Goal: Task Accomplishment & Management: Complete application form

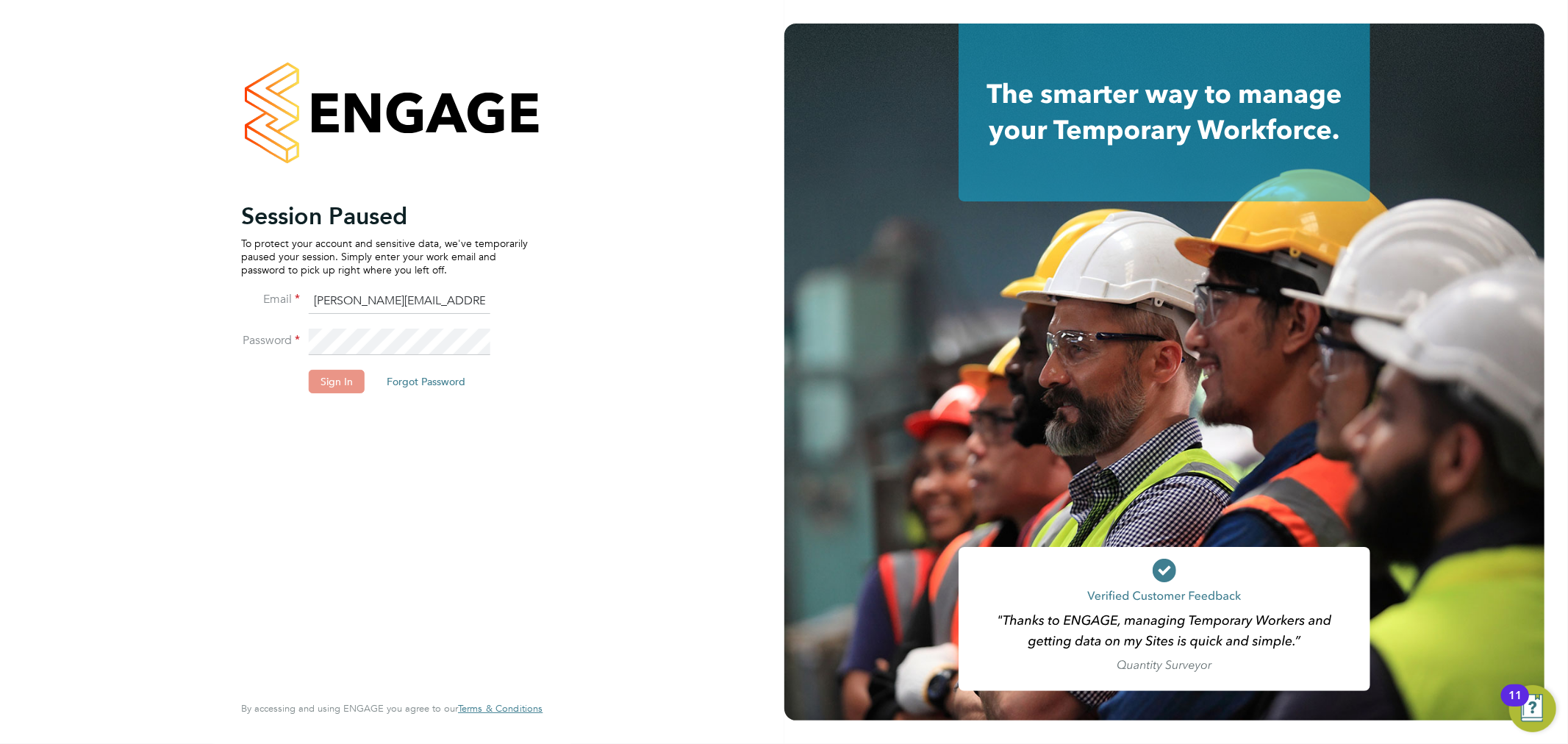
click at [332, 372] on button "Sign In" at bounding box center [337, 381] width 56 height 23
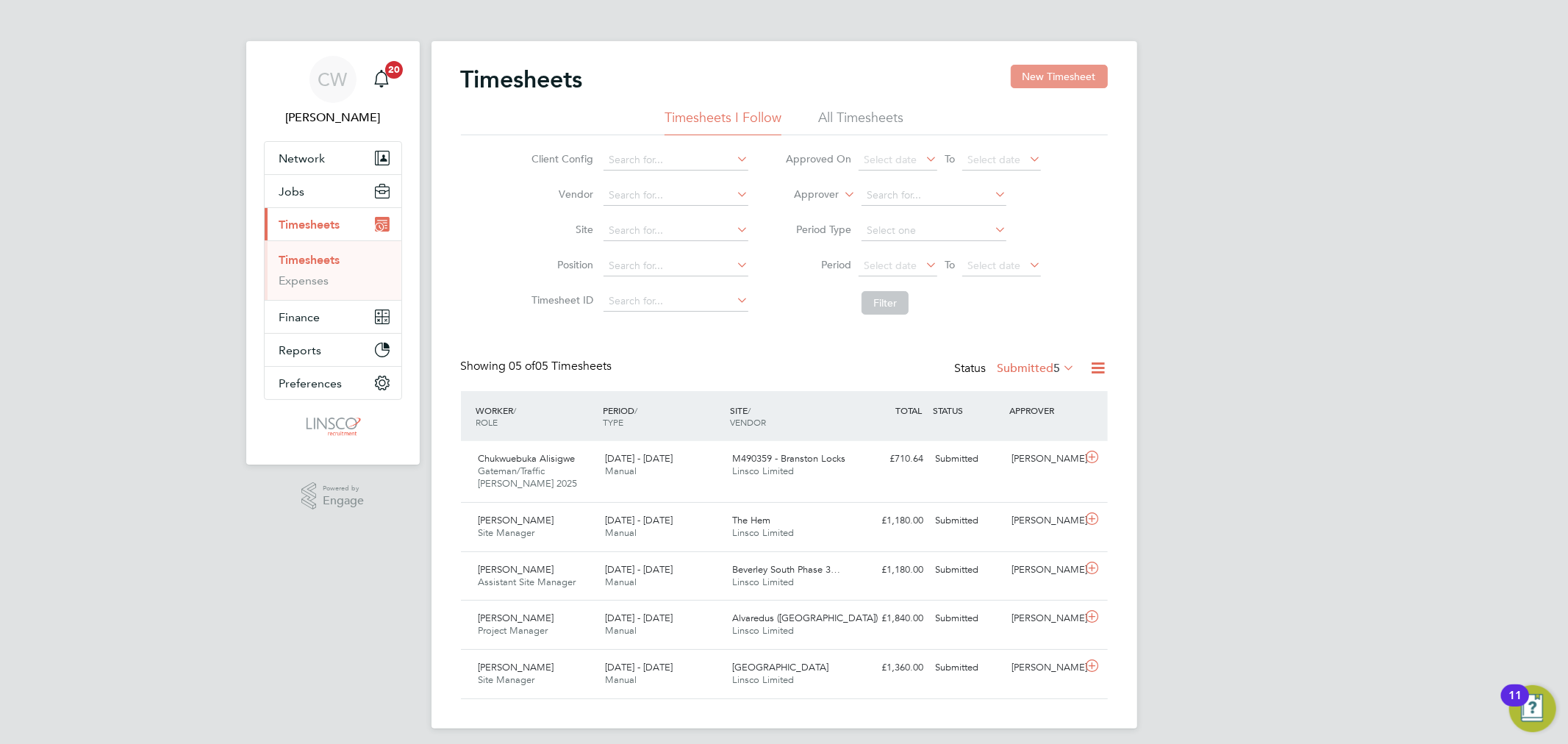
click at [1062, 70] on button "New Timesheet" at bounding box center [1060, 76] width 97 height 23
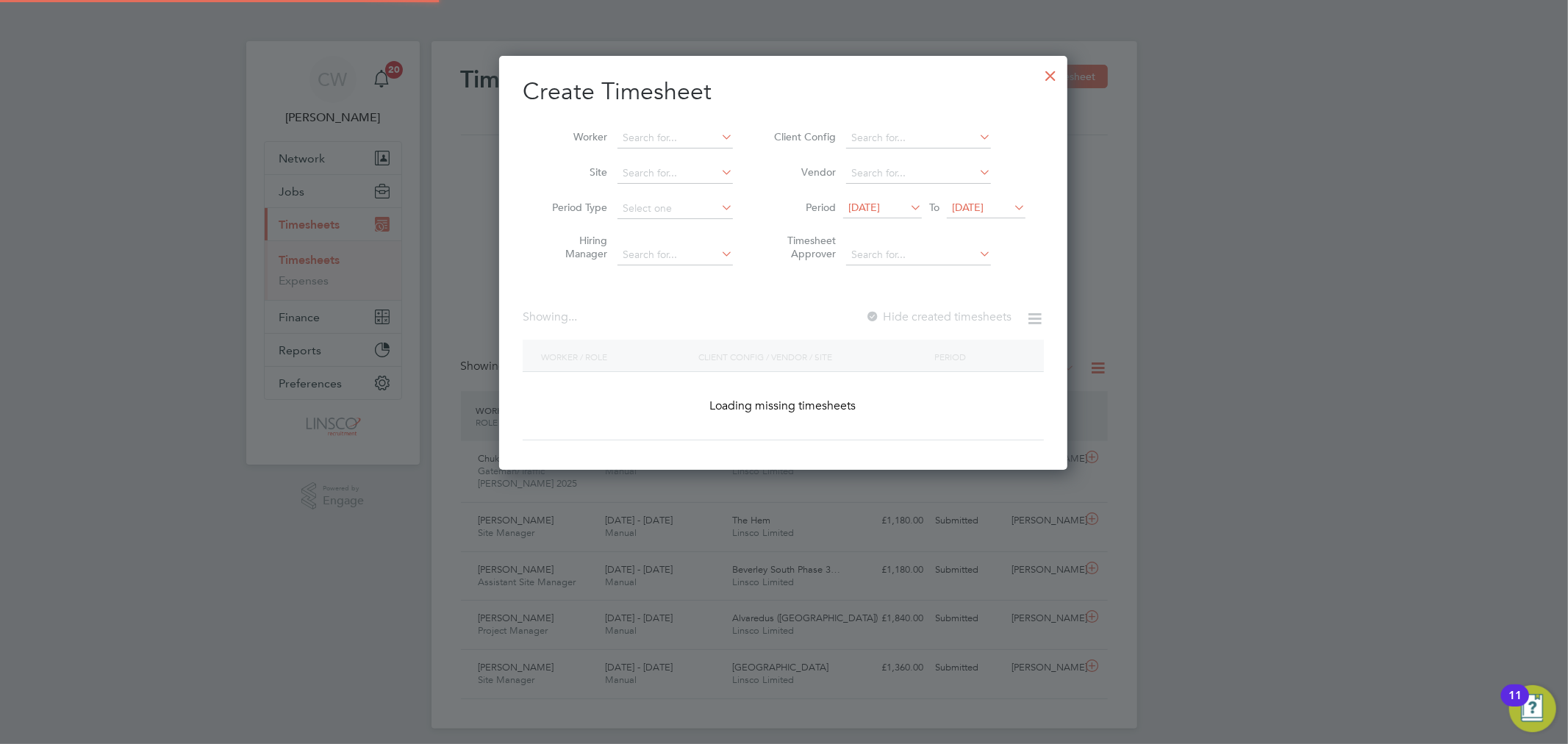
scroll to position [2817, 569]
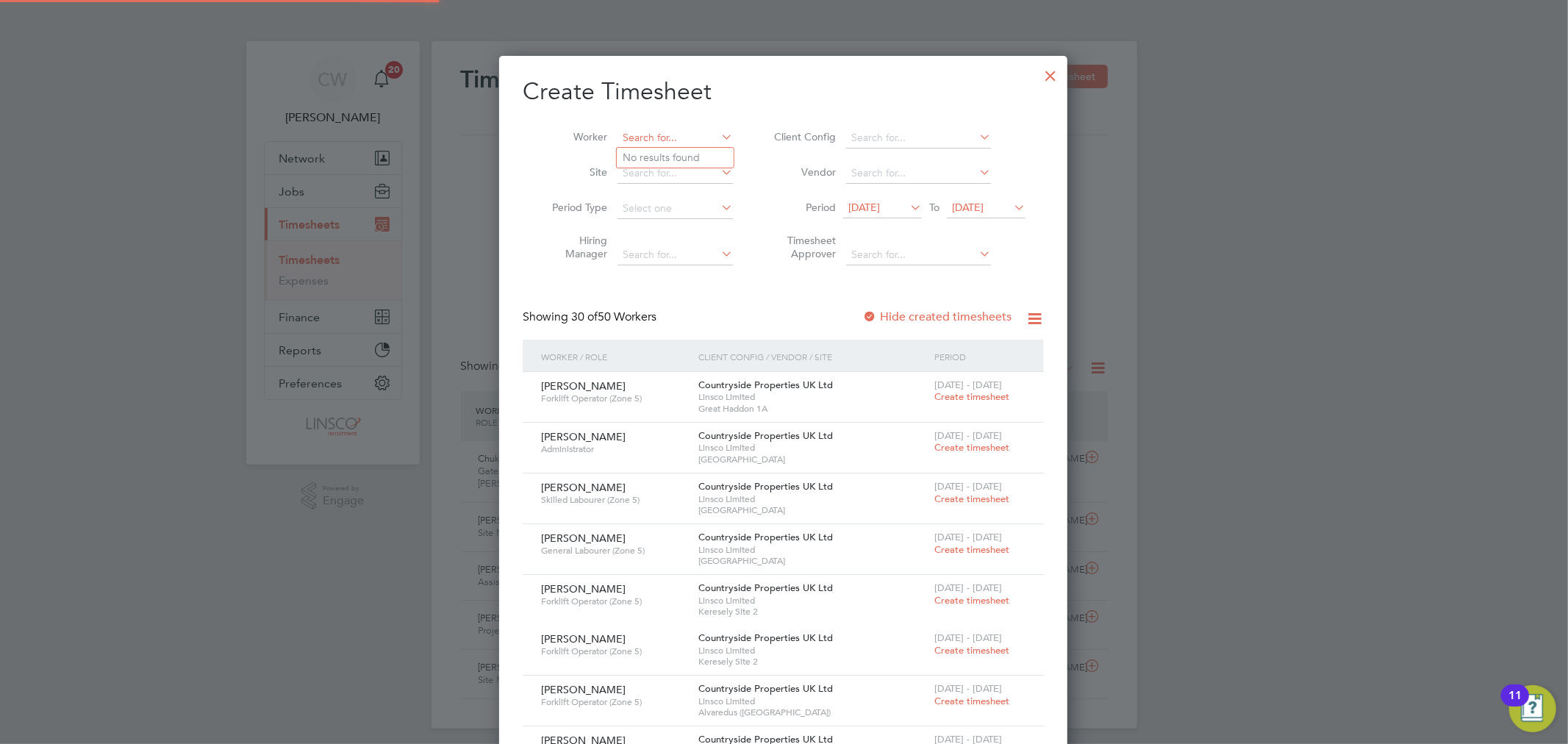
click at [670, 137] on input at bounding box center [675, 138] width 116 height 21
click at [633, 136] on input "jaosn box" at bounding box center [675, 138] width 116 height 21
click at [636, 158] on b "[PERSON_NAME]" at bounding box center [666, 158] width 85 height 12
type input "[PERSON_NAME]"
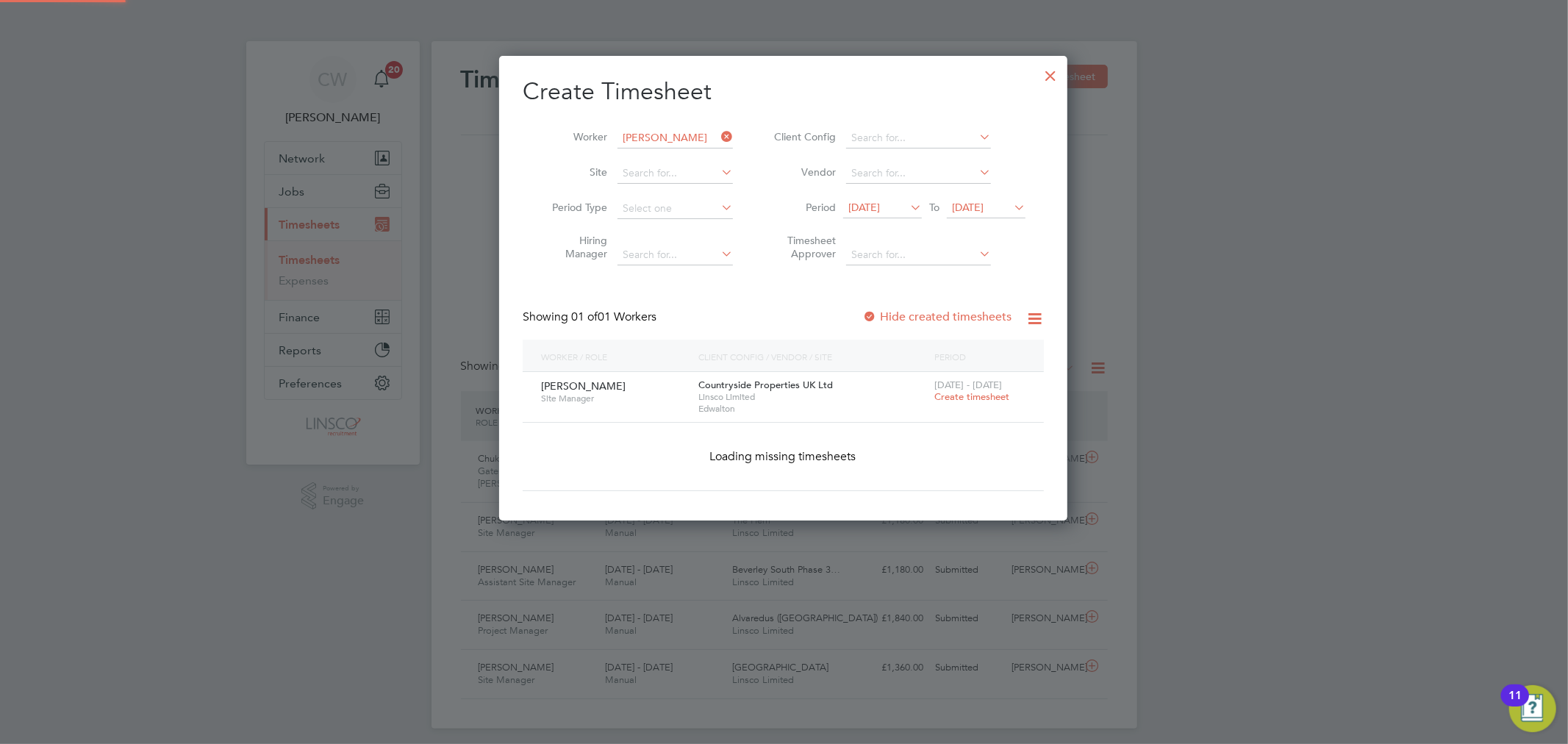
scroll to position [7, 7]
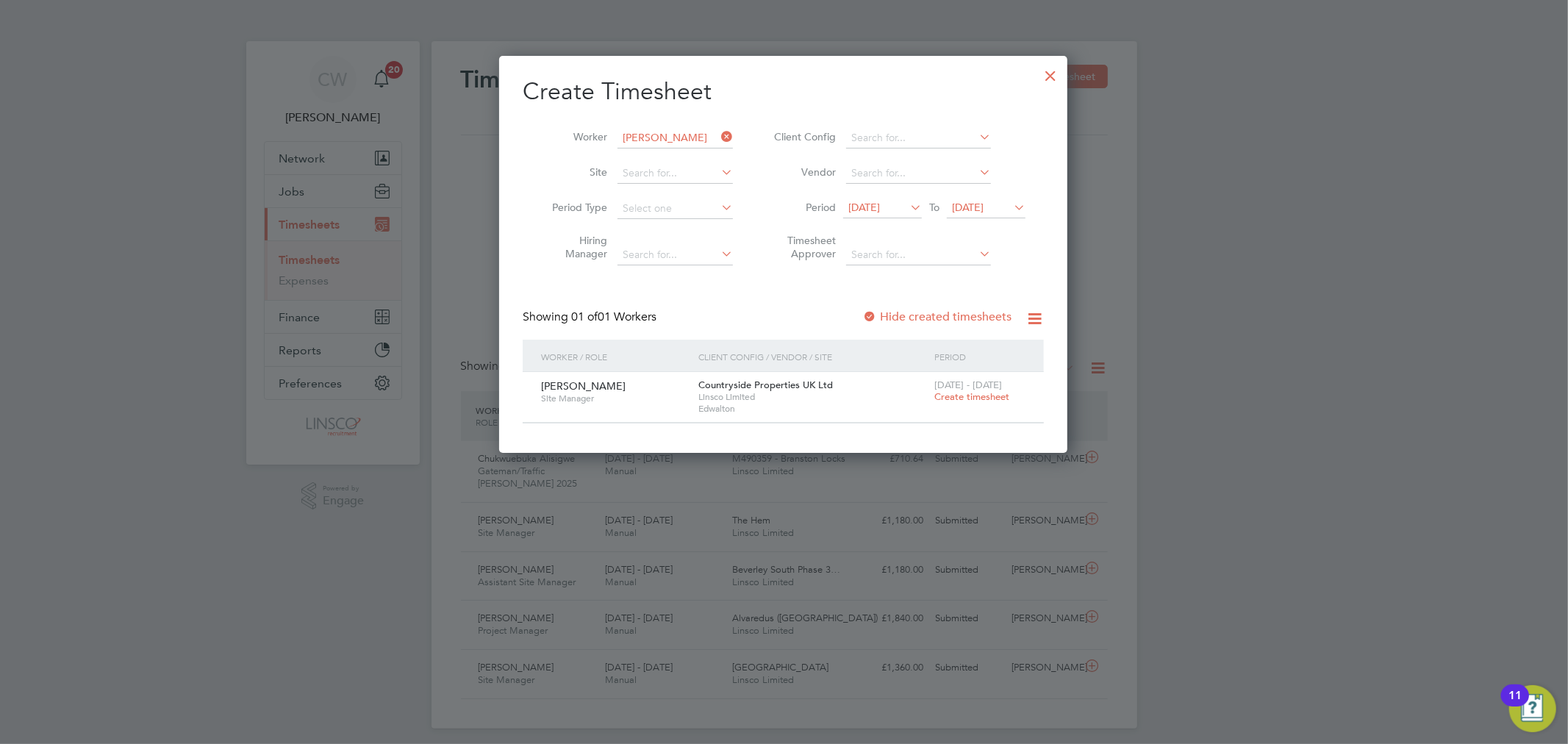
click at [968, 394] on span "Create timesheet" at bounding box center [972, 397] width 75 height 12
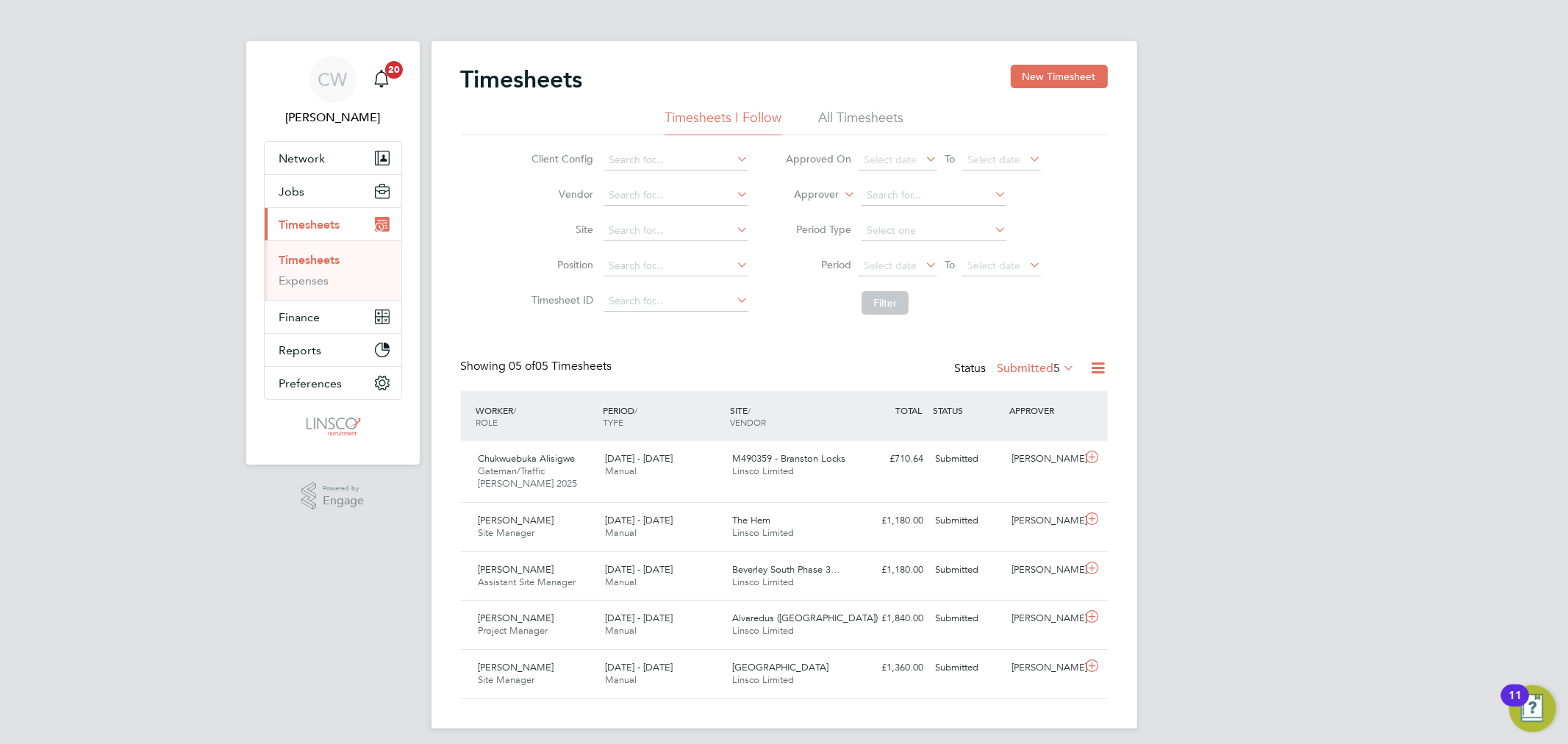
scroll to position [50, 128]
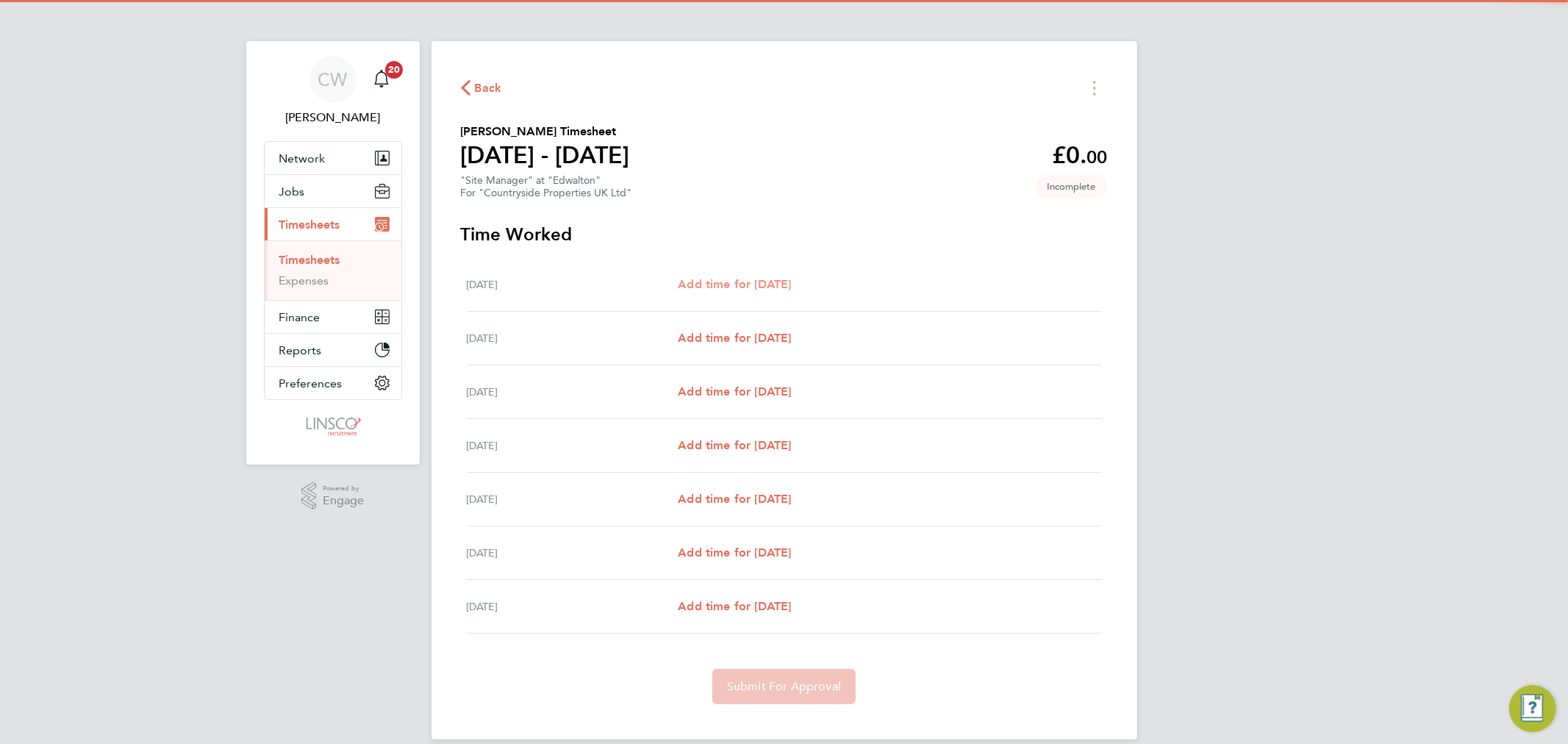
click at [791, 278] on span "Add time for [DATE]" at bounding box center [734, 285] width 113 height 14
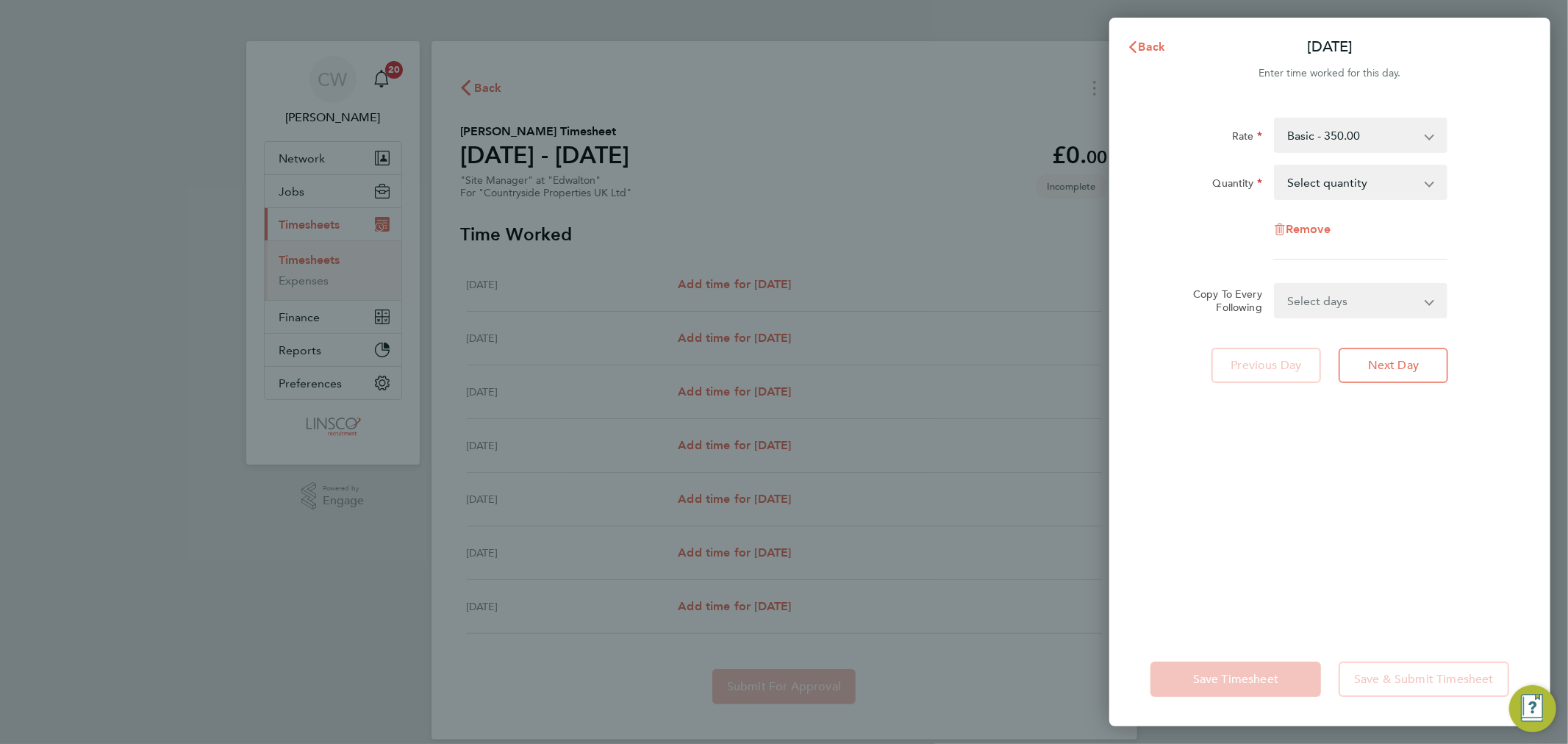
click at [1316, 182] on select "Select quantity 0.5 1" at bounding box center [1352, 182] width 153 height 32
select select "1"
click at [1276, 166] on select "Select quantity 0.5 1" at bounding box center [1352, 182] width 153 height 32
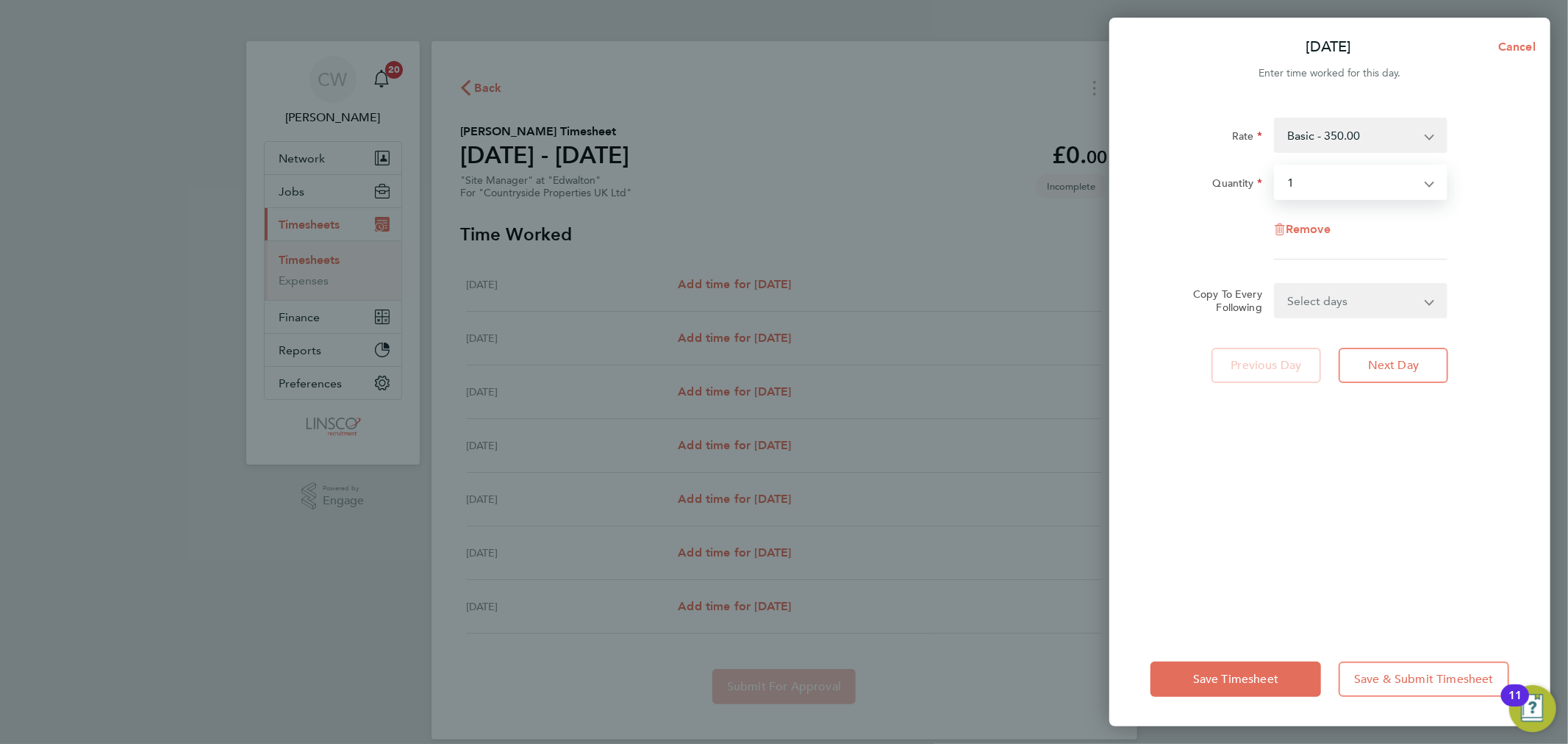
click at [1296, 309] on select "Select days Day Weekday (Mon-Fri) Weekend (Sat-Sun) [DATE] [DATE] [DATE] [DATE]…" at bounding box center [1352, 300] width 154 height 32
select select "DAY"
click at [1276, 285] on select "Select days Day Weekday (Mon-Fri) Weekend (Sat-Sun) [DATE] [DATE] [DATE] [DATE]…" at bounding box center [1352, 300] width 154 height 32
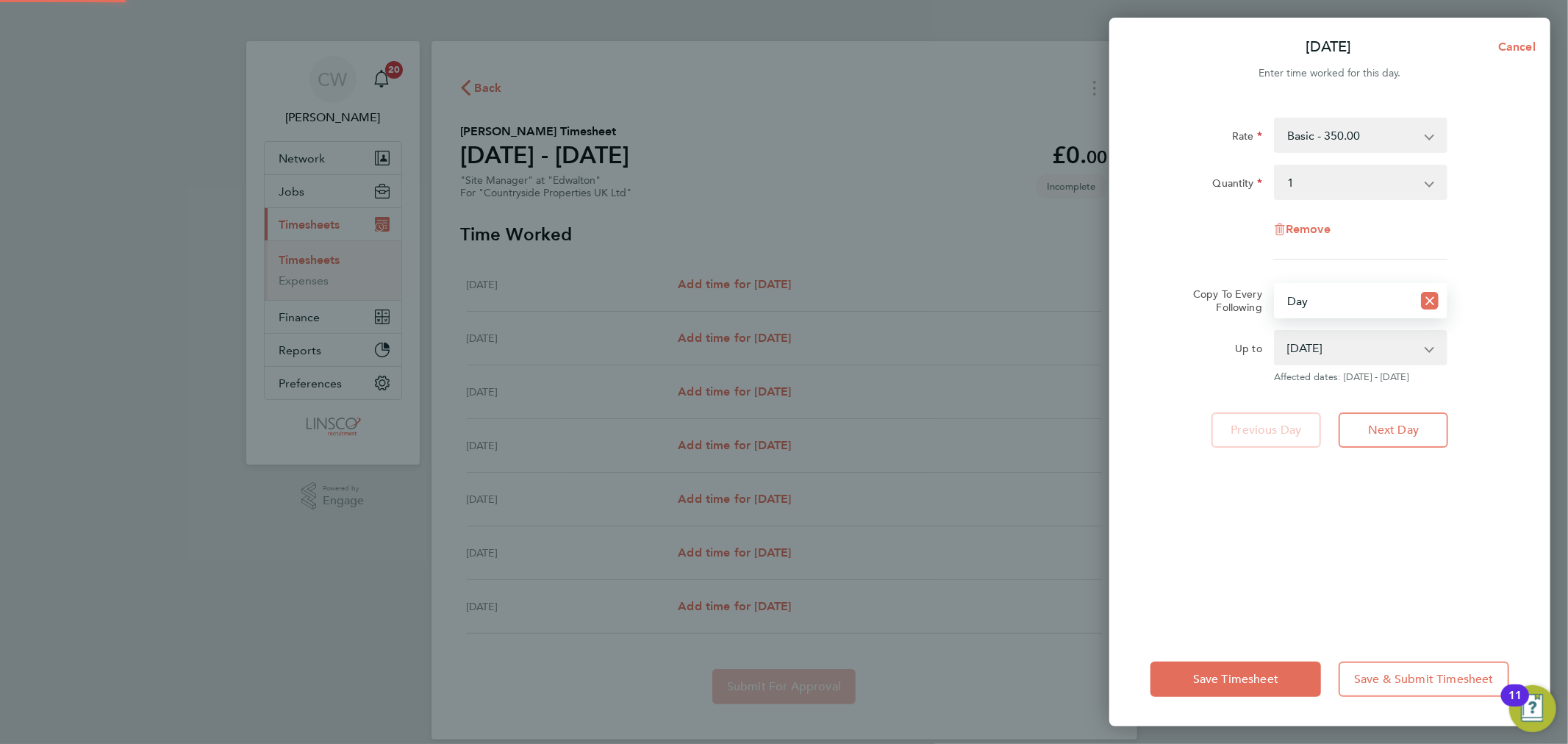
click at [1317, 352] on select "[DATE] [DATE] [DATE] [DATE] [DATE] [DATE]" at bounding box center [1352, 347] width 153 height 32
select select "[DATE]"
click at [1276, 332] on select "[DATE] [DATE] [DATE] [DATE] [DATE] [DATE]" at bounding box center [1352, 347] width 153 height 32
click at [1219, 681] on span "Save Timesheet" at bounding box center [1236, 679] width 85 height 15
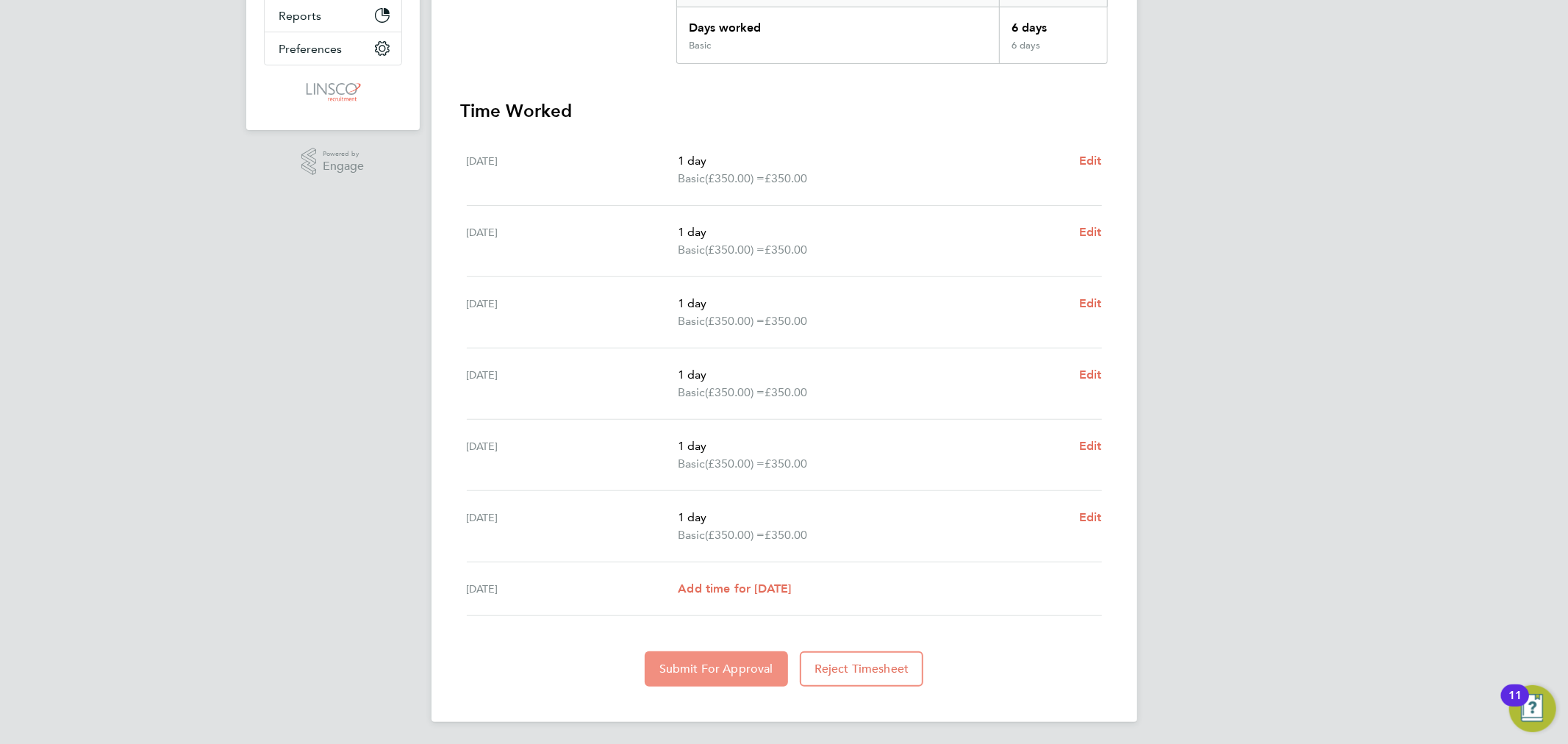
click at [753, 674] on button "Submit For Approval" at bounding box center [716, 669] width 144 height 36
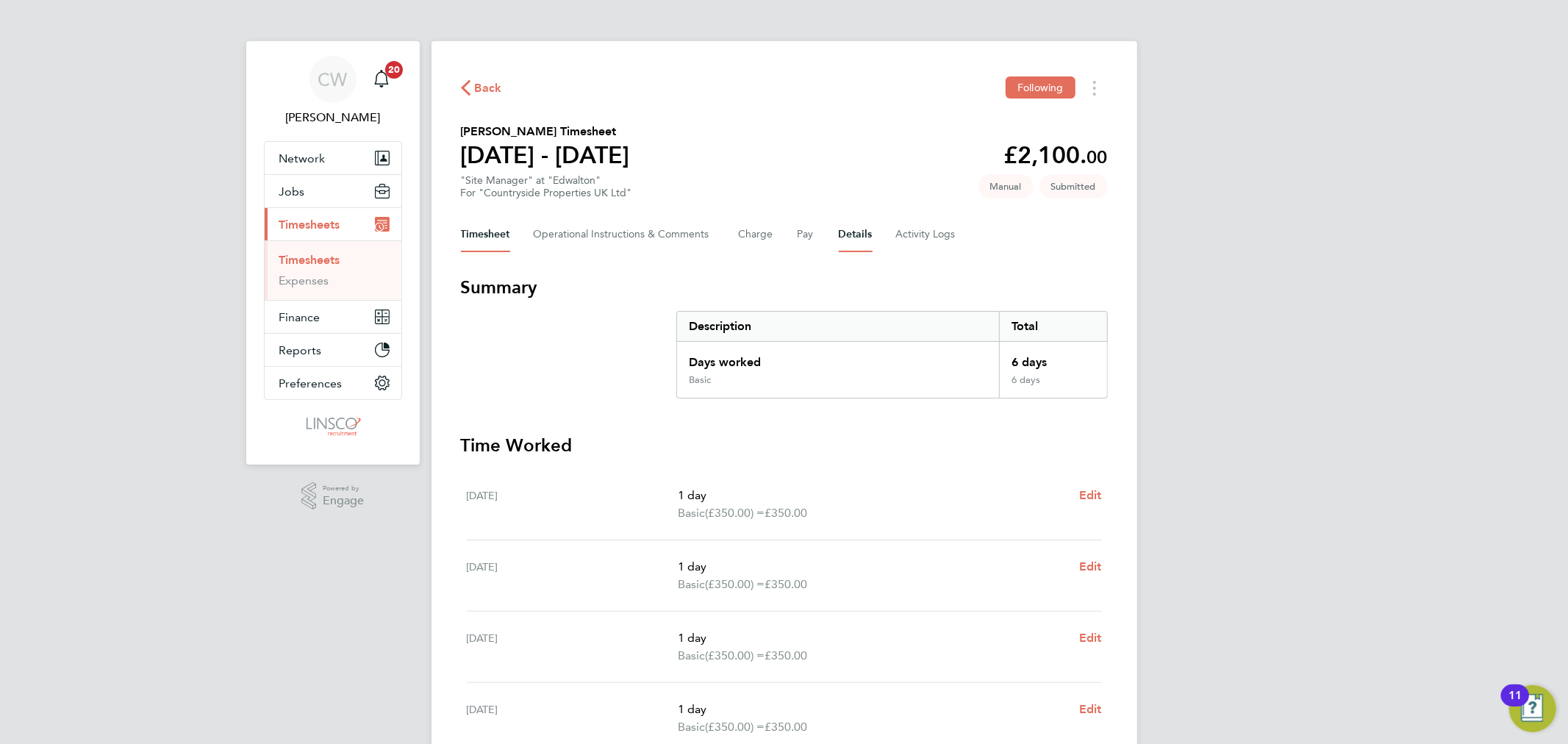
click at [848, 236] on button "Details" at bounding box center [855, 234] width 34 height 36
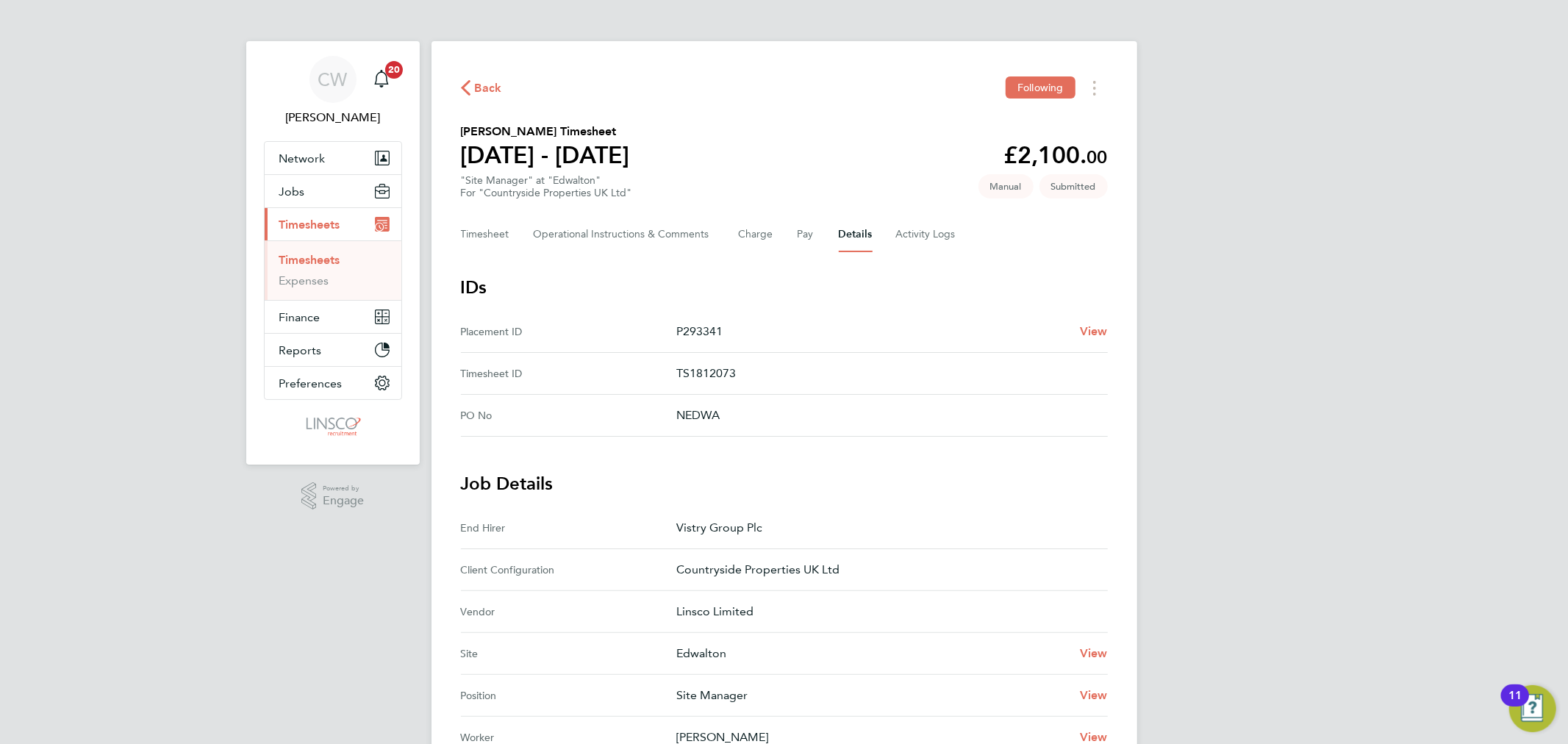
drag, startPoint x: 493, startPoint y: 84, endPoint x: 36, endPoint y: 67, distance: 457.3
click at [493, 79] on span "Back" at bounding box center [488, 88] width 27 height 17
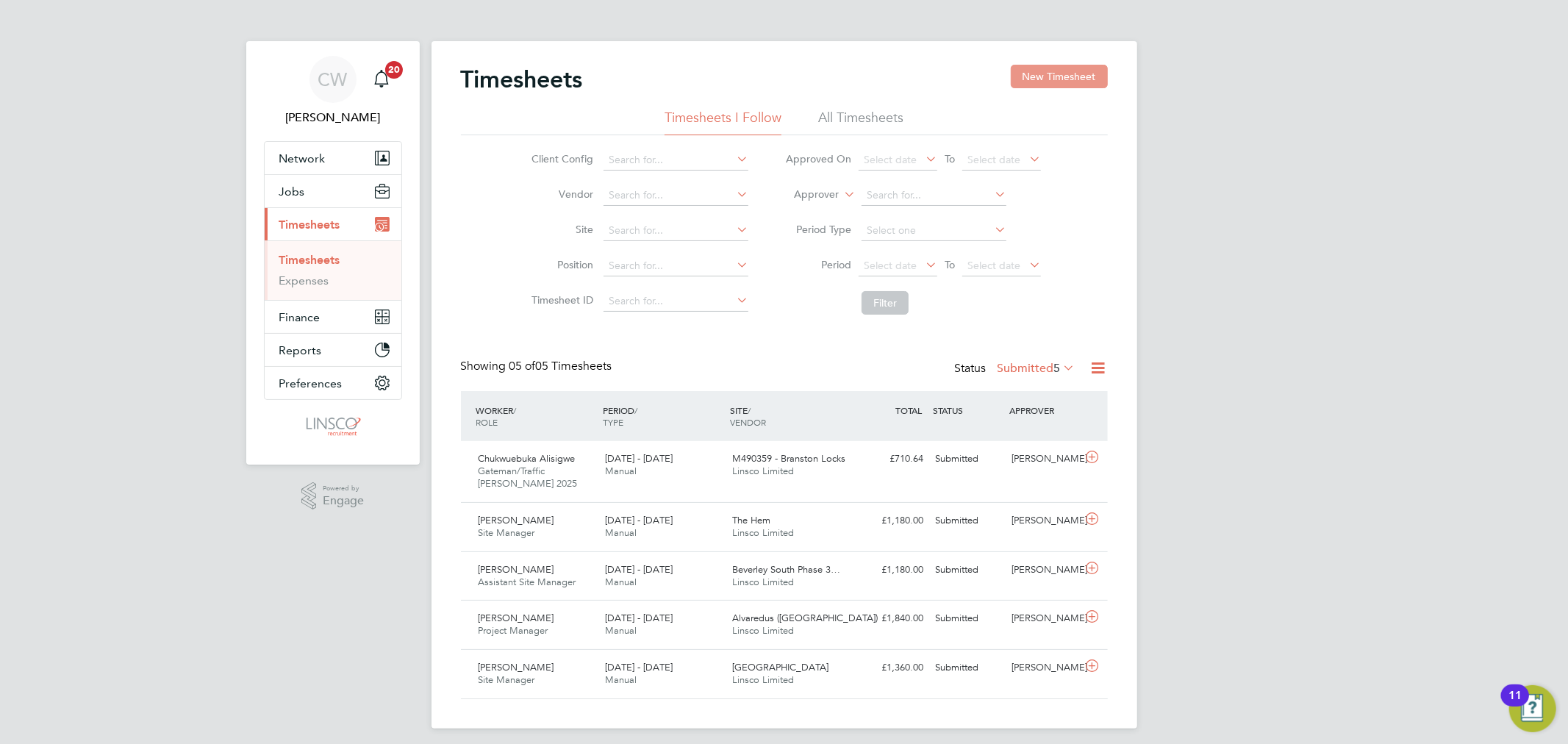
click at [1031, 84] on button "New Timesheet" at bounding box center [1060, 76] width 97 height 23
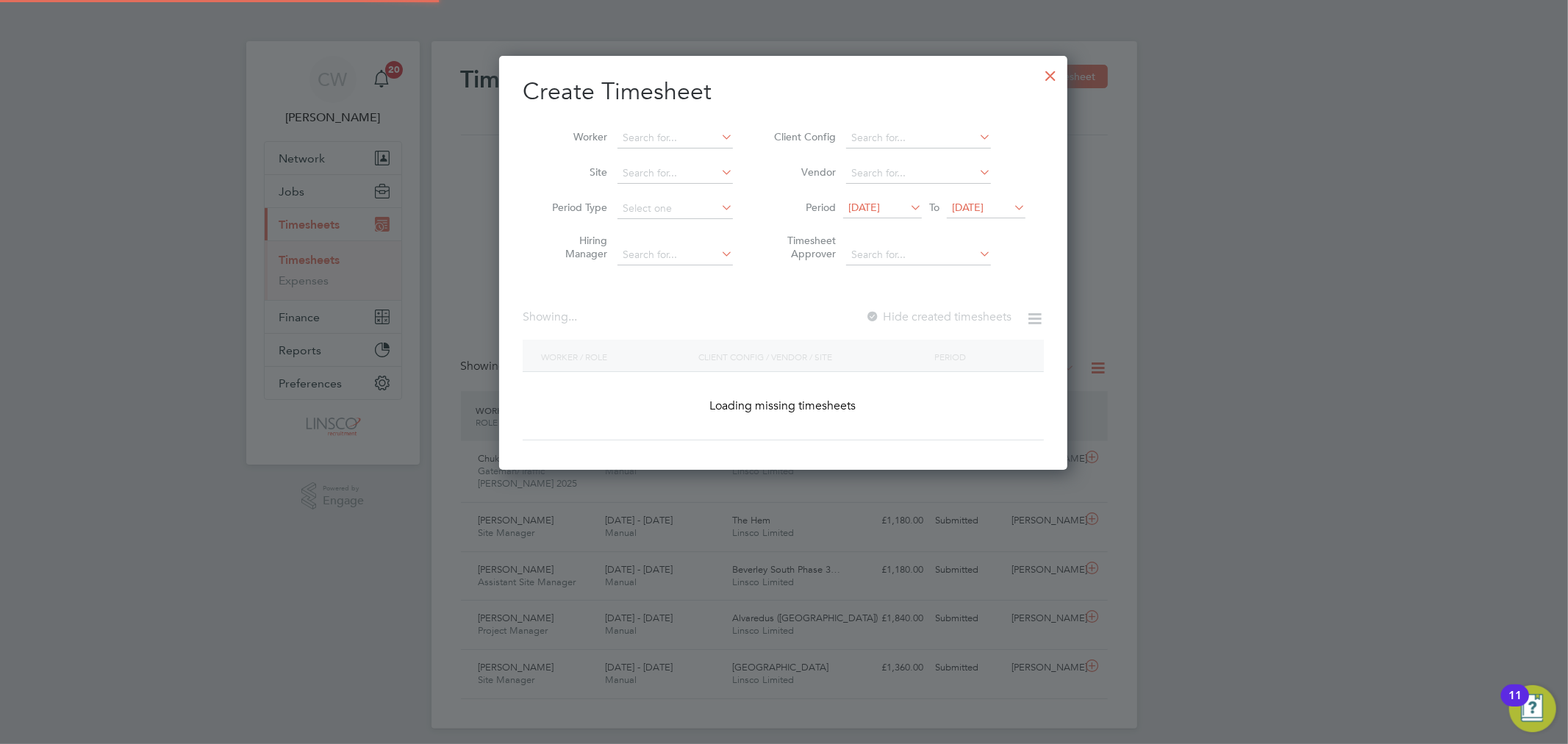
scroll to position [2867, 569]
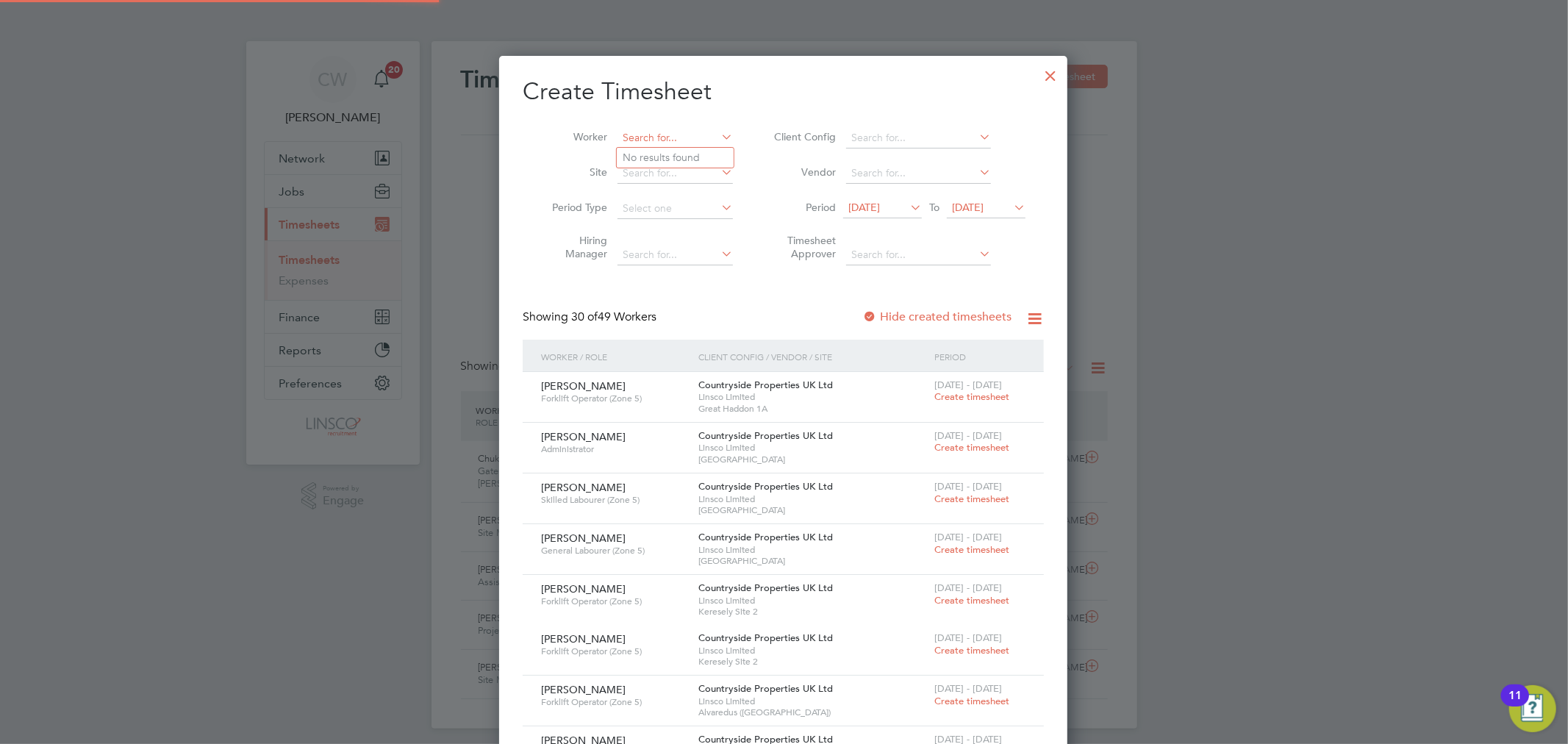
click at [670, 131] on input at bounding box center [675, 138] width 116 height 21
click at [678, 154] on li "[PERSON_NAME]" at bounding box center [690, 158] width 147 height 20
type input "[PERSON_NAME]"
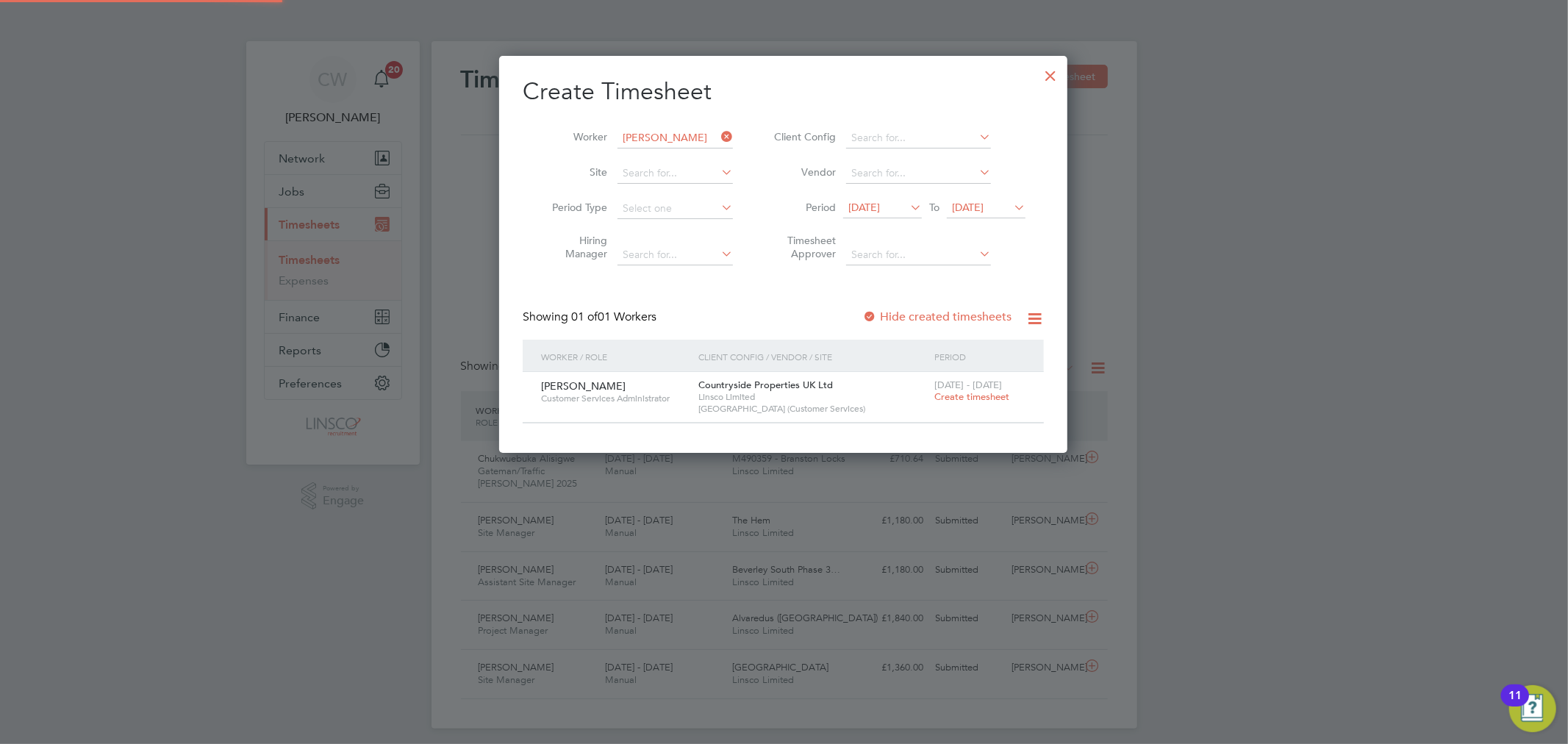
scroll to position [397, 569]
click at [968, 397] on span "Create timesheet" at bounding box center [972, 397] width 75 height 12
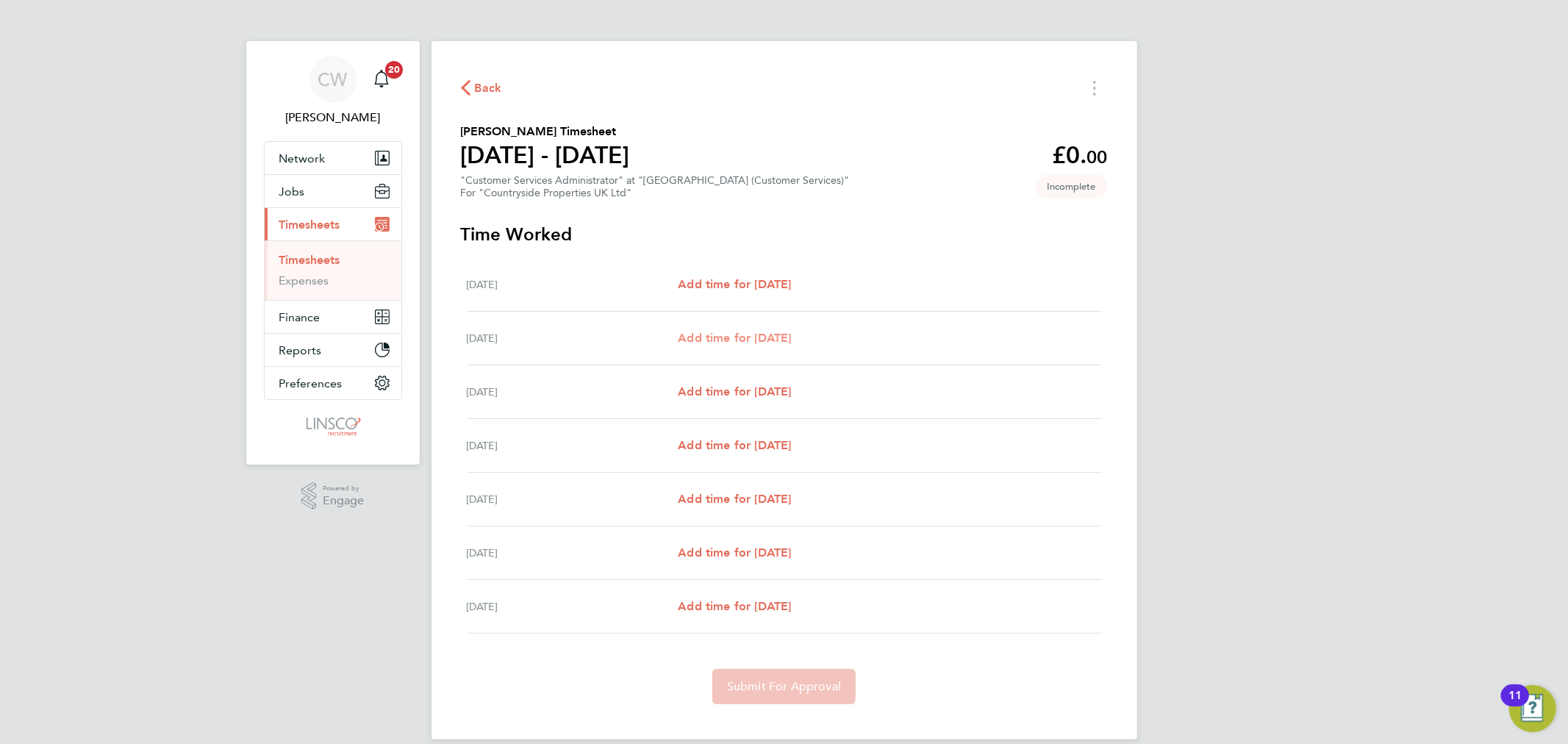
click at [767, 339] on span "Add time for [DATE]" at bounding box center [734, 338] width 113 height 14
select select "30"
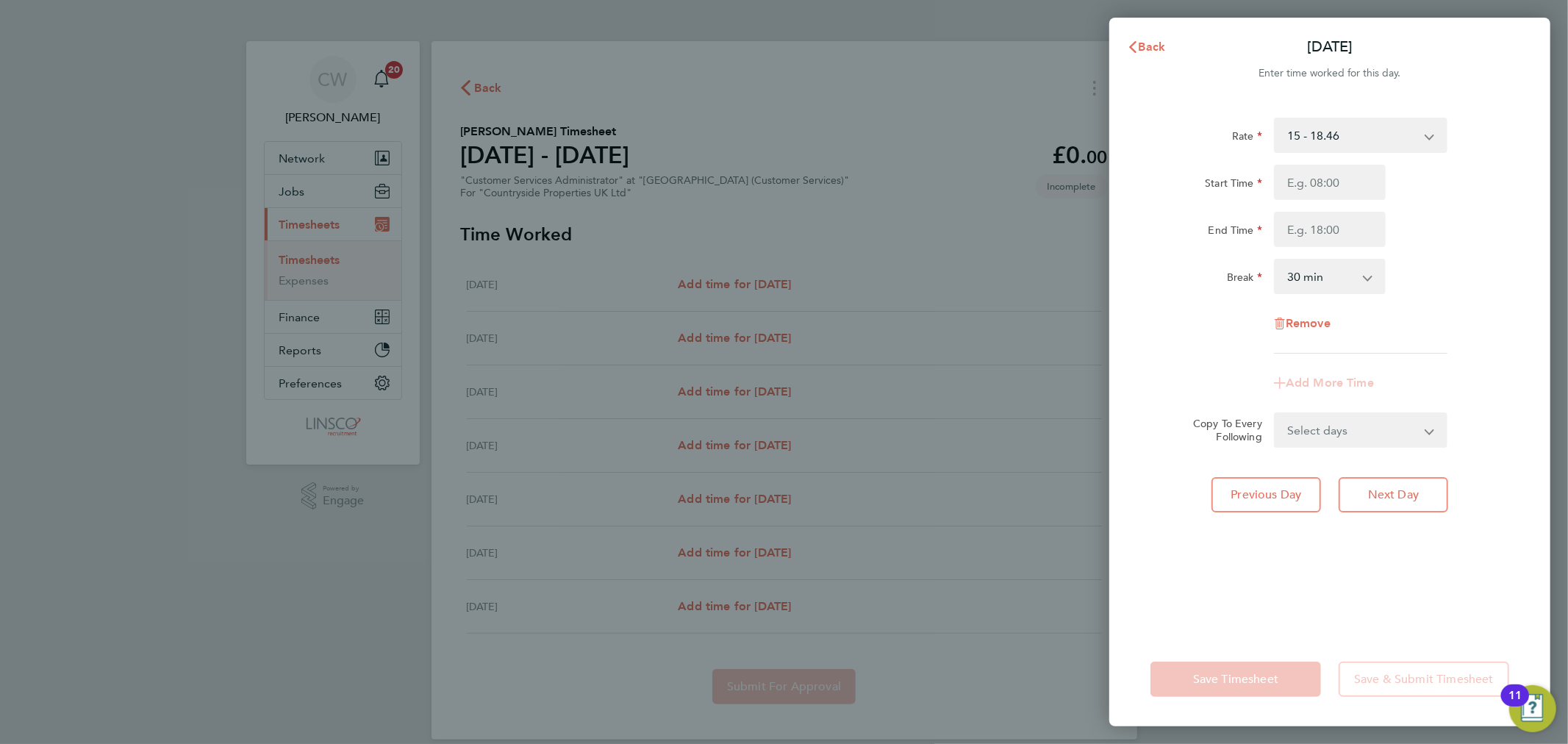
click at [1292, 187] on input "Start Time" at bounding box center [1330, 182] width 111 height 36
type input "08:00"
type input "11:00"
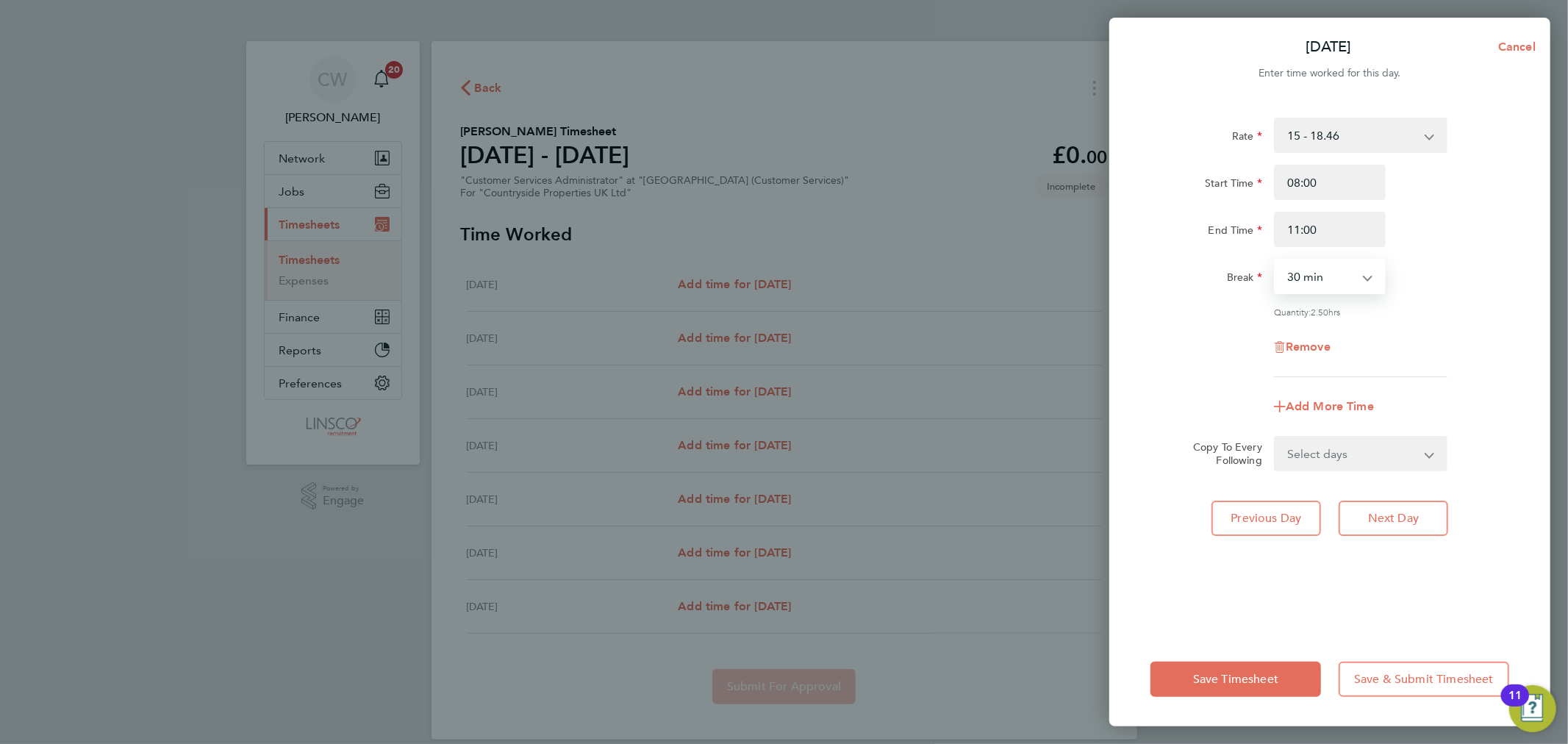
drag, startPoint x: 1357, startPoint y: 281, endPoint x: 1345, endPoint y: 291, distance: 15.6
click at [1357, 281] on select "0 min 15 min 30 min 45 min 60 min 75 min 90 min" at bounding box center [1321, 276] width 91 height 32
select select "0"
click at [1276, 260] on select "0 min 15 min 30 min 45 min 60 min 75 min 90 min" at bounding box center [1321, 276] width 91 height 32
click at [1388, 523] on span "Next Day" at bounding box center [1393, 518] width 50 height 15
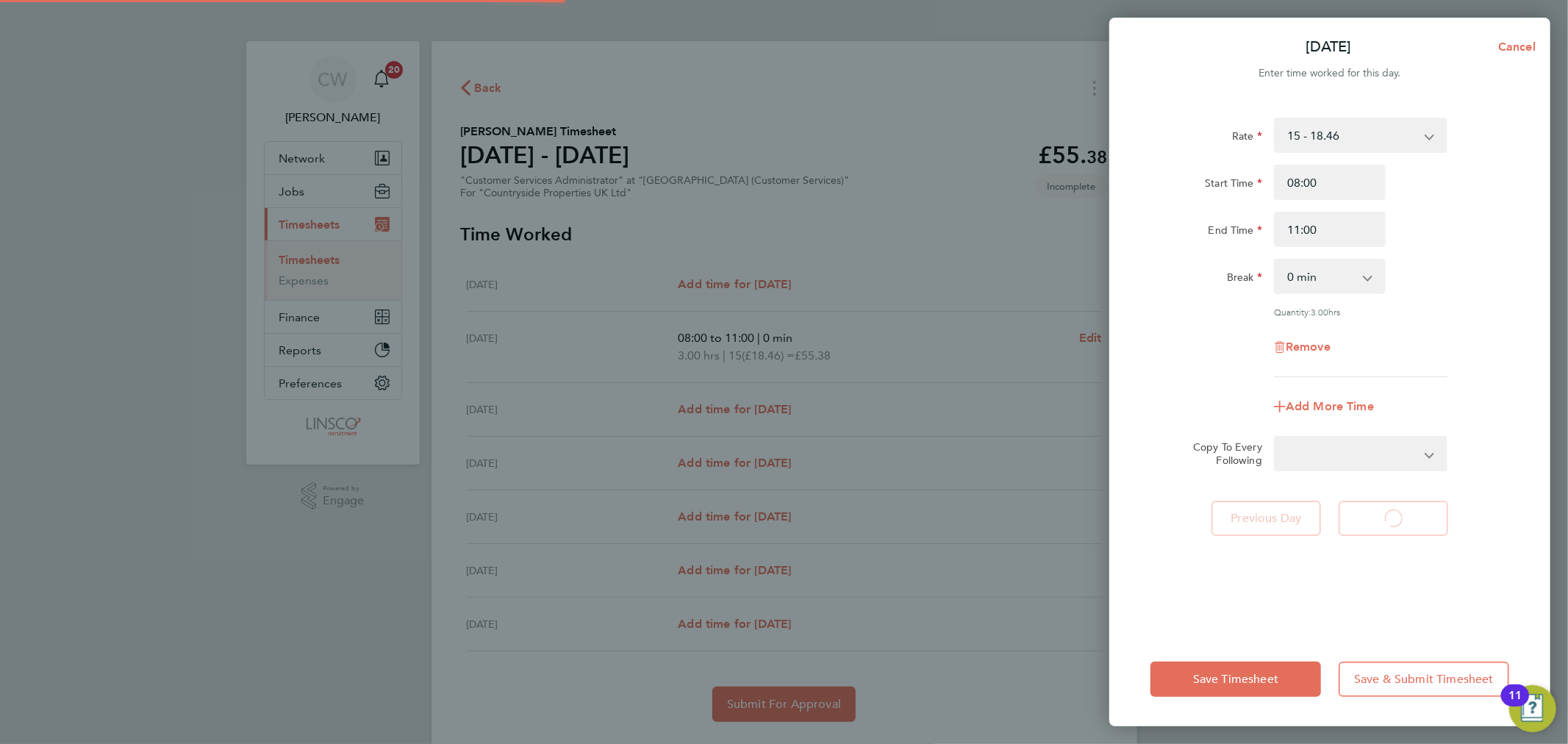
select select "30"
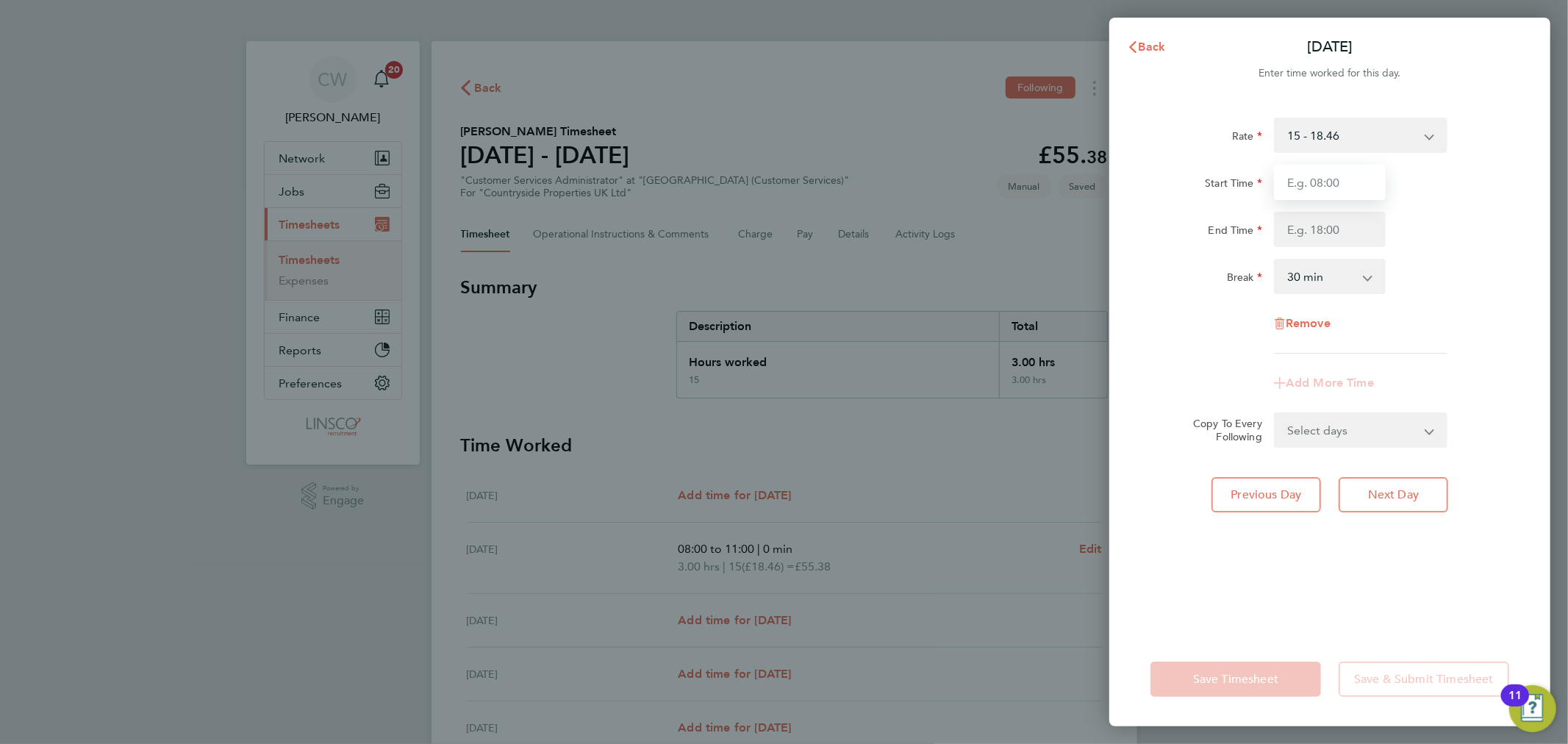
click at [1307, 194] on input "Start Time" at bounding box center [1330, 182] width 111 height 36
type input "10:00"
type input "11:15"
click at [1315, 269] on select "0 min 15 min 30 min 45 min 60 min 75 min 90 min" at bounding box center [1321, 276] width 91 height 32
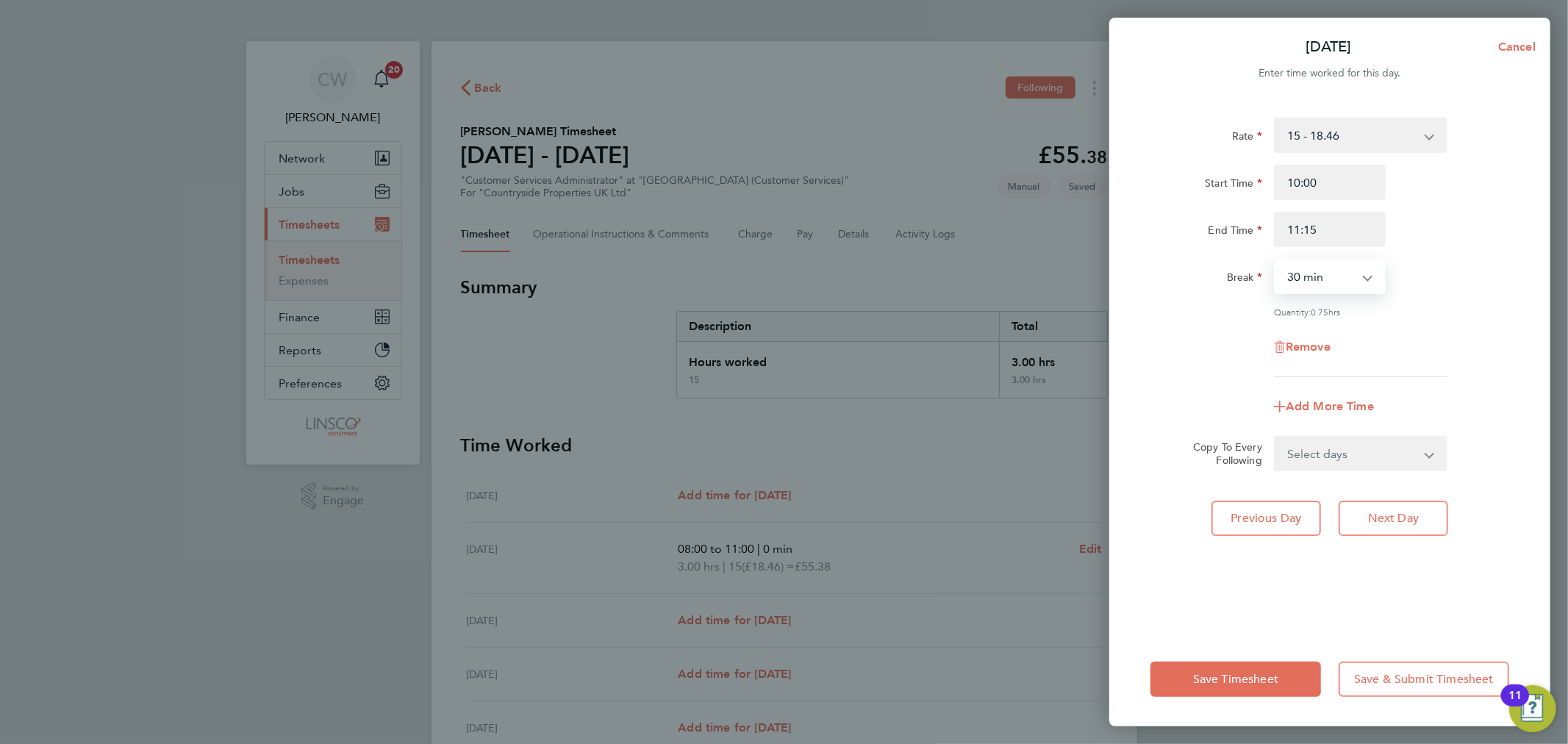
select select "0"
click at [1276, 260] on select "0 min 15 min 30 min 45 min 60 min" at bounding box center [1321, 276] width 91 height 32
click at [1325, 400] on span "Add More Time" at bounding box center [1330, 406] width 88 height 14
select select "null"
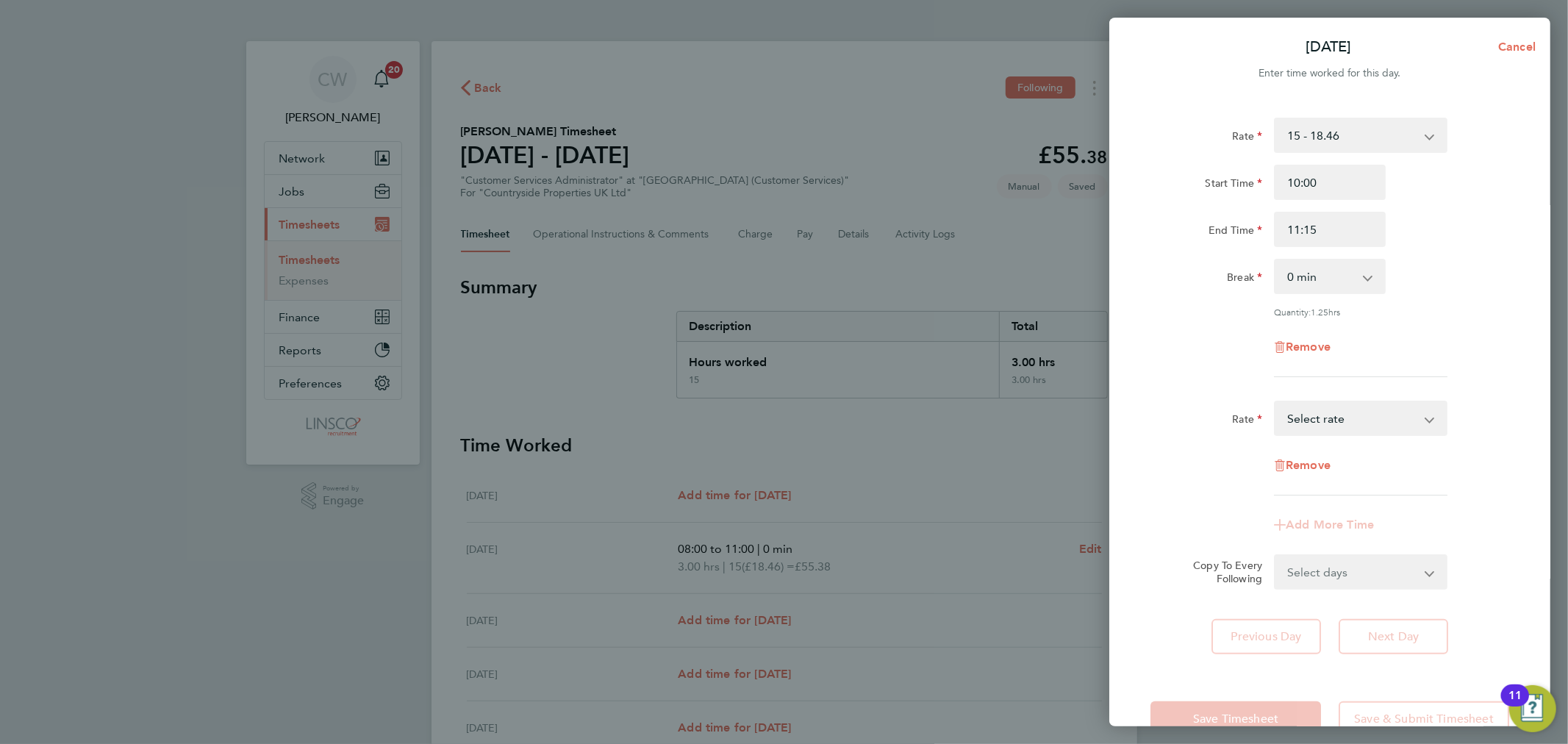
click at [1335, 415] on select "15 - 18.46 Select rate" at bounding box center [1352, 418] width 153 height 32
select select "30"
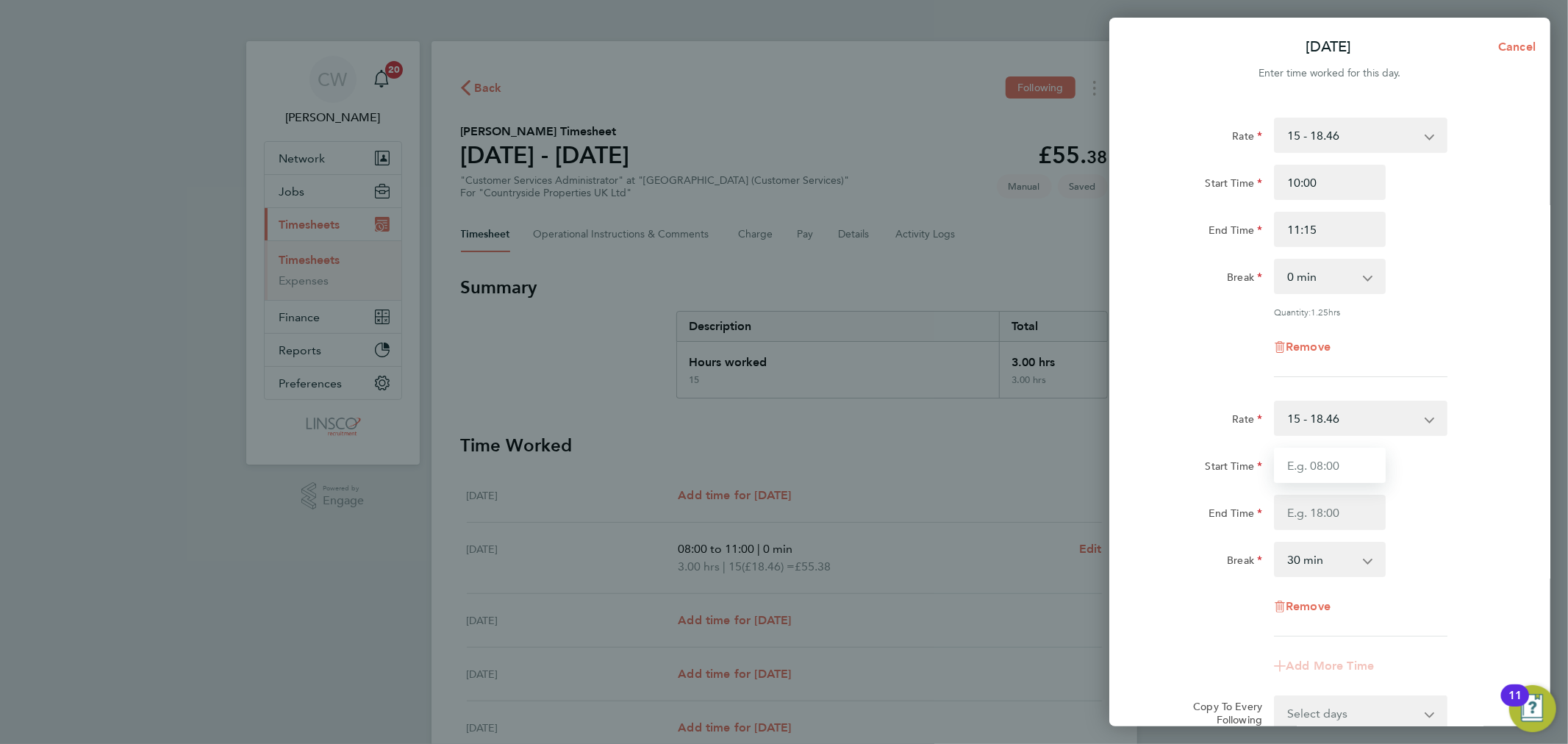
click at [1325, 463] on input "Start Time" at bounding box center [1330, 466] width 111 height 36
type input "14:15"
type input "15:15"
drag, startPoint x: 1349, startPoint y: 557, endPoint x: 1337, endPoint y: 574, distance: 20.8
click at [1349, 557] on select "0 min 15 min 30 min 45 min" at bounding box center [1321, 559] width 91 height 32
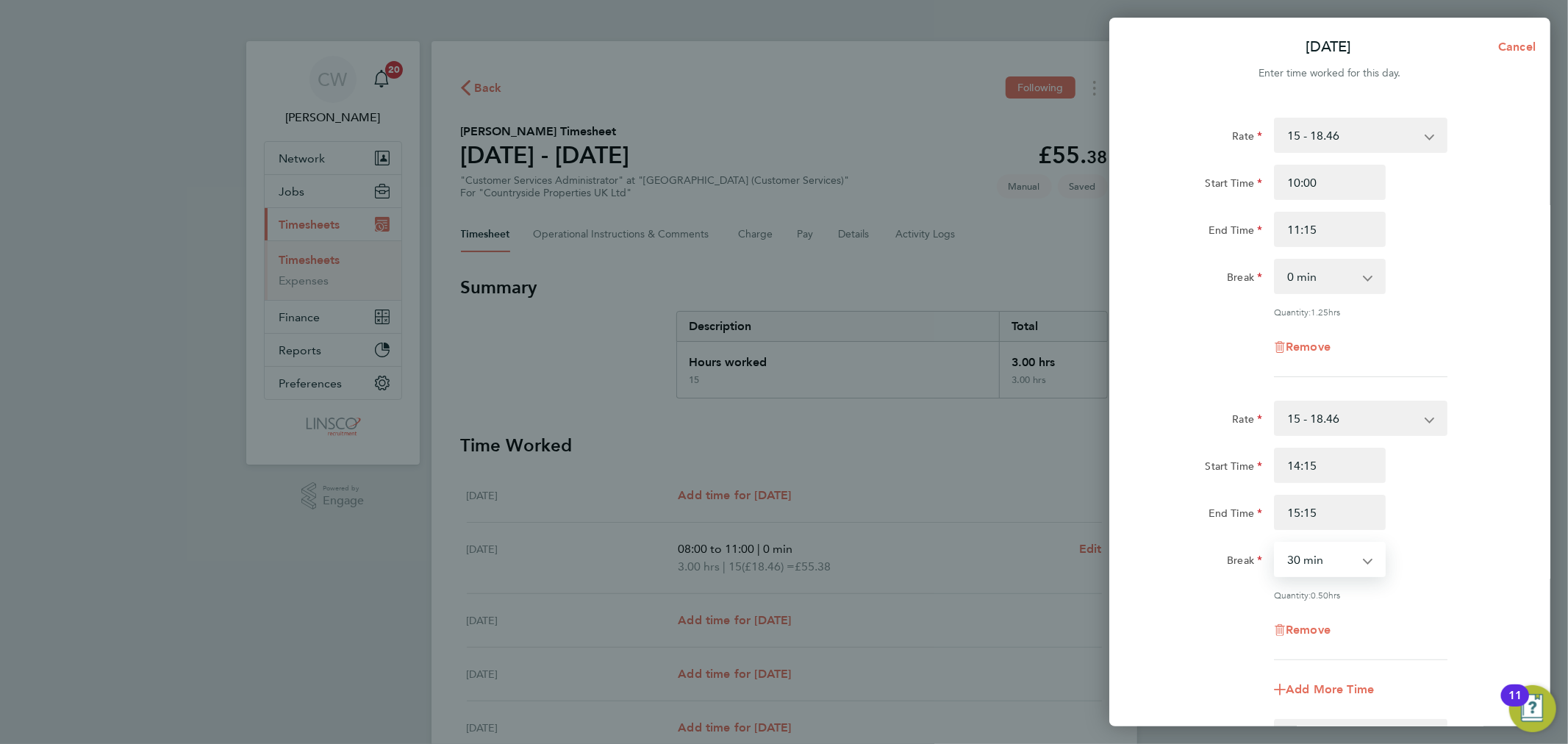
select select "0"
click at [1276, 543] on select "0 min 15 min 30 min 45 min" at bounding box center [1321, 559] width 91 height 32
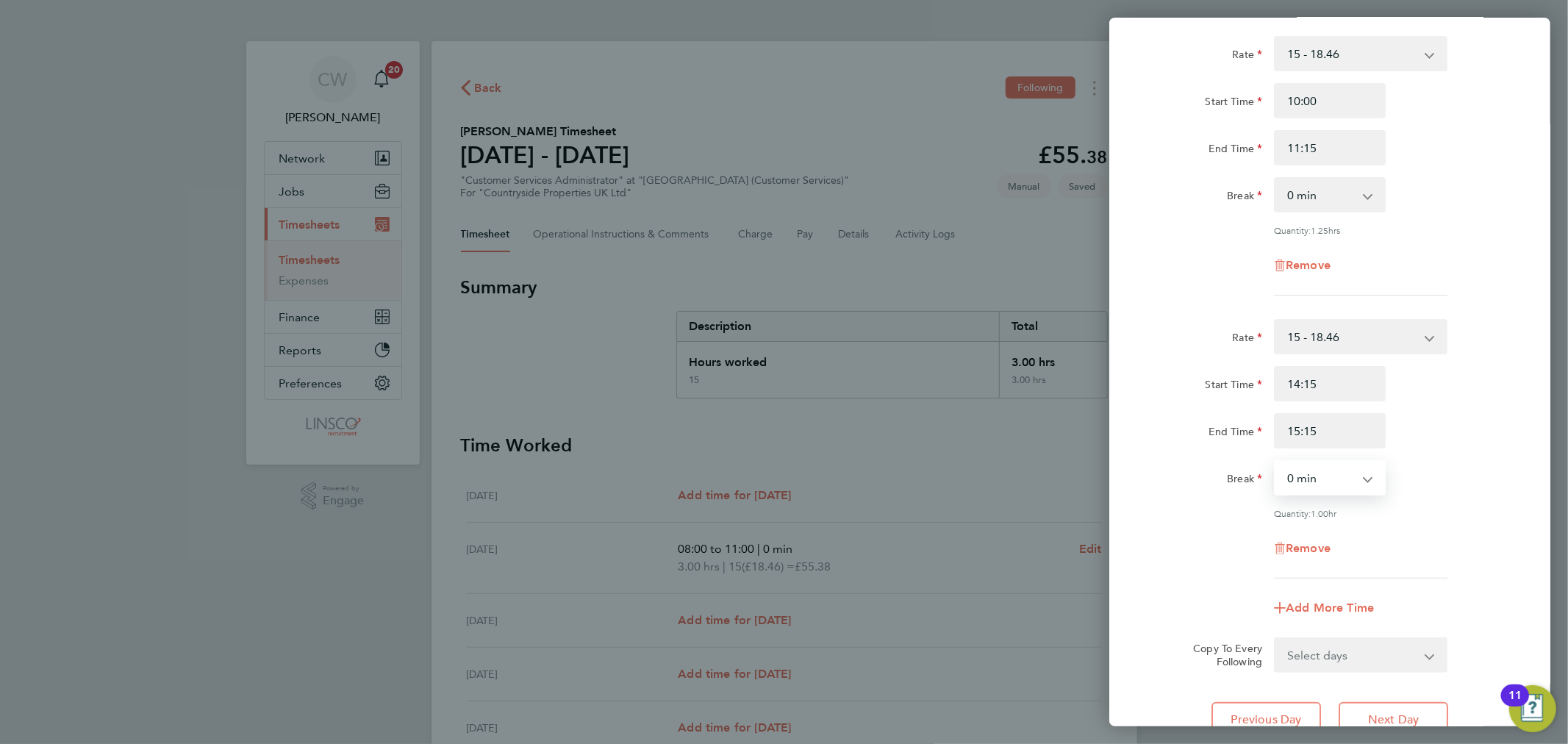
scroll to position [164, 0]
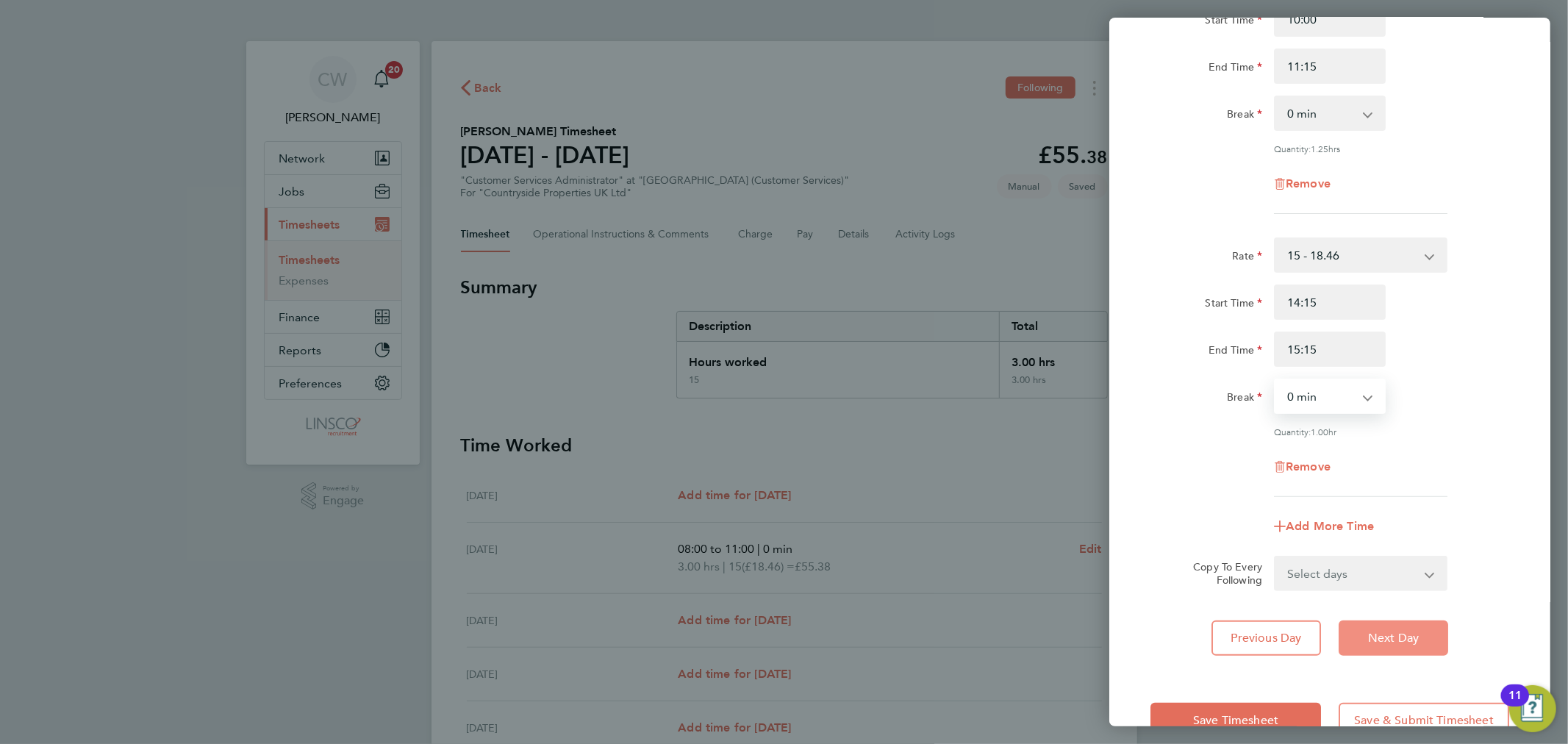
click at [1377, 631] on span "Next Day" at bounding box center [1393, 638] width 50 height 15
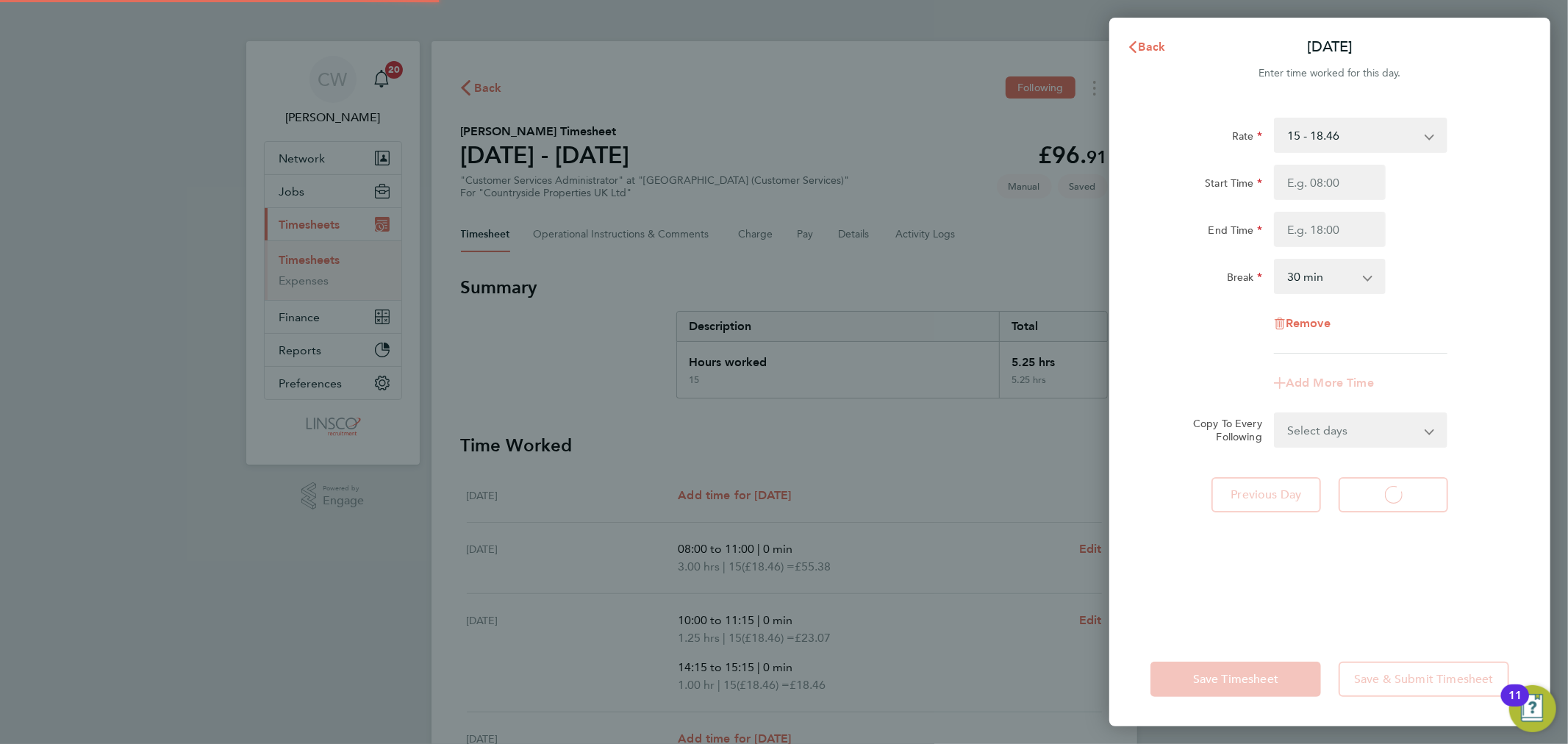
select select "30"
click at [1340, 175] on input "Start Time" at bounding box center [1330, 182] width 111 height 36
type input "10:00"
type input "15:00"
click at [1340, 175] on input "10:00" at bounding box center [1330, 182] width 111 height 36
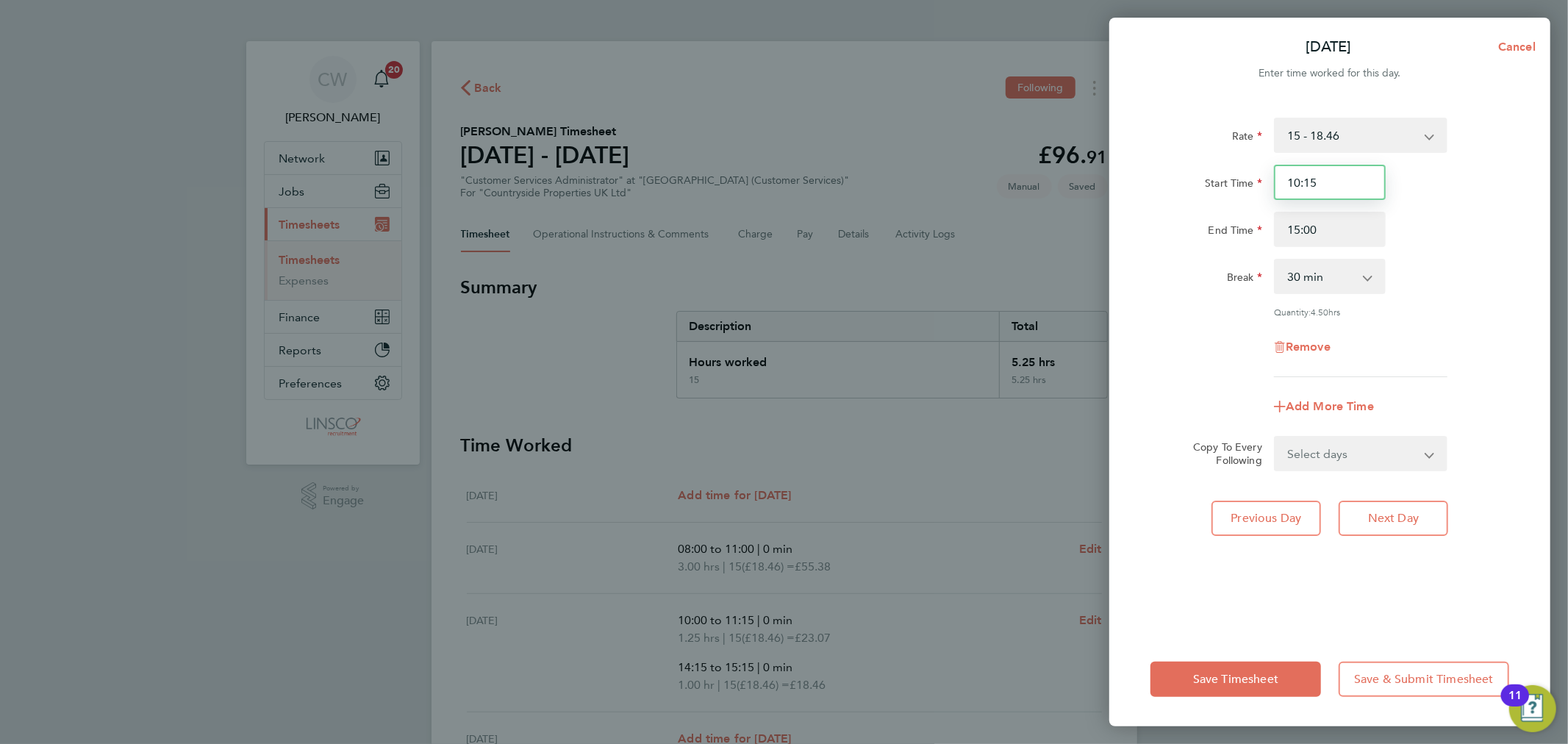
type input "10:15"
type input "11:15"
click at [1323, 270] on select "0 min 15 min 30 min 45 min" at bounding box center [1321, 276] width 91 height 32
select select "0"
click at [1276, 260] on select "0 min 15 min 30 min 45 min" at bounding box center [1321, 276] width 91 height 32
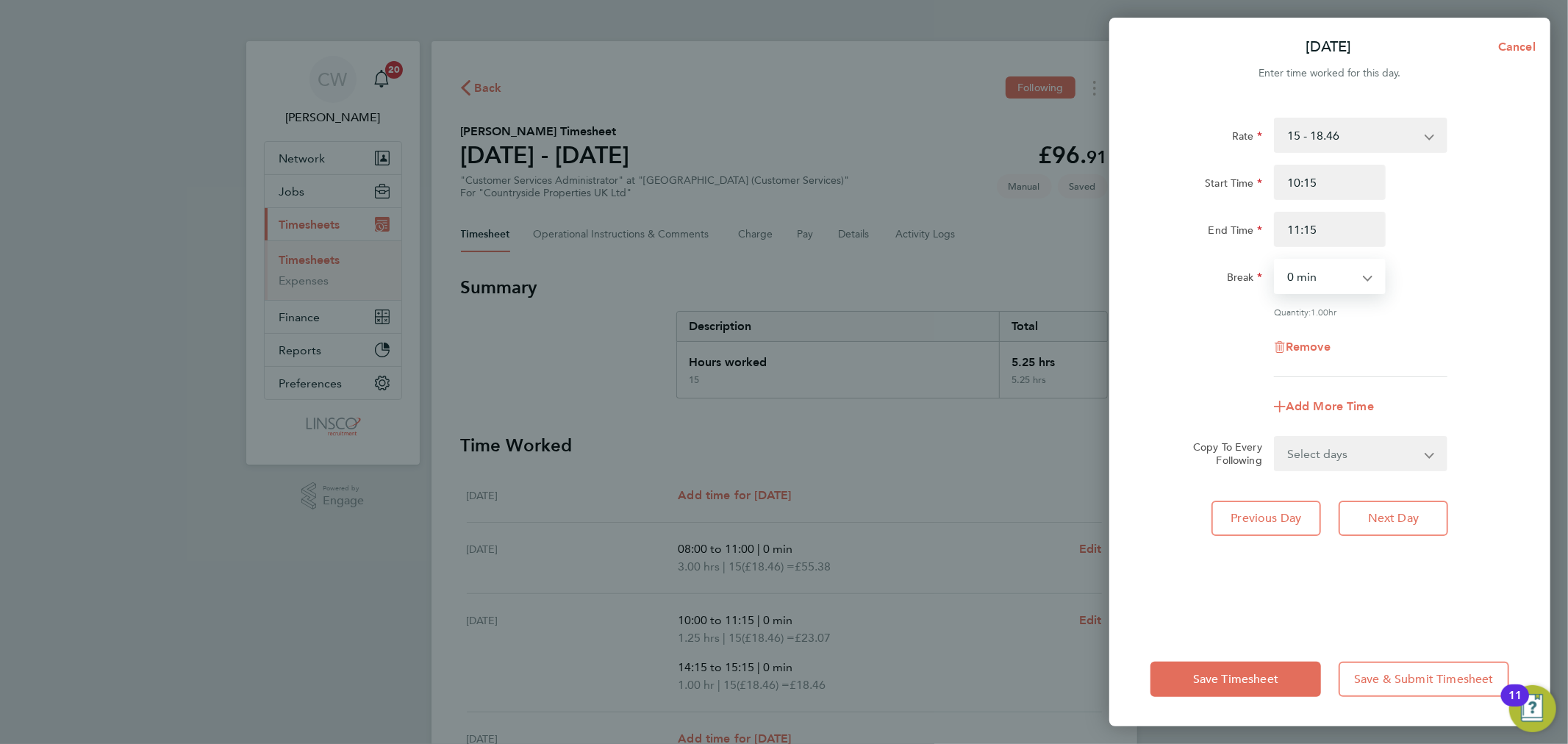
click at [1319, 391] on div "Add More Time" at bounding box center [1330, 406] width 124 height 36
click at [1319, 402] on span "Add More Time" at bounding box center [1330, 406] width 88 height 14
select select "null"
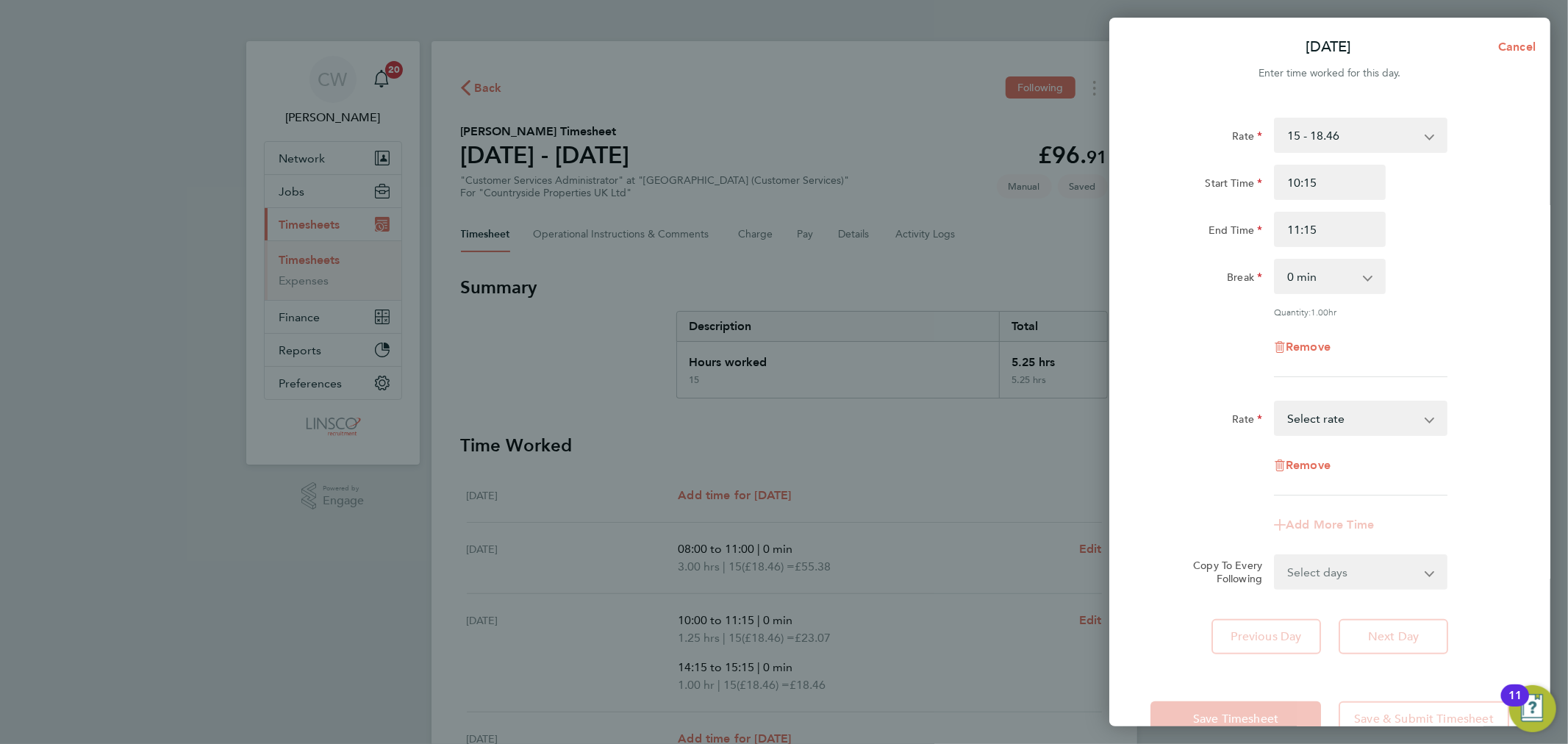
drag, startPoint x: 1324, startPoint y: 417, endPoint x: 1324, endPoint y: 425, distance: 8.0
click at [1324, 417] on select "15 - 18.46 Select rate" at bounding box center [1352, 418] width 153 height 32
select select "30"
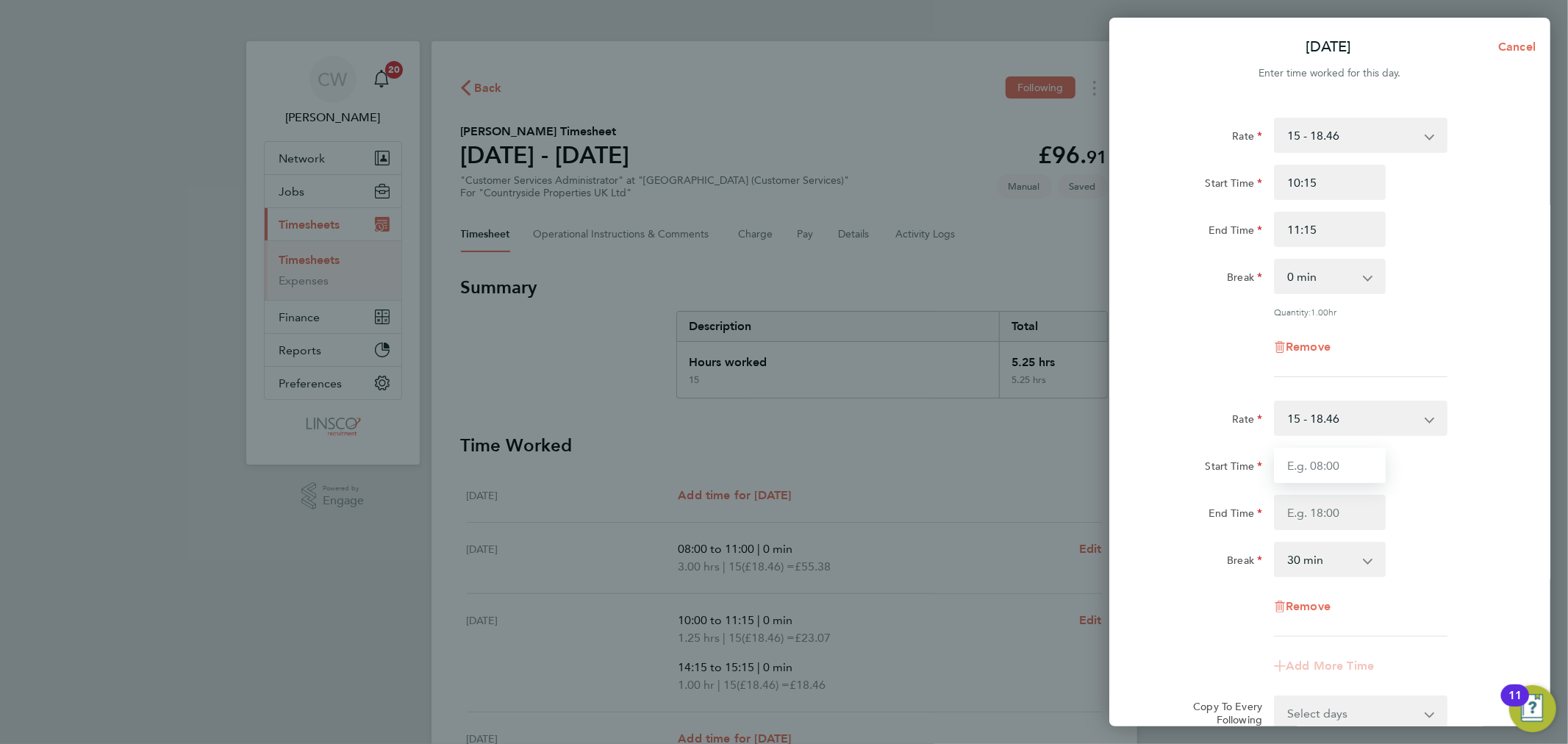
click at [1317, 473] on input "Start Time" at bounding box center [1330, 466] width 111 height 36
type input "11:45"
type input "13:00"
click at [1517, 515] on div "Rate 15 - 18.46 Start Time 10:15 End Time 11:15 Break 0 min 15 min 30 min 45 mi…" at bounding box center [1330, 457] width 441 height 714
click at [1322, 565] on select "0 min 15 min 30 min 45 min 60 min" at bounding box center [1321, 559] width 91 height 32
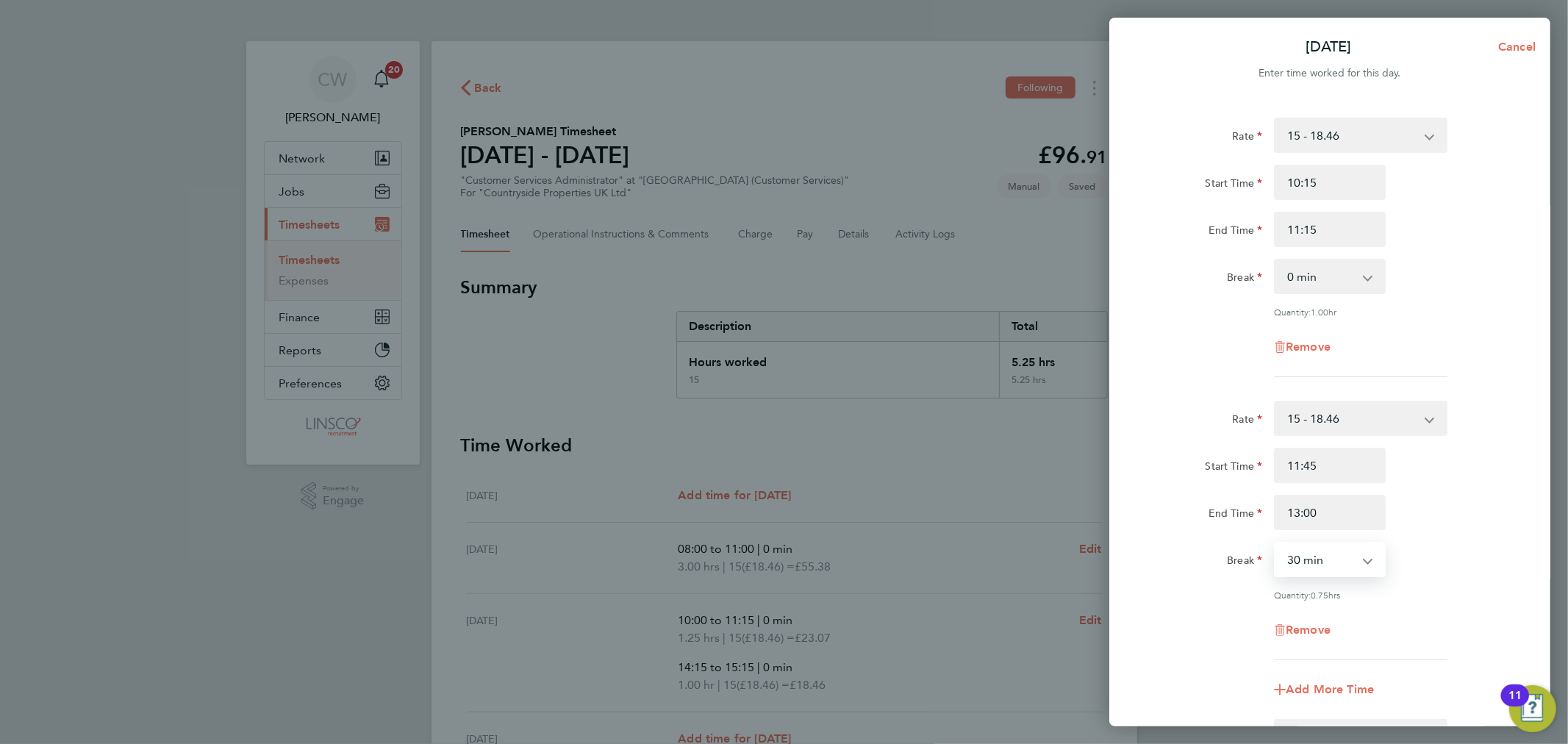
select select "0"
click at [1276, 543] on select "0 min 15 min 30 min 45 min 60 min" at bounding box center [1321, 559] width 91 height 32
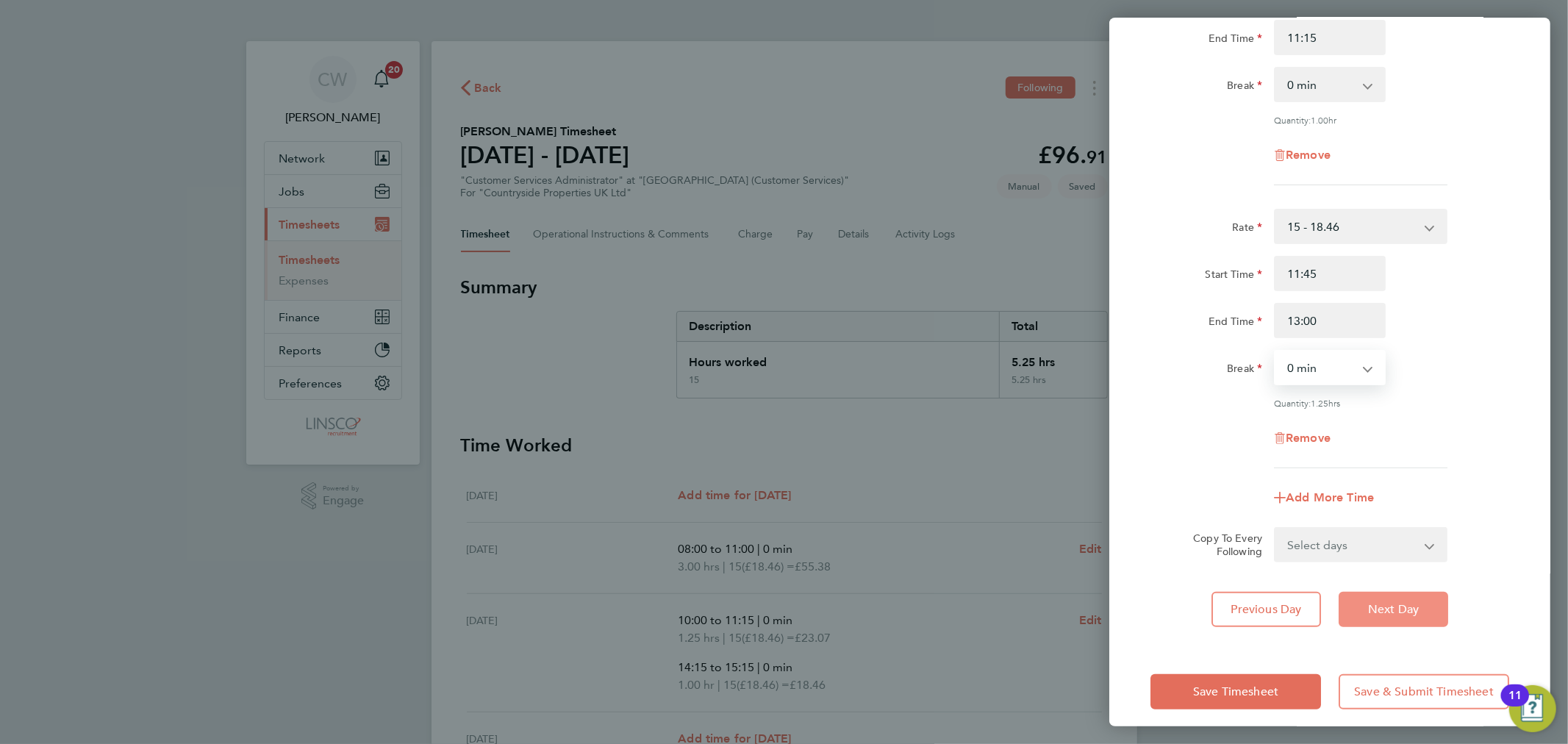
scroll to position [200, 0]
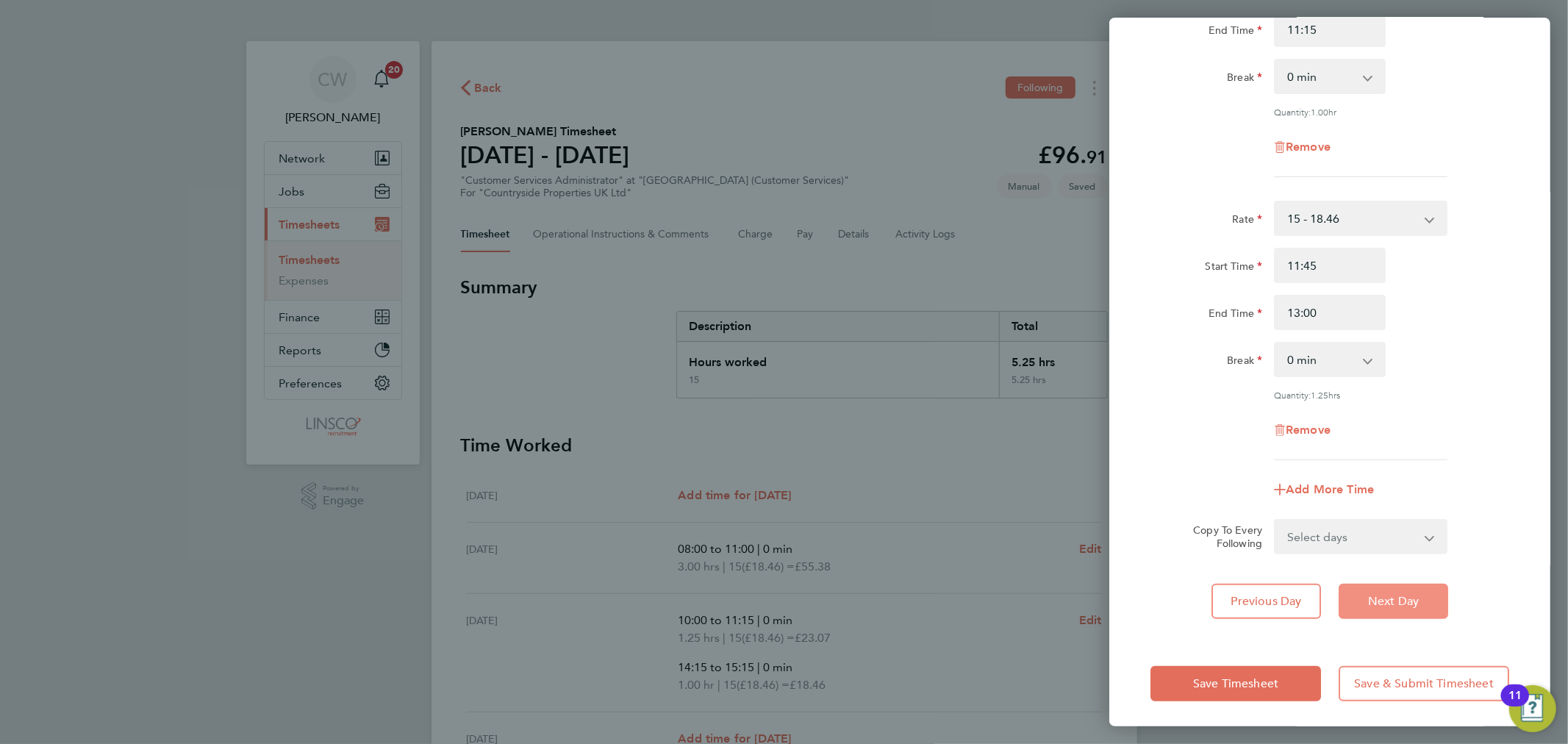
click at [1404, 588] on button "Next Day" at bounding box center [1394, 601] width 110 height 36
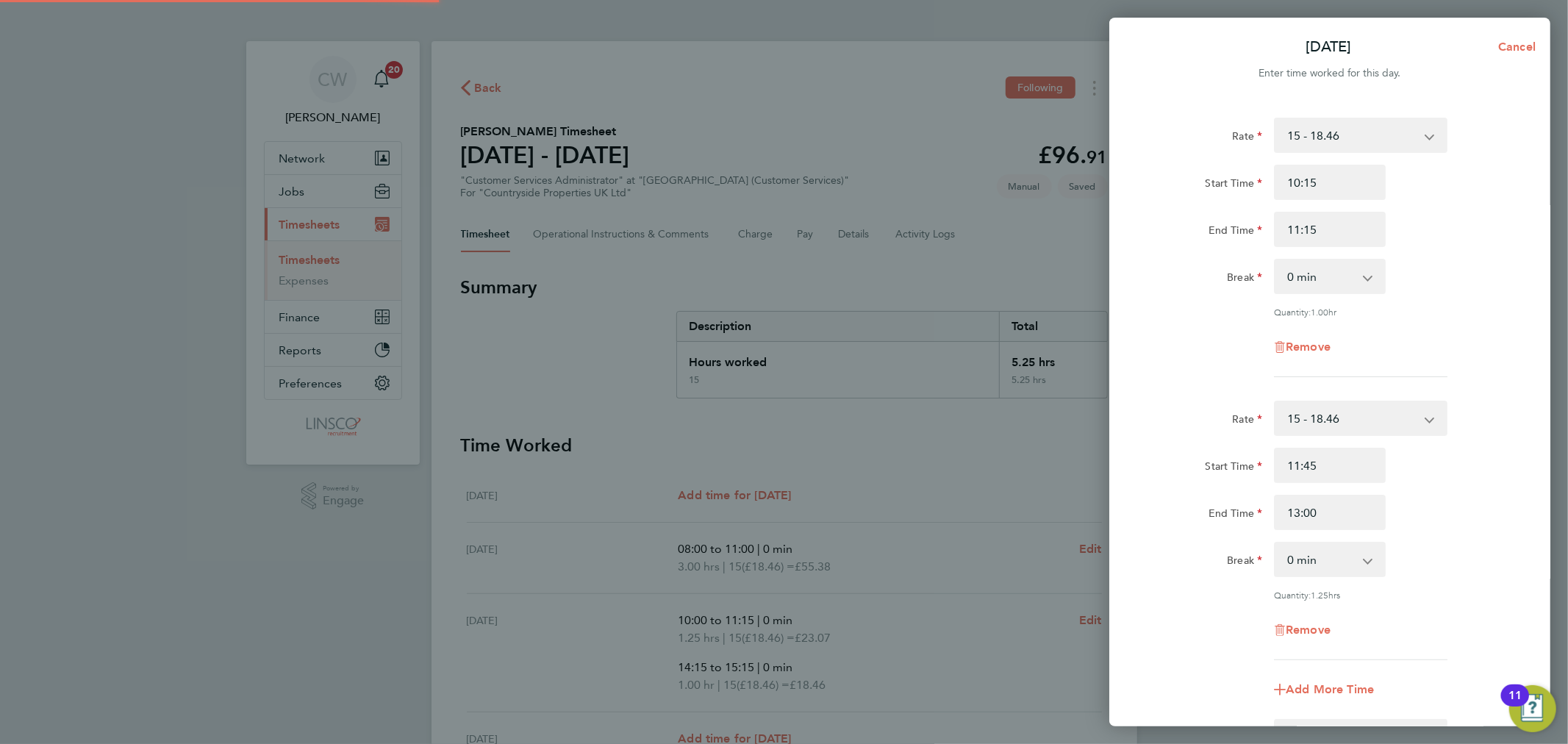
select select "30"
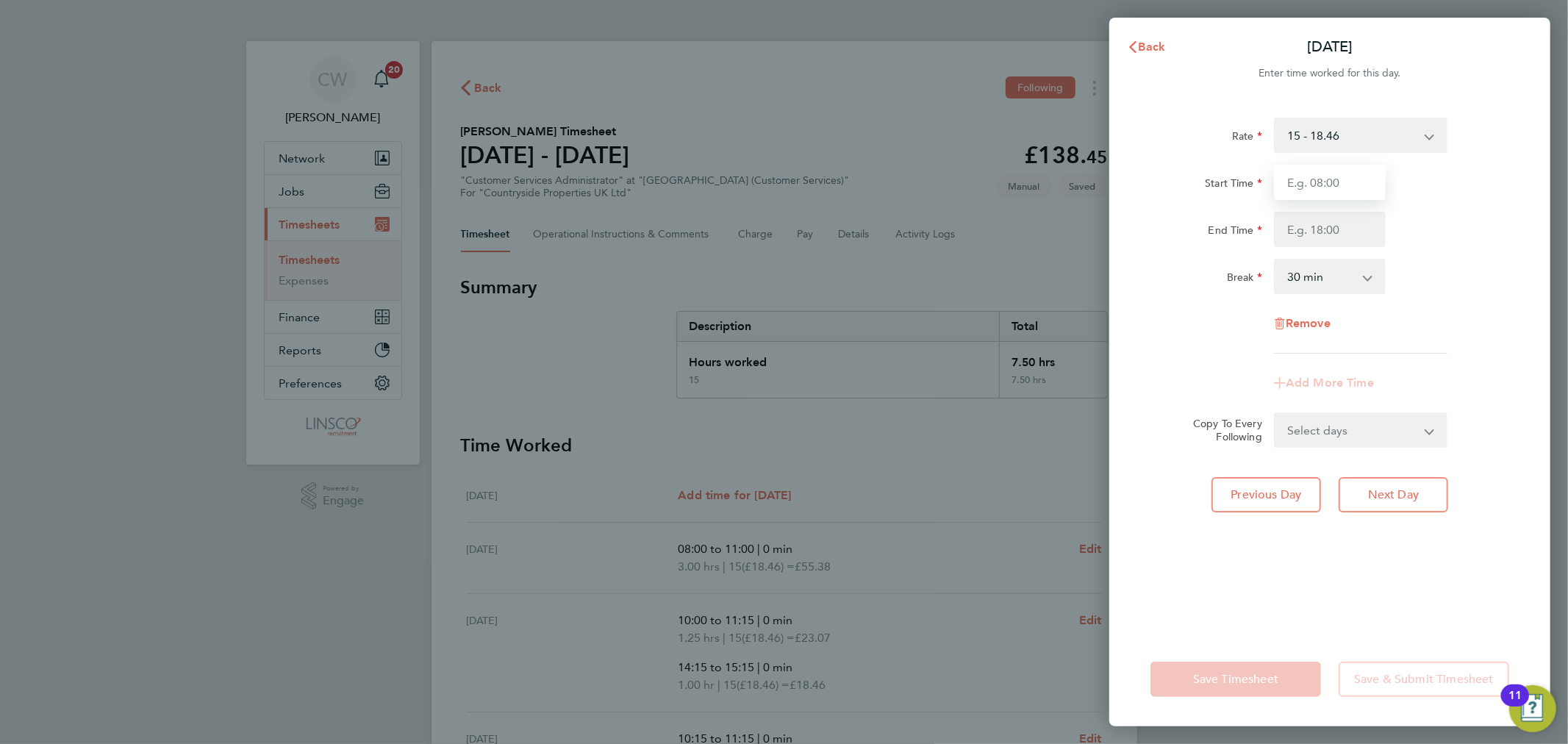
click at [1323, 181] on input "Start Time" at bounding box center [1330, 182] width 111 height 36
type input "12:30"
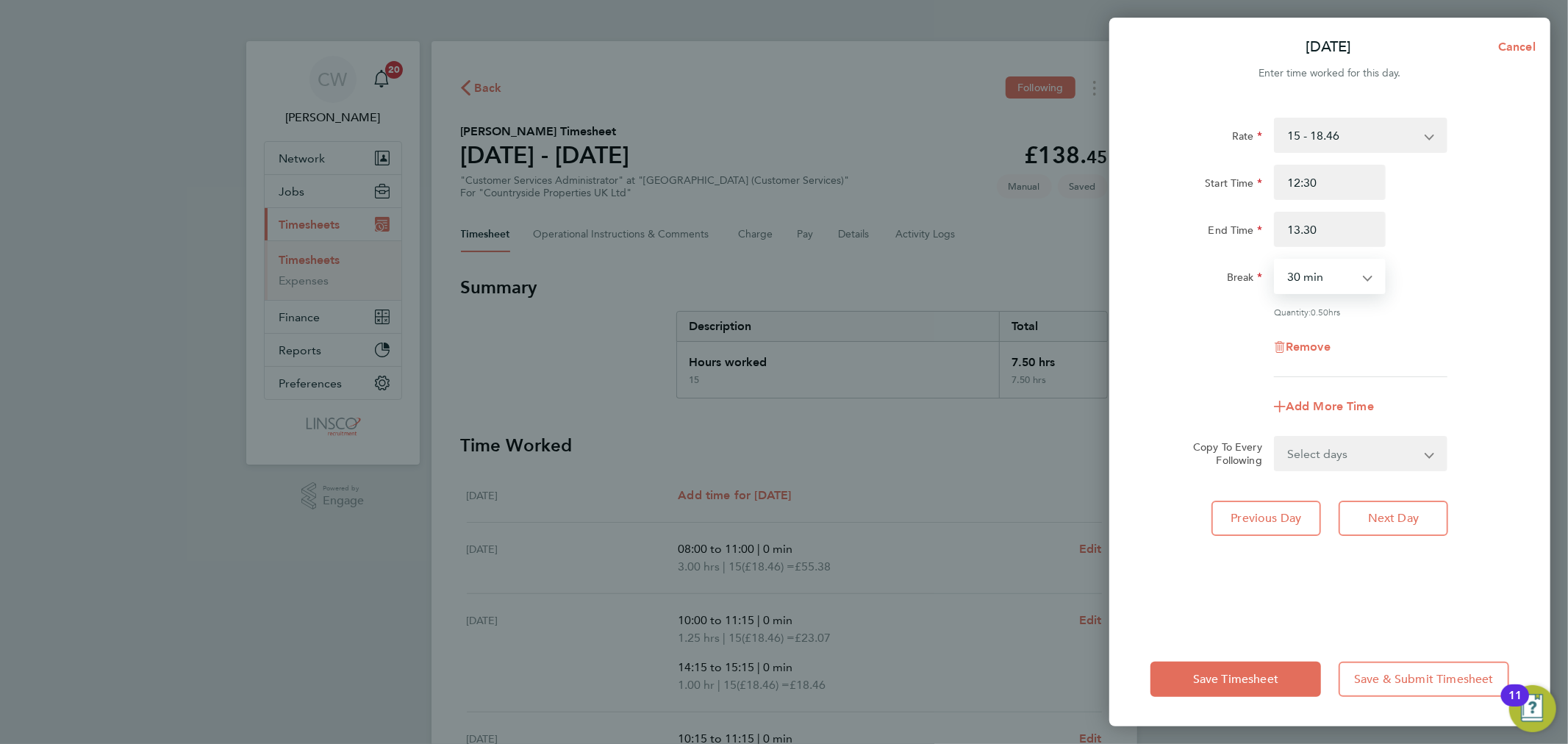
type input "13:30"
drag, startPoint x: 1354, startPoint y: 275, endPoint x: 1354, endPoint y: 287, distance: 12.0
click at [1354, 275] on select "0 min 15 min 30 min 45 min" at bounding box center [1321, 276] width 91 height 32
click at [1354, 292] on select "0 min 15 min 30 min 45 min" at bounding box center [1321, 276] width 91 height 32
drag, startPoint x: 1354, startPoint y: 278, endPoint x: 1347, endPoint y: 292, distance: 15.7
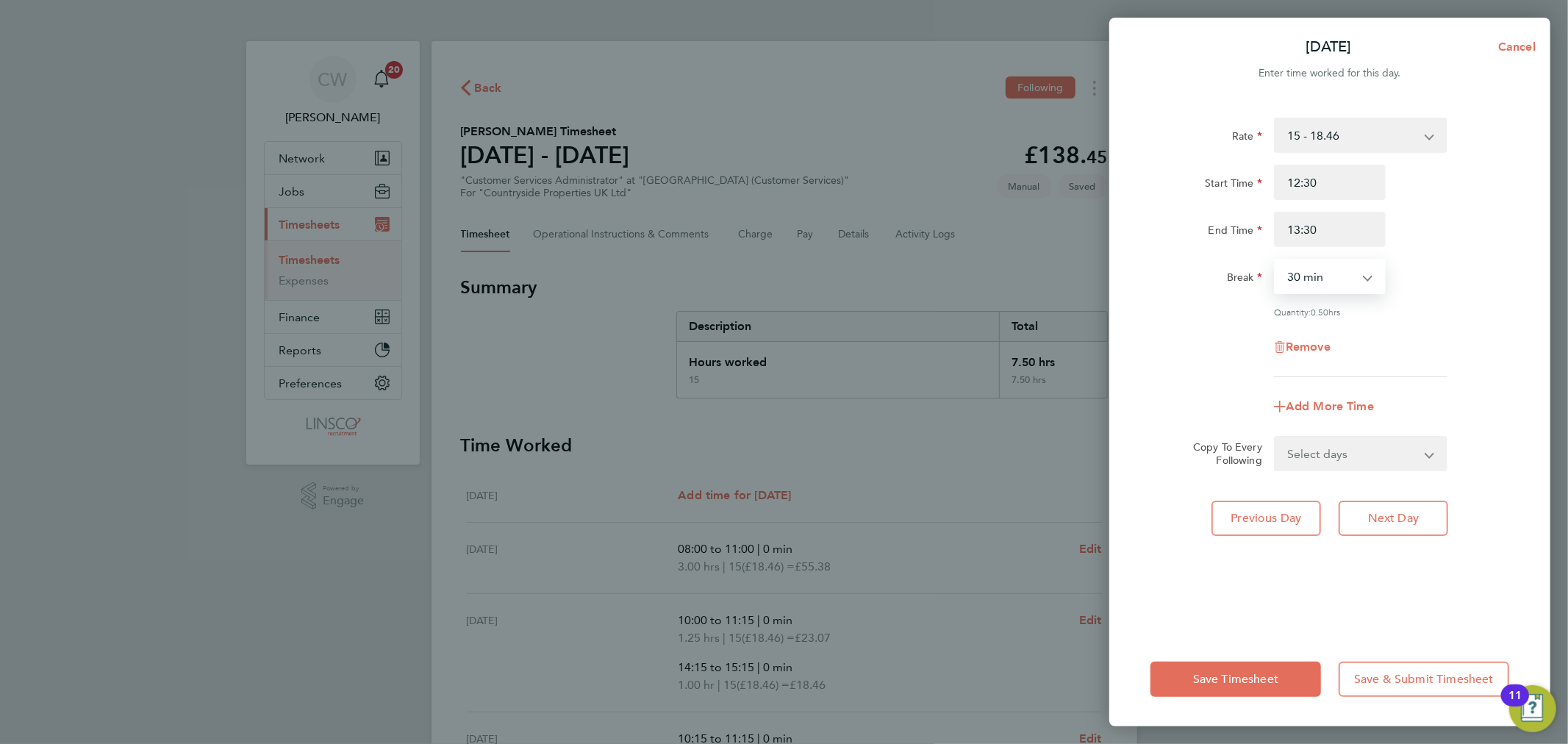
click at [1354, 278] on select "0 min 15 min 30 min 45 min" at bounding box center [1321, 276] width 91 height 32
select select "0"
click at [1276, 260] on select "0 min 15 min 30 min 45 min" at bounding box center [1321, 276] width 91 height 32
click at [1387, 507] on button "Next Day" at bounding box center [1394, 518] width 110 height 36
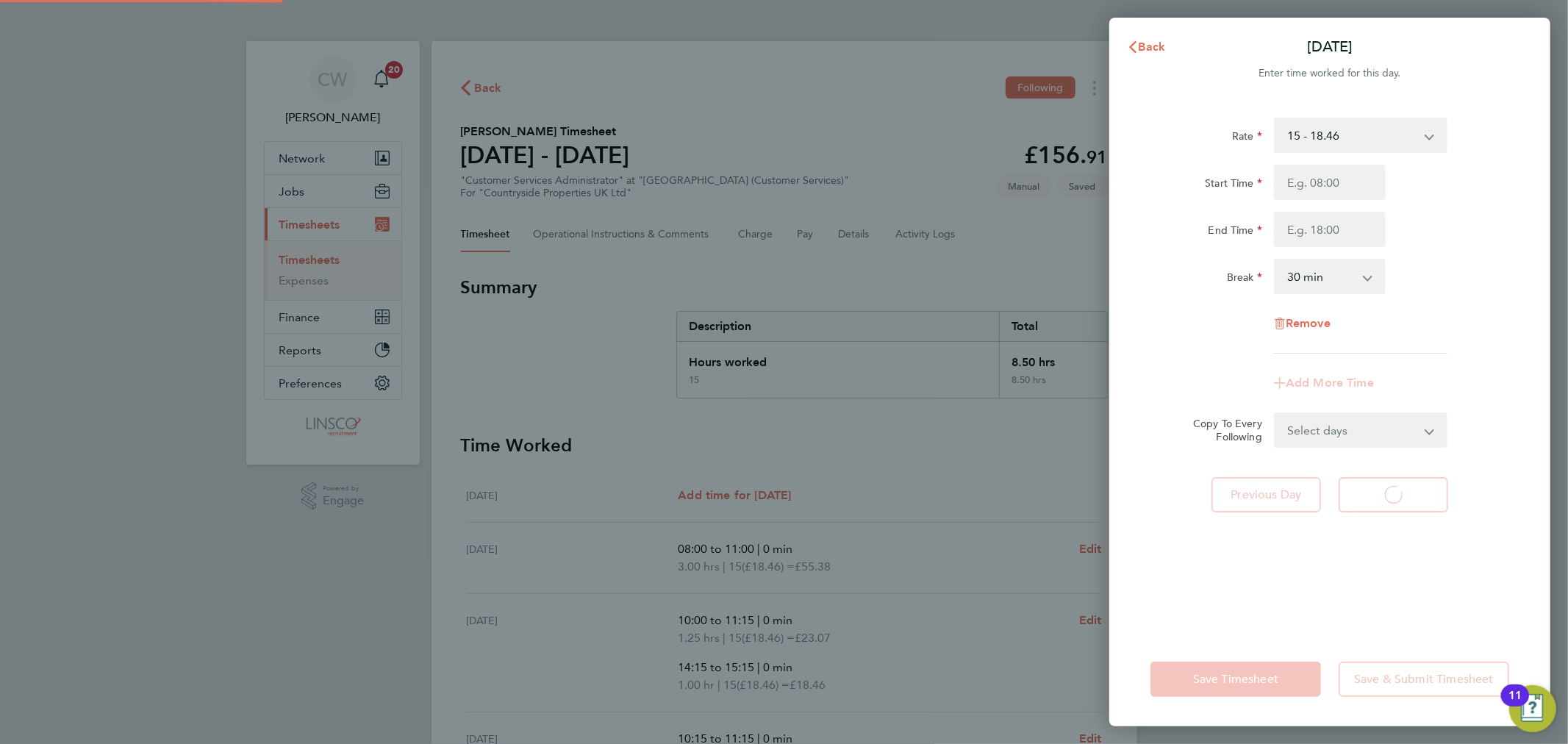
select select "30"
click at [1325, 181] on input "Start Time" at bounding box center [1330, 182] width 111 height 36
type input "07:30"
type input "09:30"
click at [1343, 292] on select "0 min 15 min 30 min 45 min 60 min 75 min 90 min" at bounding box center [1321, 276] width 91 height 32
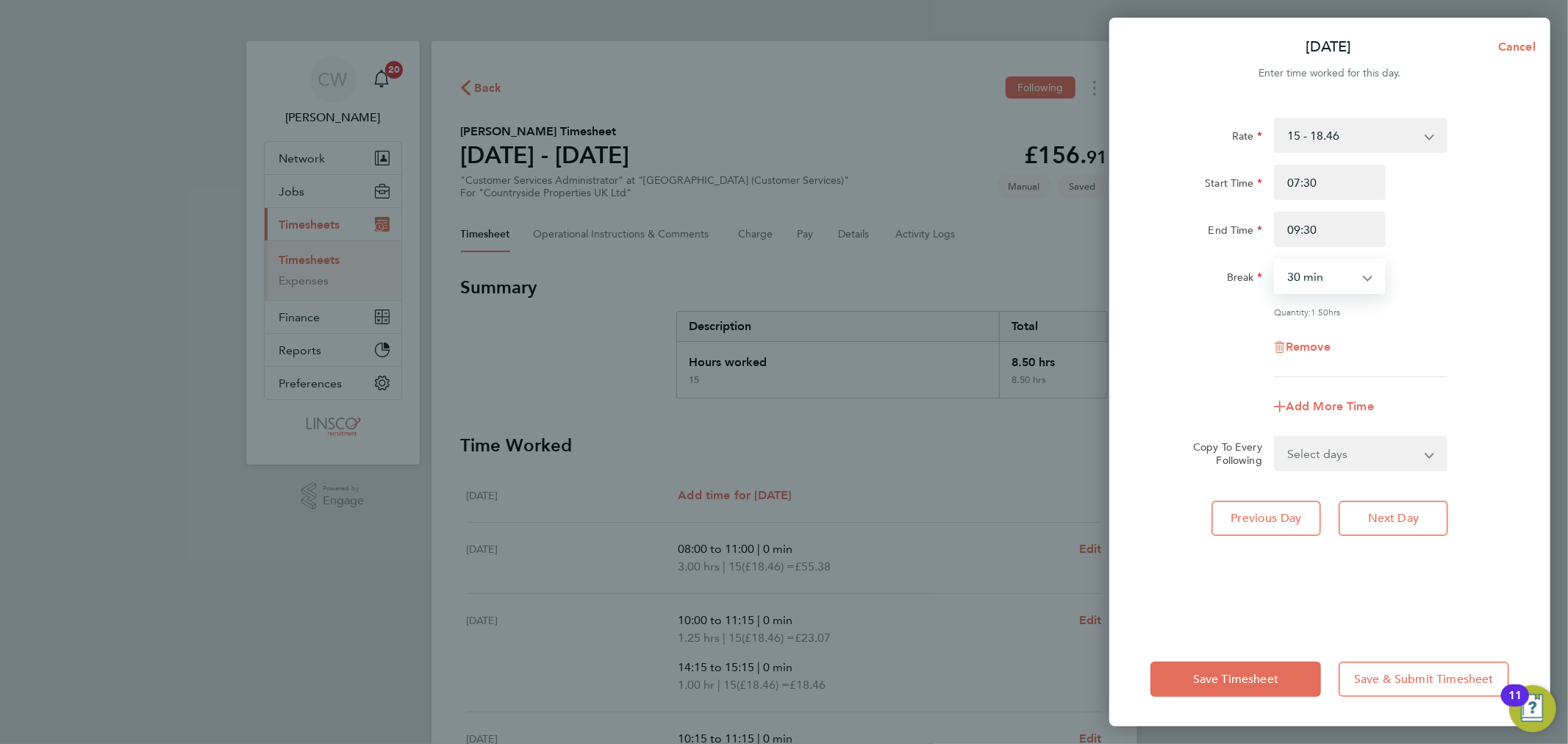
select select "0"
click at [1276, 260] on select "0 min 15 min 30 min 45 min 60 min 75 min 90 min" at bounding box center [1321, 276] width 91 height 32
click at [1407, 307] on div "Quantity: 2.00 hrs" at bounding box center [1360, 312] width 173 height 12
click at [1221, 674] on span "Save Timesheet" at bounding box center [1236, 679] width 85 height 15
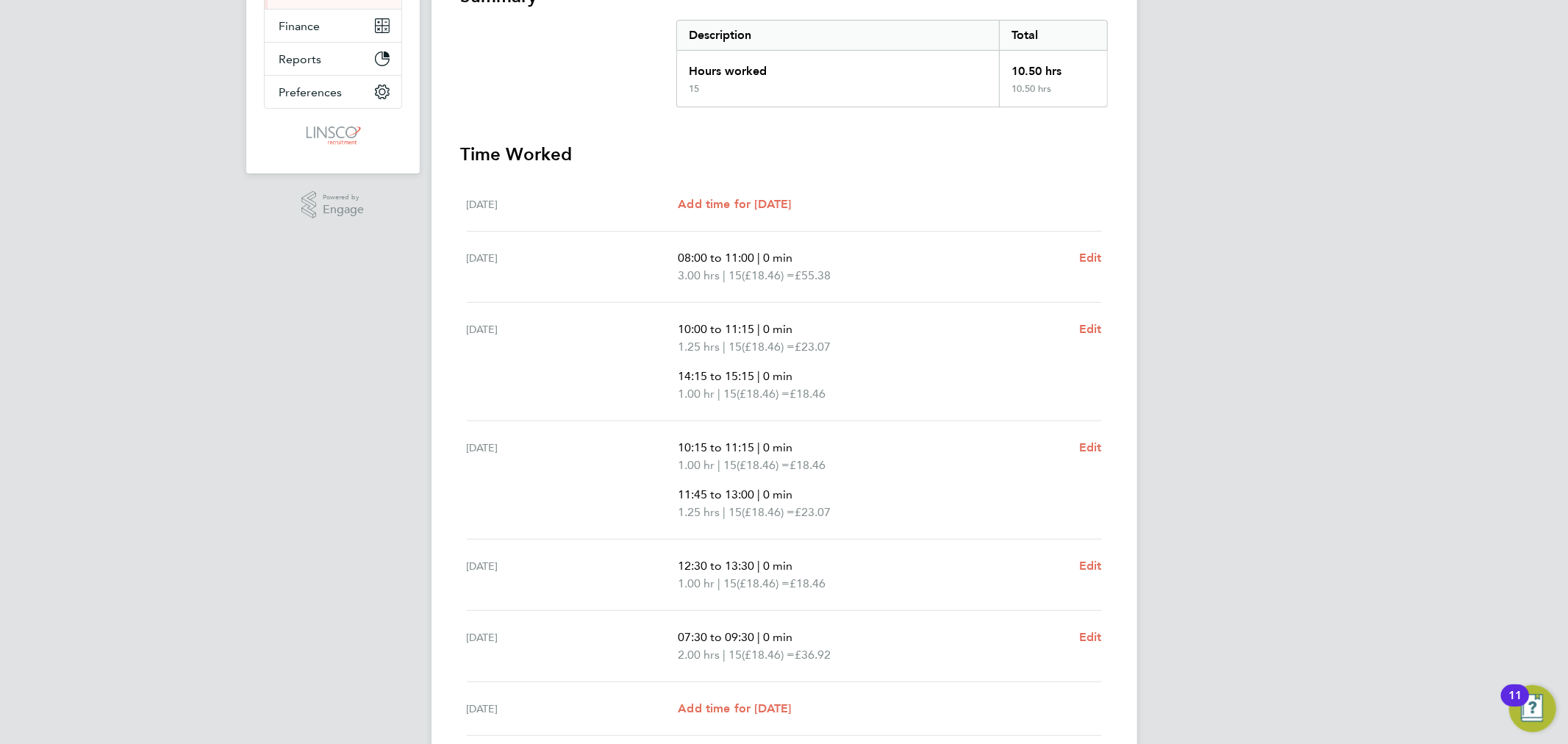
scroll to position [408, 0]
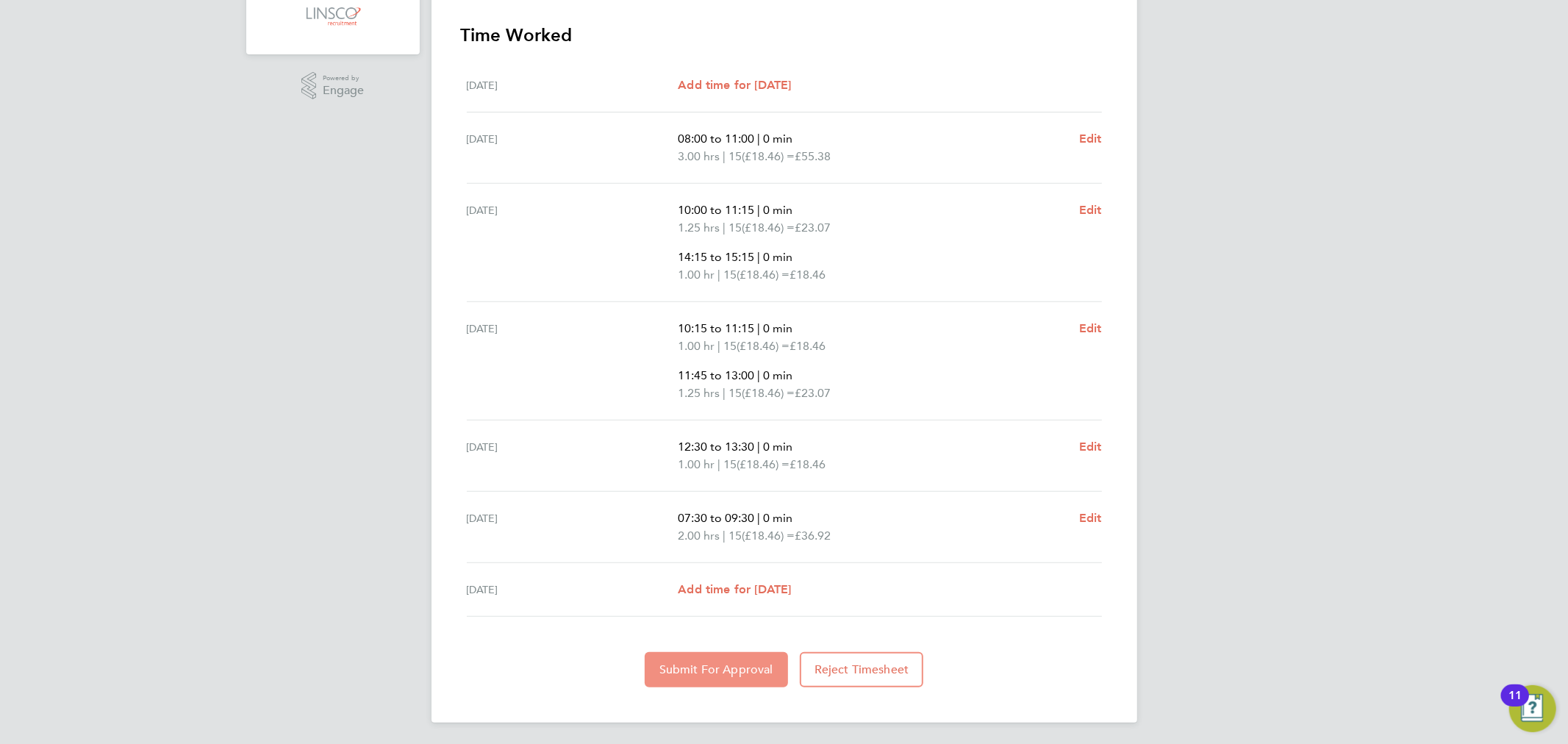
click at [660, 678] on button "Submit For Approval" at bounding box center [716, 669] width 144 height 36
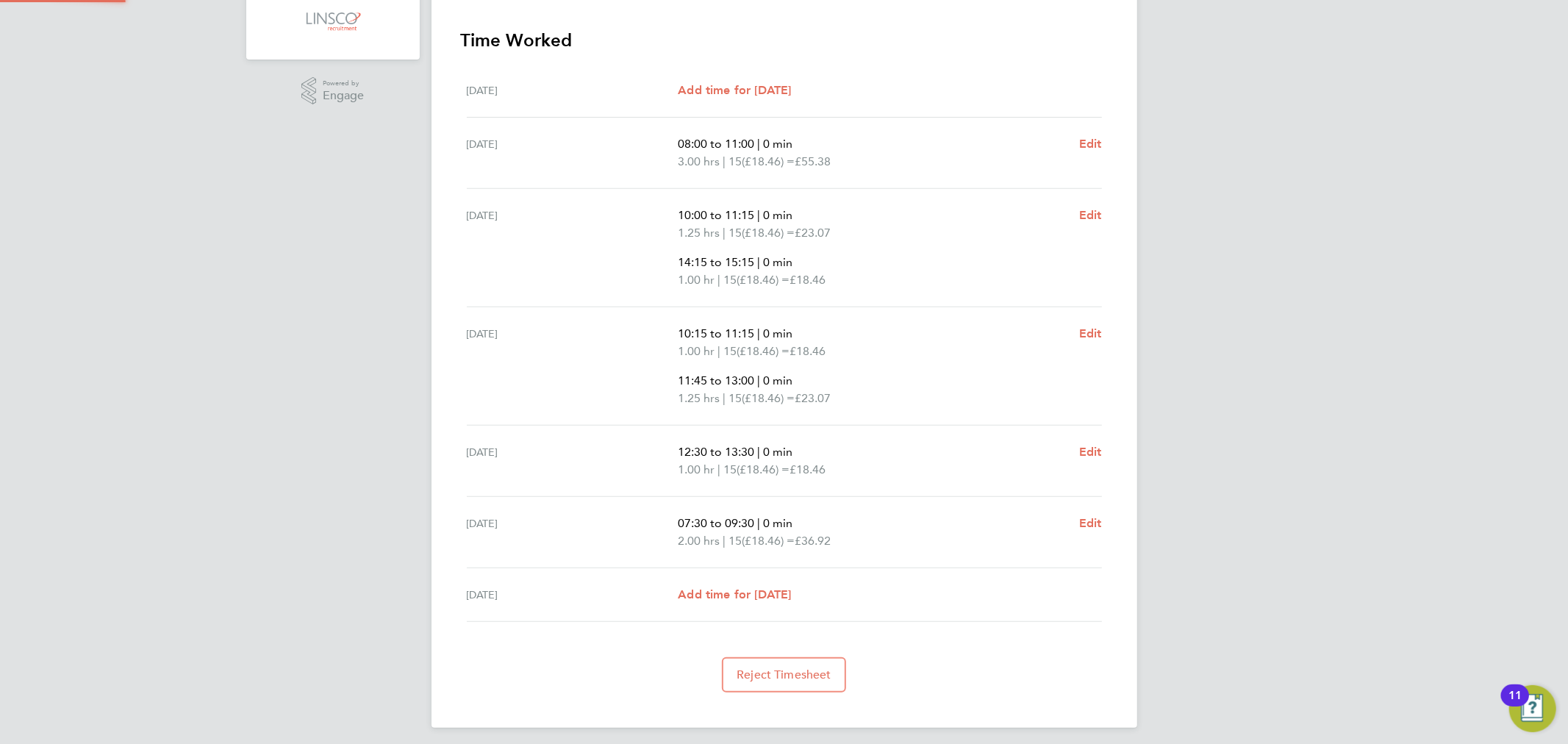
scroll to position [2, 0]
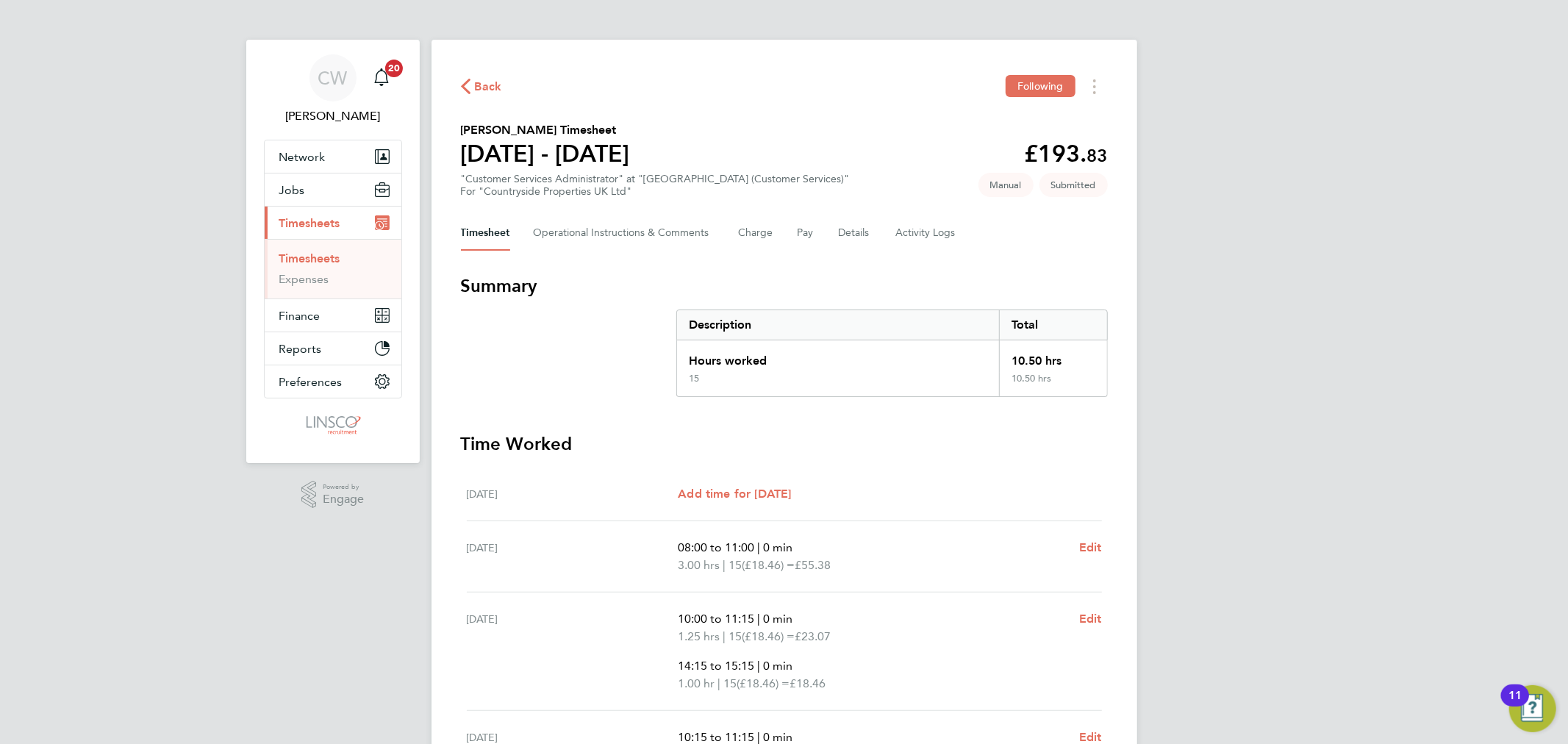
click at [475, 91] on span "Back" at bounding box center [488, 87] width 27 height 17
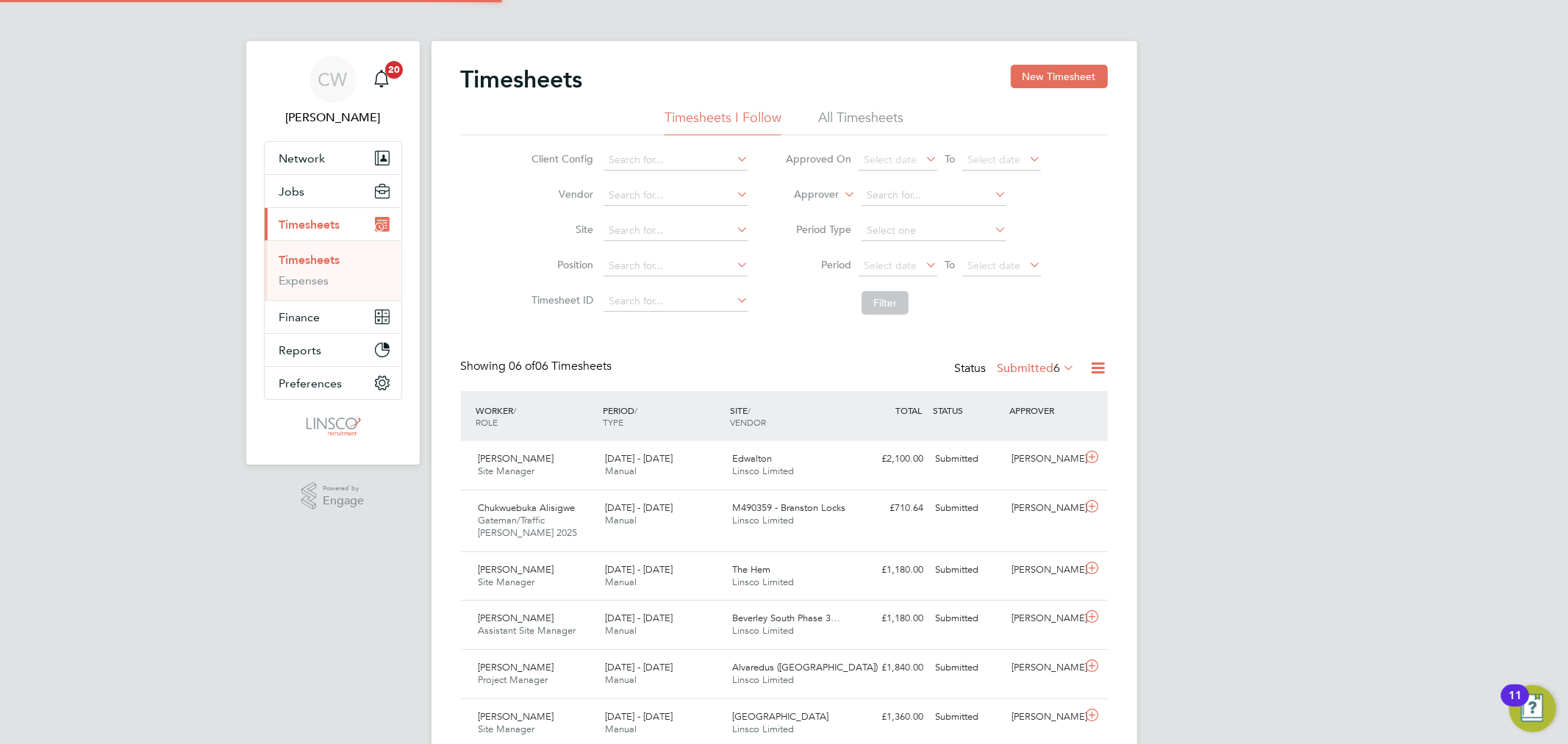
scroll to position [7, 8]
click at [1078, 73] on button "New Timesheet" at bounding box center [1060, 76] width 97 height 23
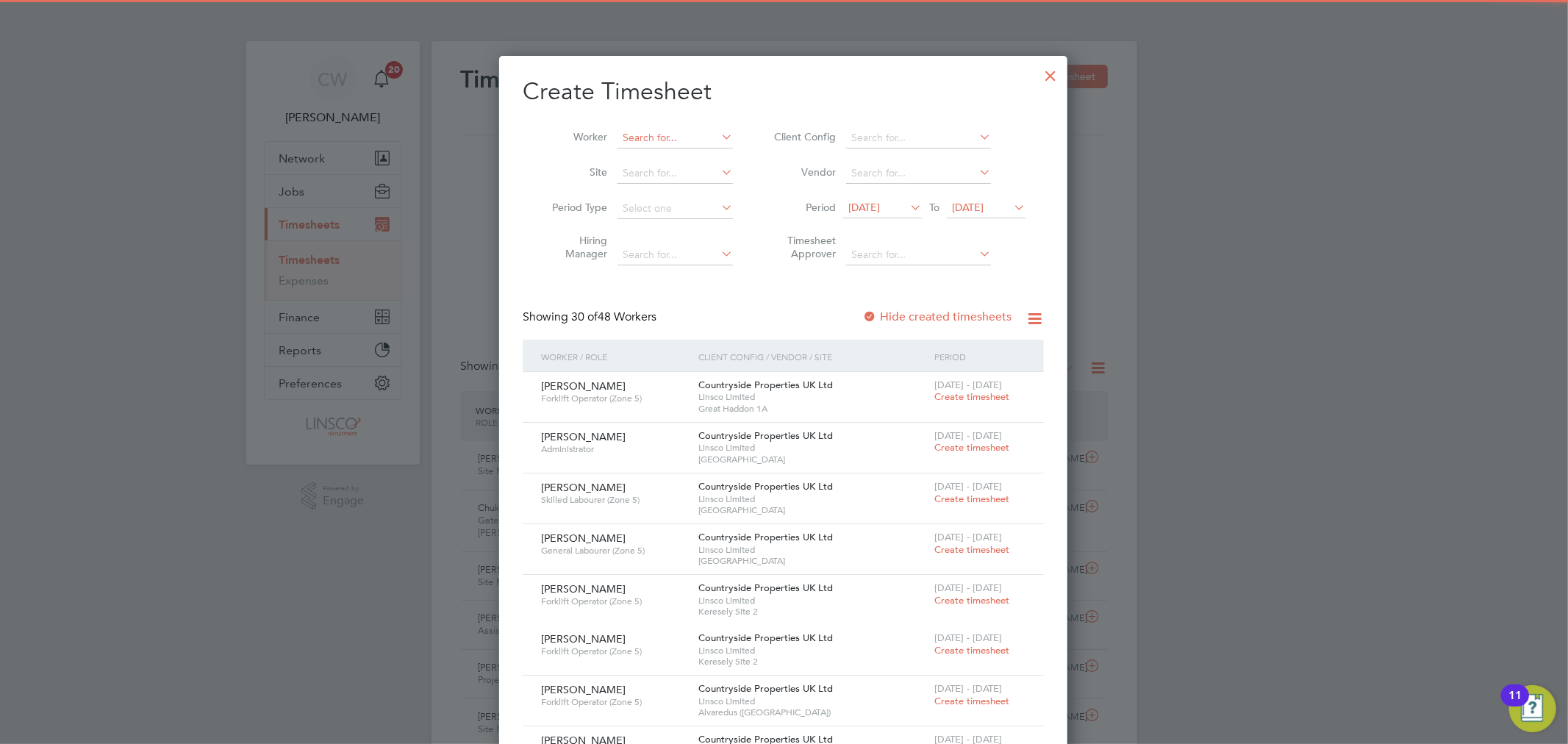
scroll to position [2917, 569]
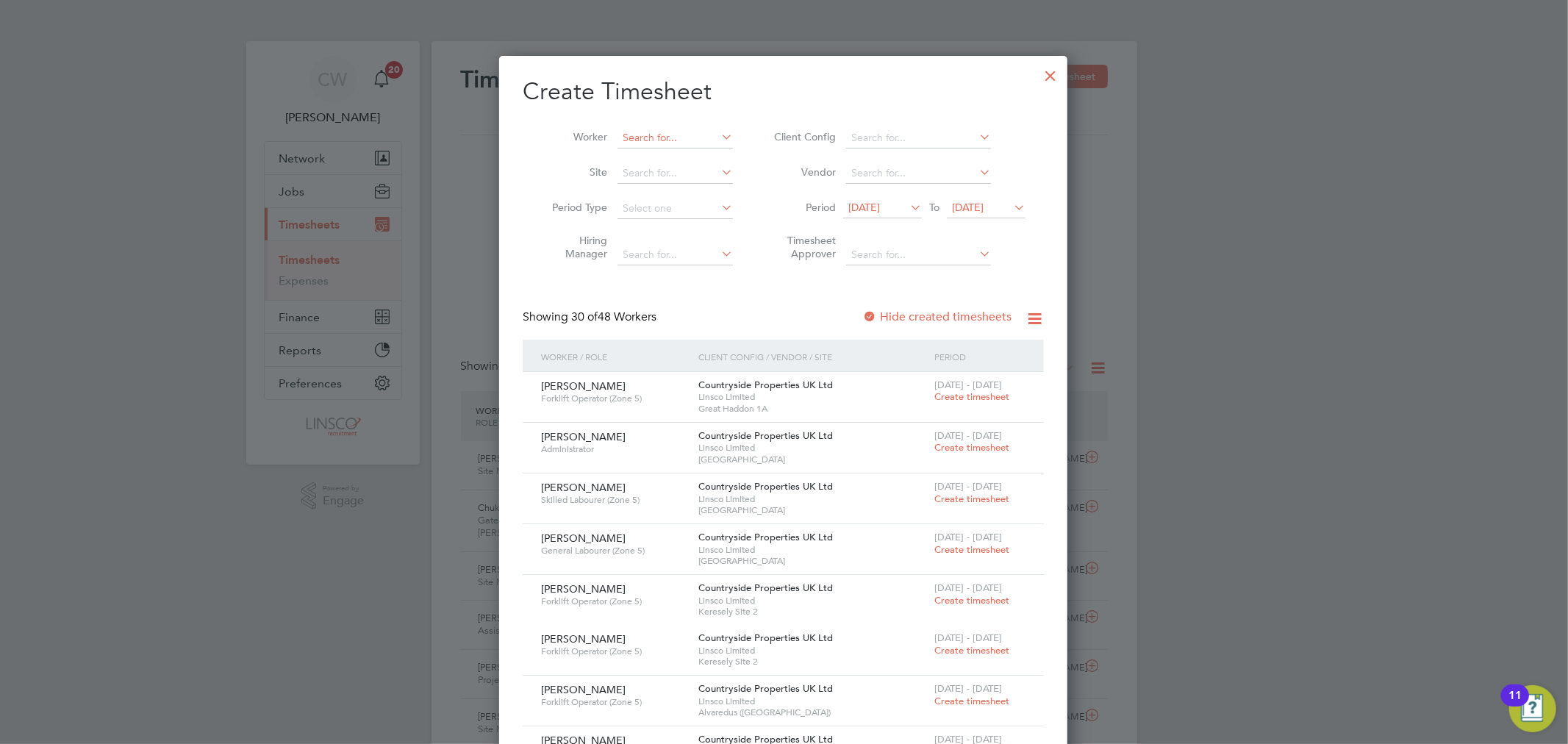
click at [633, 140] on input at bounding box center [675, 138] width 116 height 21
click at [655, 173] on b "Kayleigh" at bounding box center [644, 178] width 43 height 12
type input "[PERSON_NAME]"
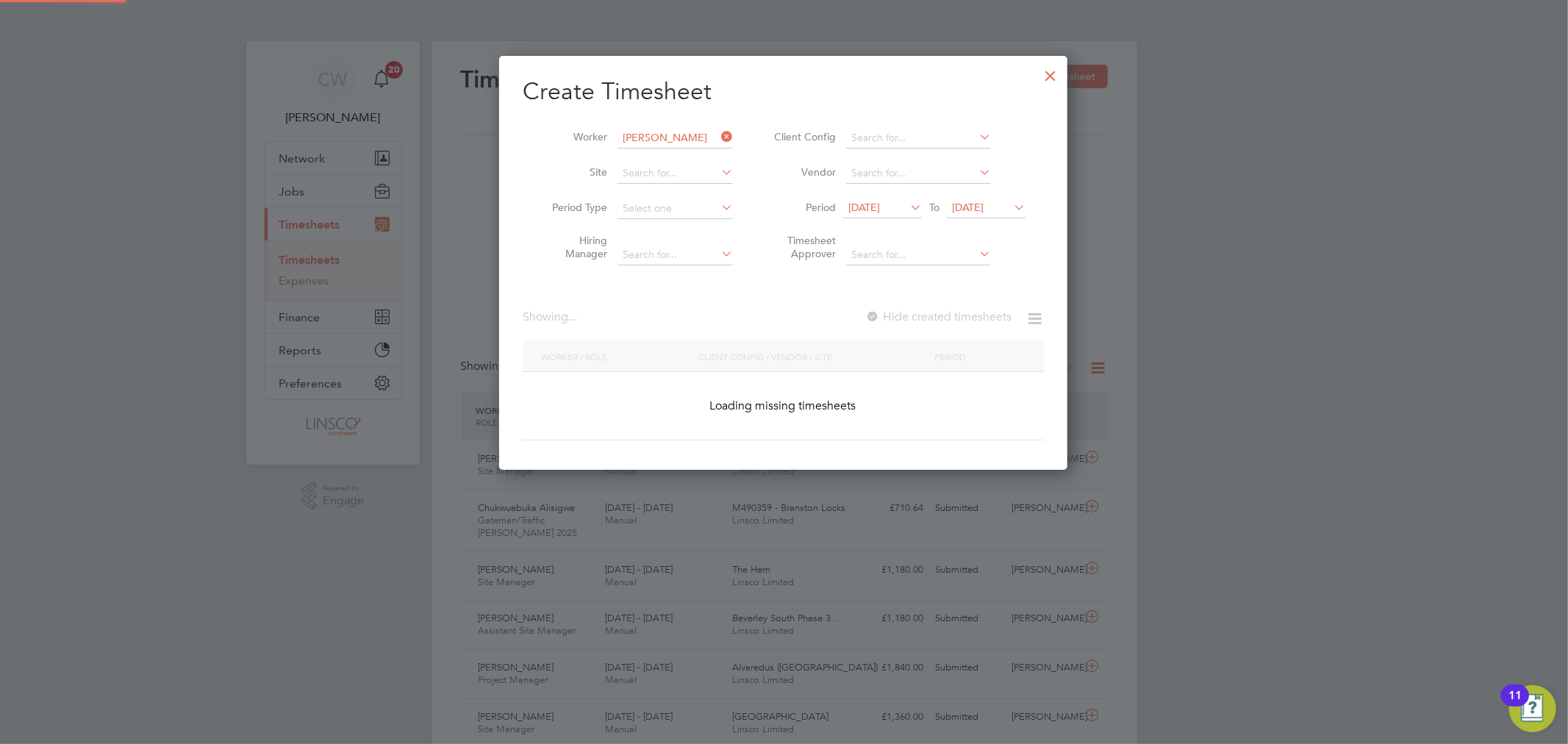
scroll to position [397, 569]
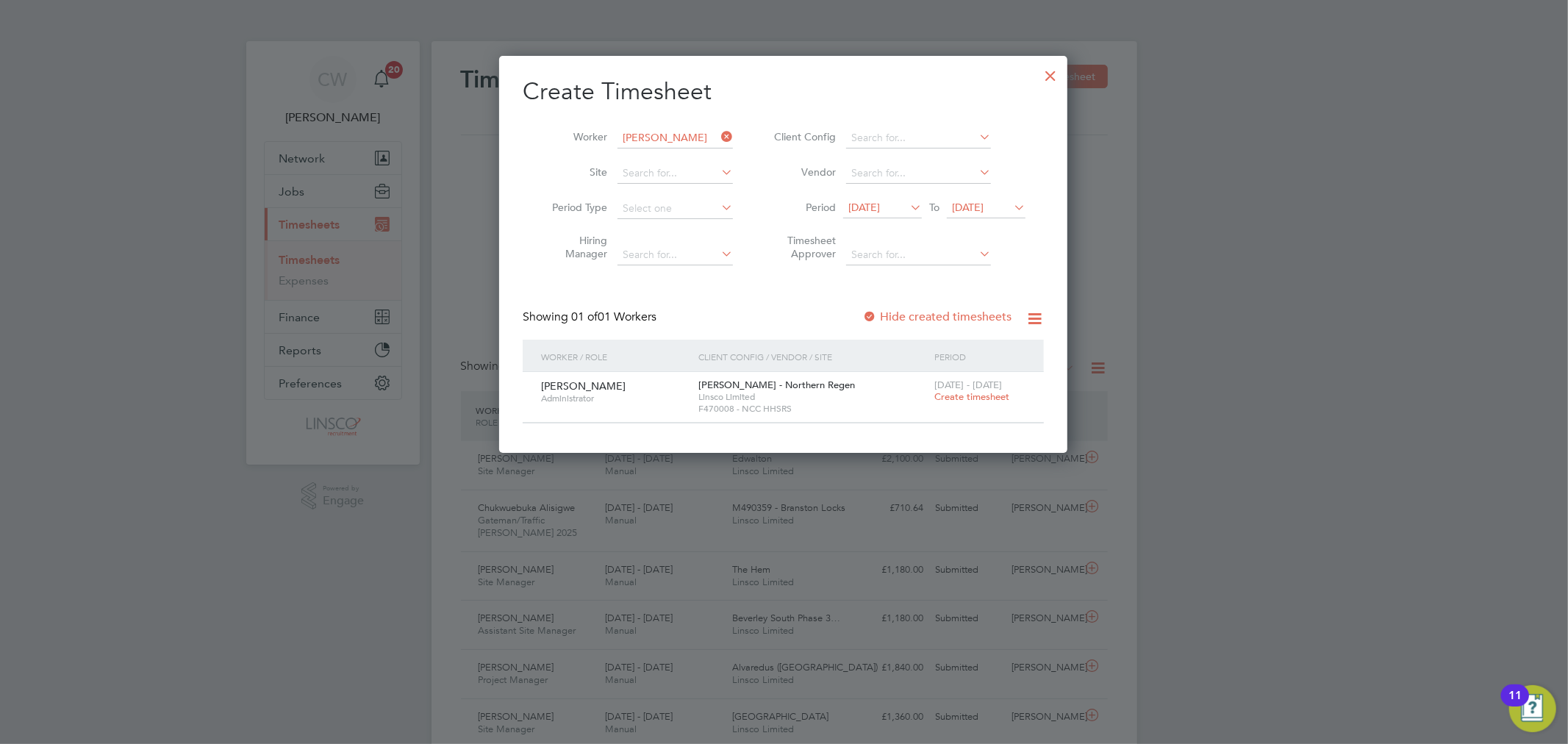
click at [967, 399] on span "Create timesheet" at bounding box center [972, 397] width 75 height 12
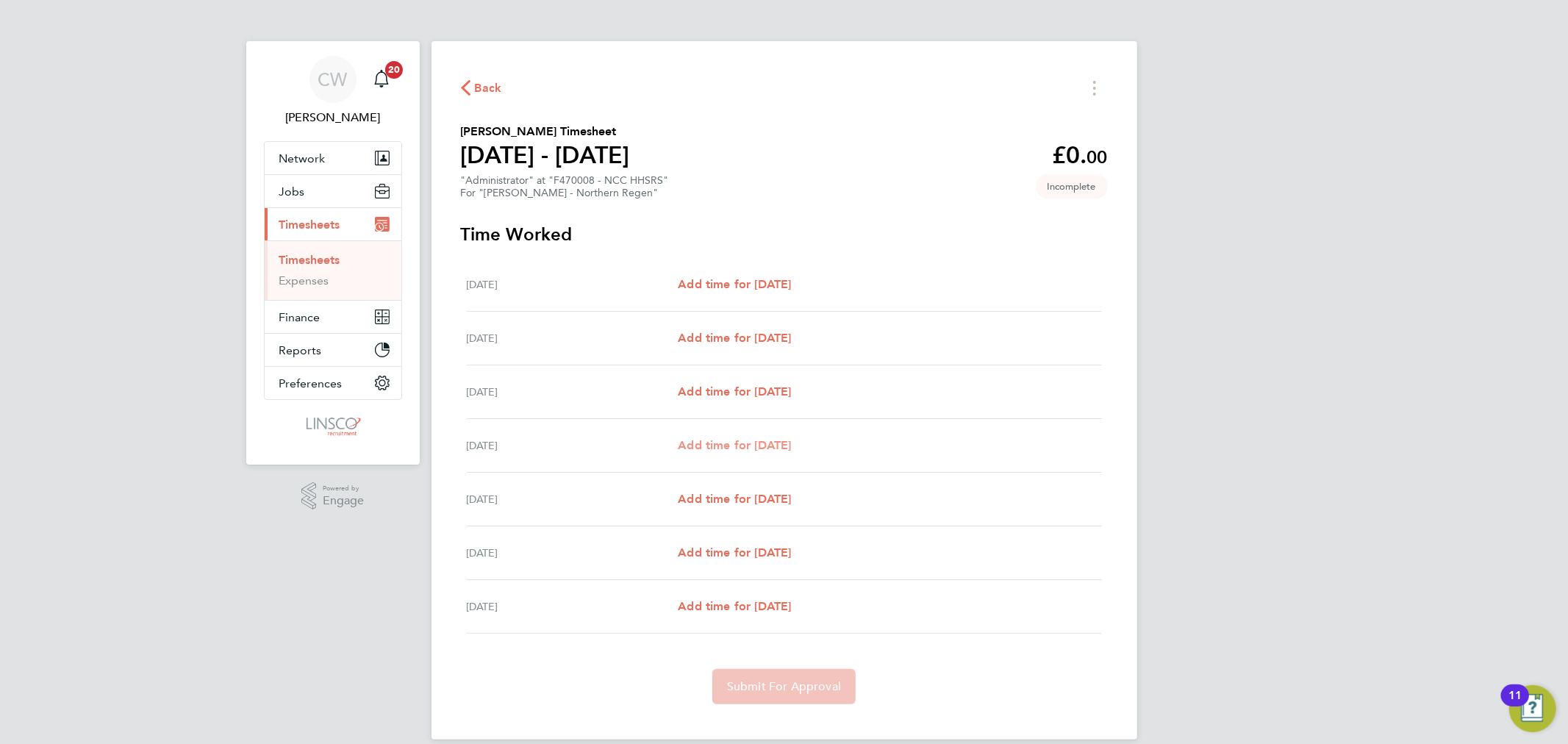
click at [718, 443] on span "Add time for [DATE]" at bounding box center [734, 446] width 113 height 14
select select "60"
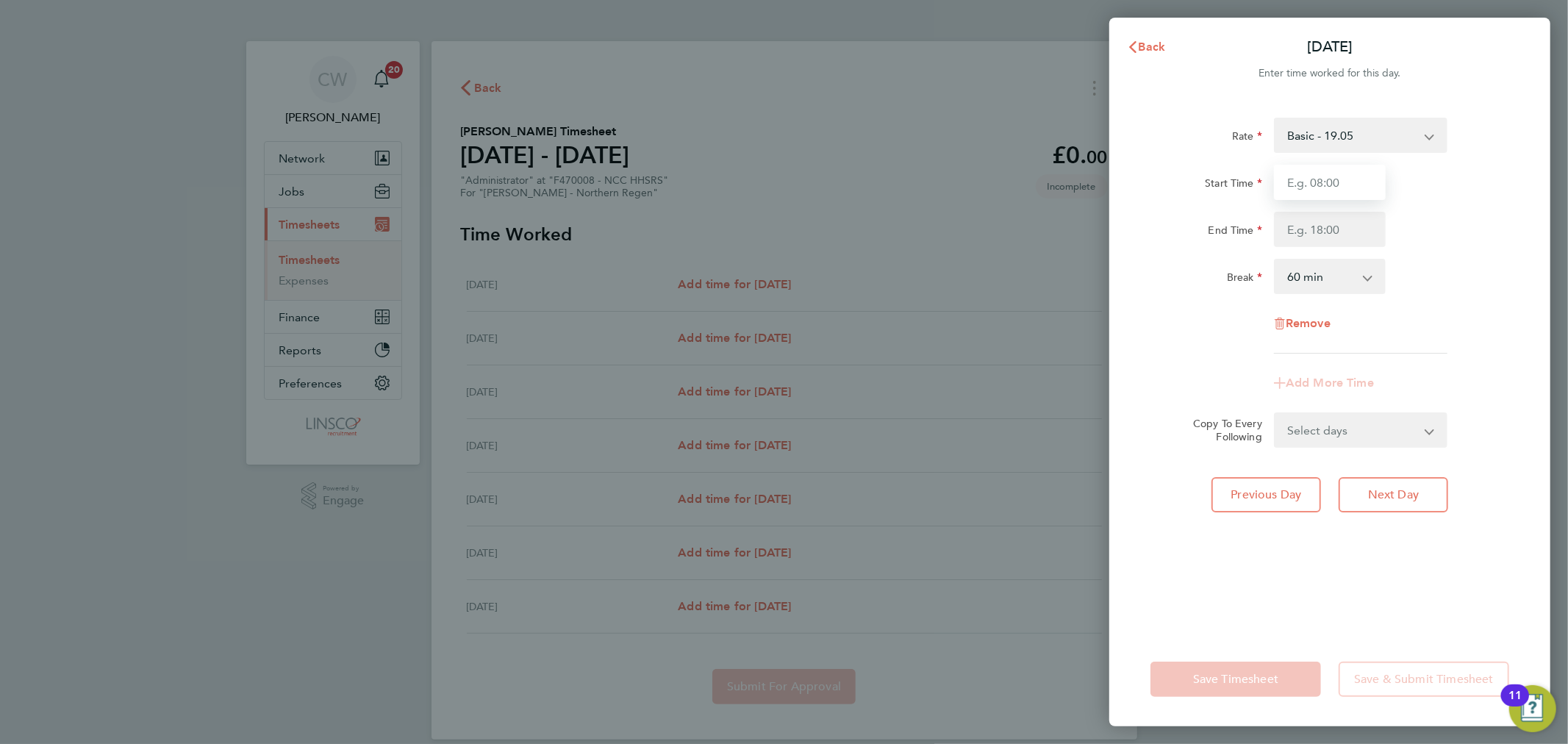
click at [1347, 174] on input "Start Time" at bounding box center [1330, 182] width 111 height 36
type input "08:00"
type input "16:00"
click at [1335, 270] on select "0 min 15 min 30 min 45 min 60 min 75 min 90 min" at bounding box center [1321, 276] width 91 height 32
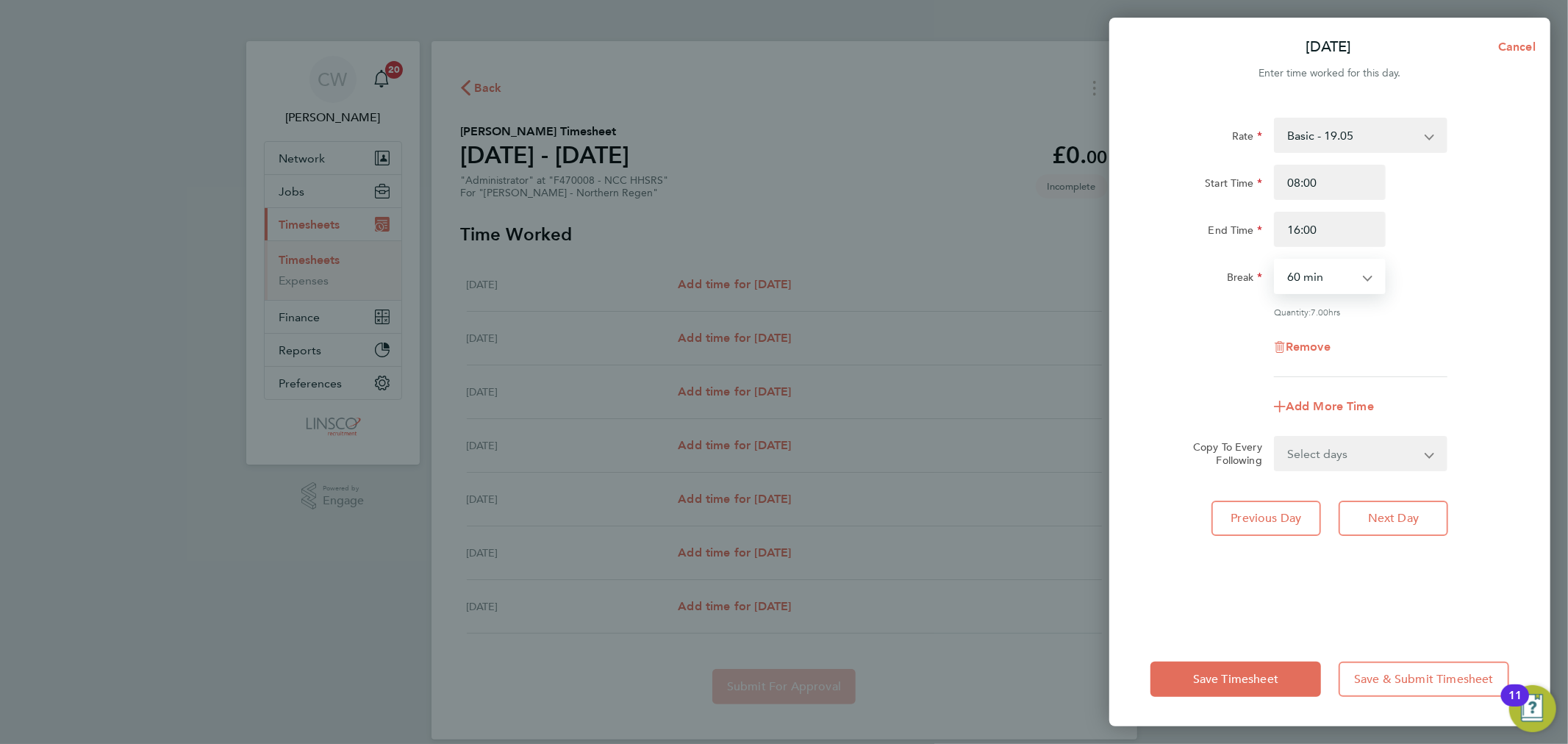
select select "30"
click at [1276, 260] on select "0 min 15 min 30 min 45 min 60 min 75 min 90 min" at bounding box center [1321, 276] width 91 height 32
click at [1395, 518] on span "Next Day" at bounding box center [1393, 518] width 50 height 15
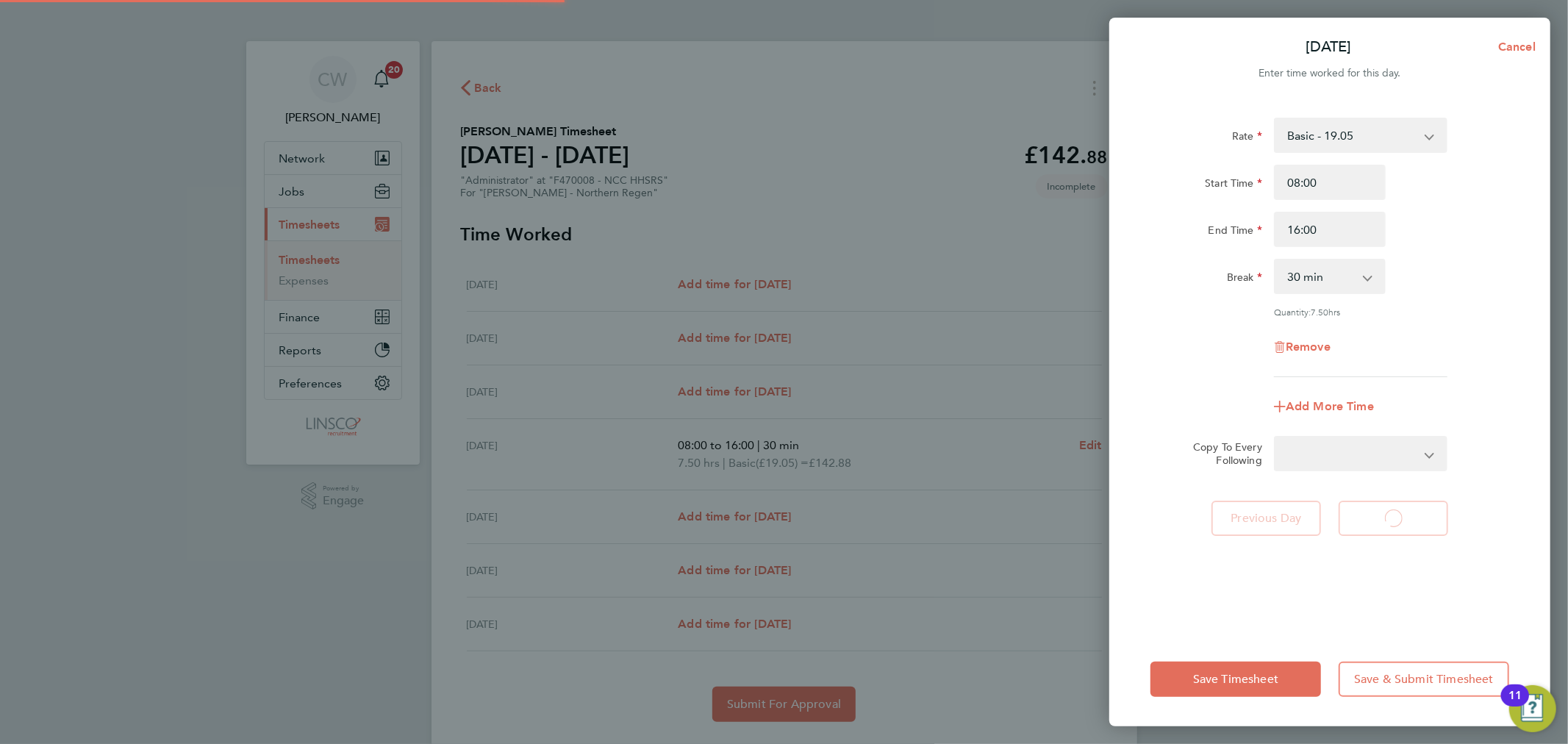
select select "60"
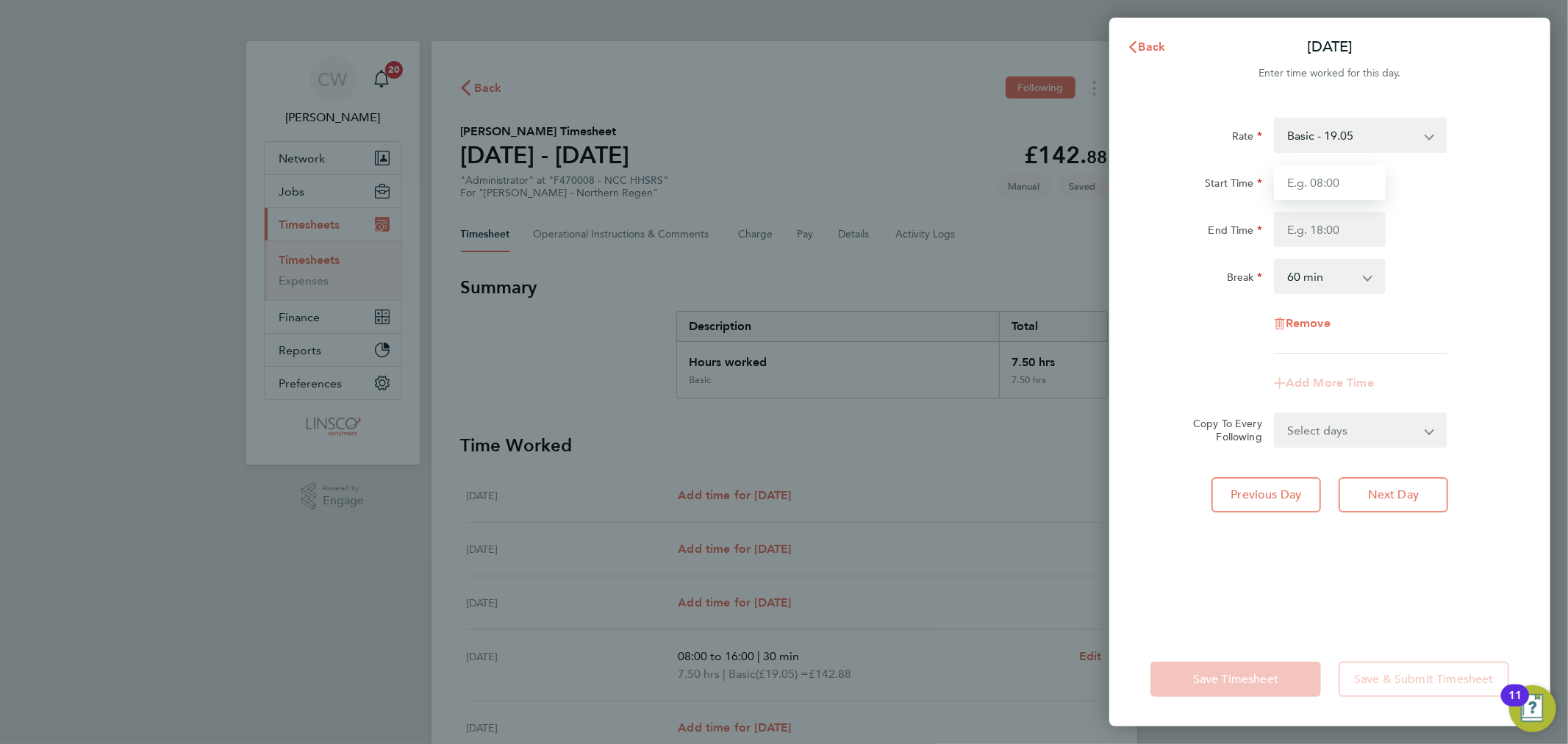
click at [1320, 186] on input "Start Time" at bounding box center [1330, 182] width 111 height 36
type input "08:00"
type input "10:00"
click at [1328, 273] on select "0 min 15 min 30 min 45 min 60 min 75 min 90 min" at bounding box center [1321, 276] width 91 height 32
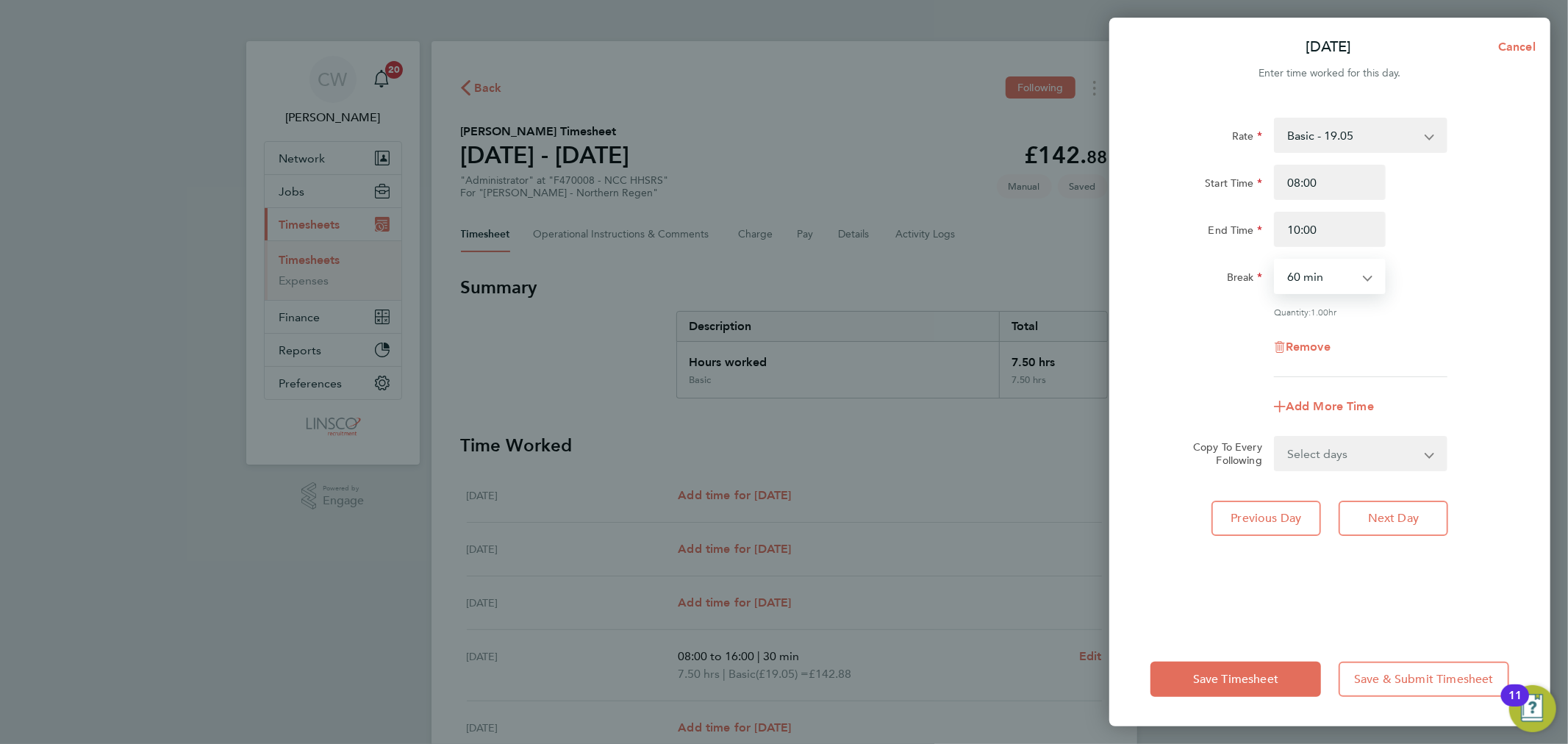
select select "0"
click at [1276, 260] on select "0 min 15 min 30 min 45 min 60 min 75 min 90 min" at bounding box center [1321, 276] width 91 height 32
click at [1434, 312] on div "Quantity: 2.00 hrs" at bounding box center [1360, 312] width 173 height 12
click at [1397, 511] on span "Next Day" at bounding box center [1393, 518] width 50 height 15
select select "60"
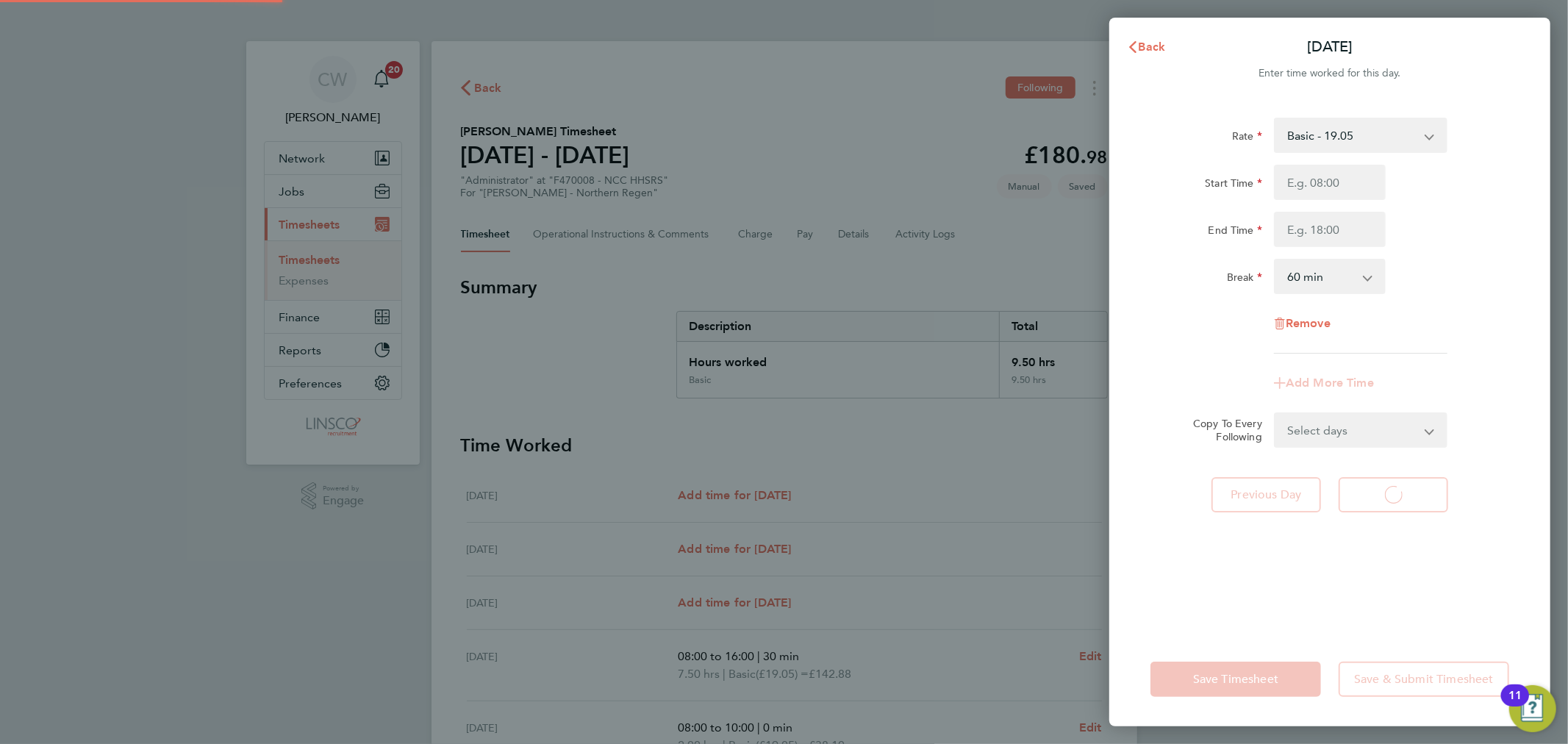
select select "60"
click at [1337, 173] on input "Start Time" at bounding box center [1330, 182] width 111 height 36
type input "08:00"
type input "14:30"
click at [1339, 278] on select "0 min 15 min 30 min 45 min 60 min 75 min 90 min" at bounding box center [1321, 276] width 91 height 32
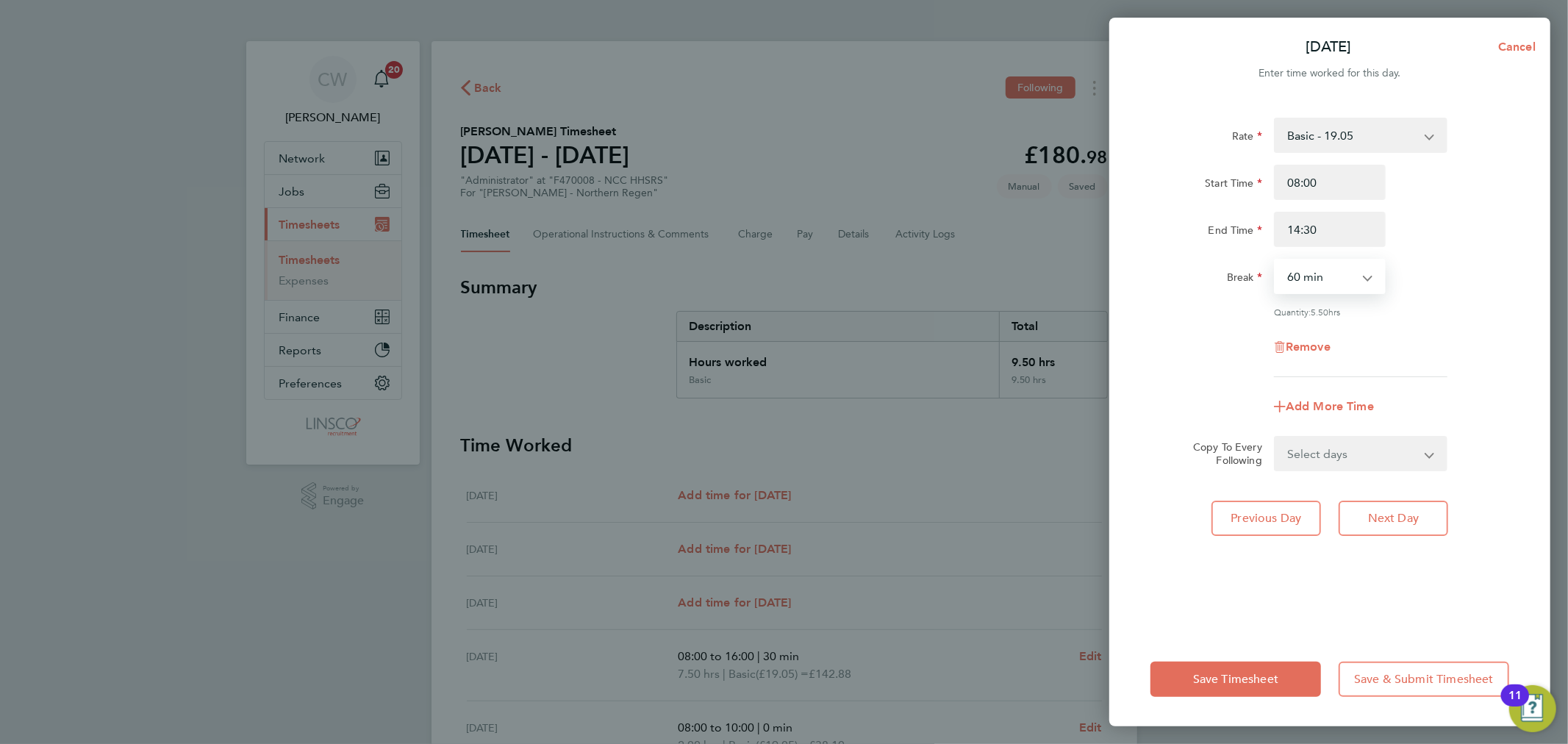
select select "30"
click at [1276, 260] on select "0 min 15 min 30 min 45 min 60 min 75 min 90 min" at bounding box center [1321, 276] width 91 height 32
click at [1411, 518] on span "Next Day" at bounding box center [1393, 518] width 50 height 15
select select "60"
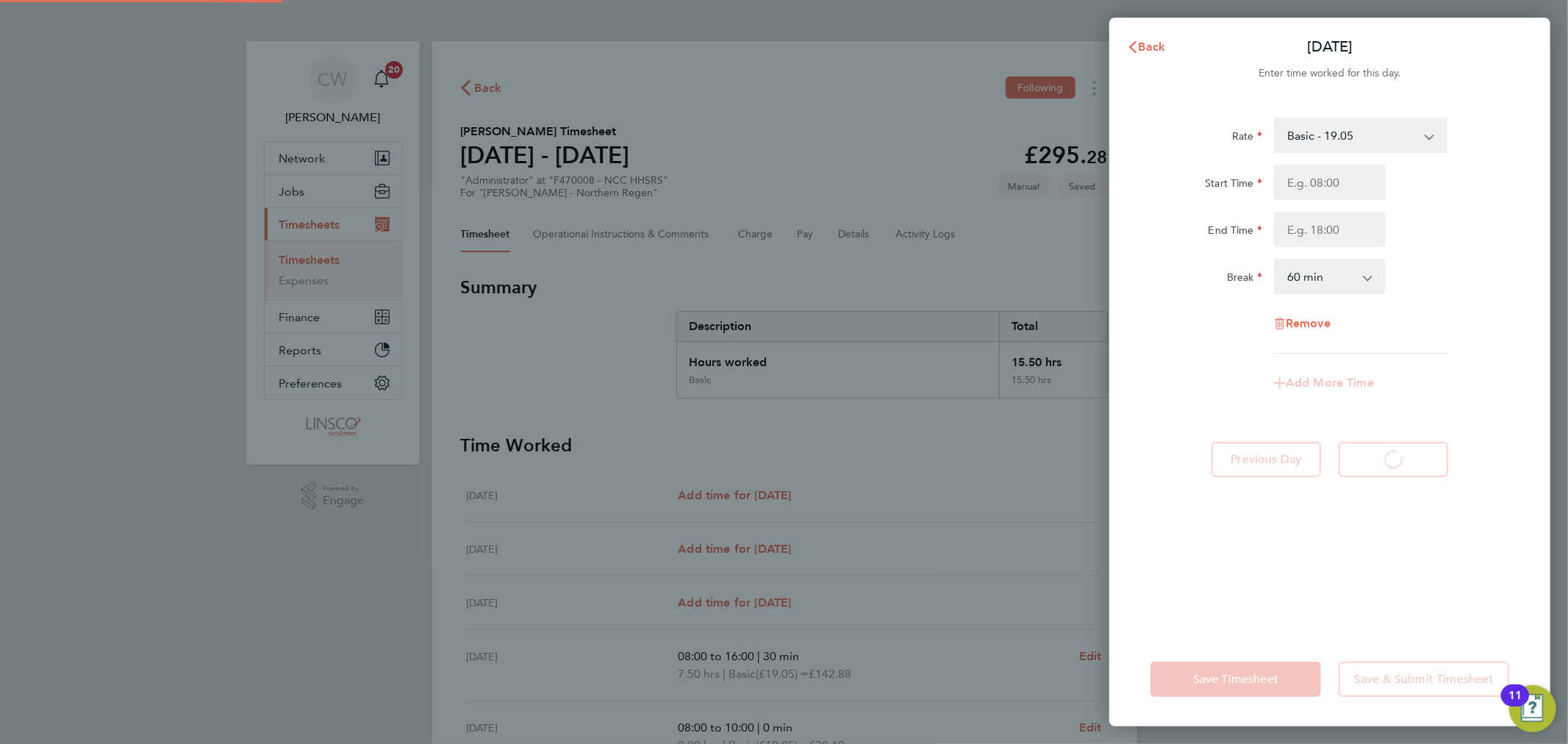
select select "60"
click at [1339, 187] on input "Start Time" at bounding box center [1330, 182] width 111 height 36
type input "08:00"
type input "16:00"
click at [1334, 296] on div "Rate Basic - 19.05 Overtime - 28.57 Overtime 2 - 38.10 Start Time 08:00 End Tim…" at bounding box center [1330, 235] width 358 height 236
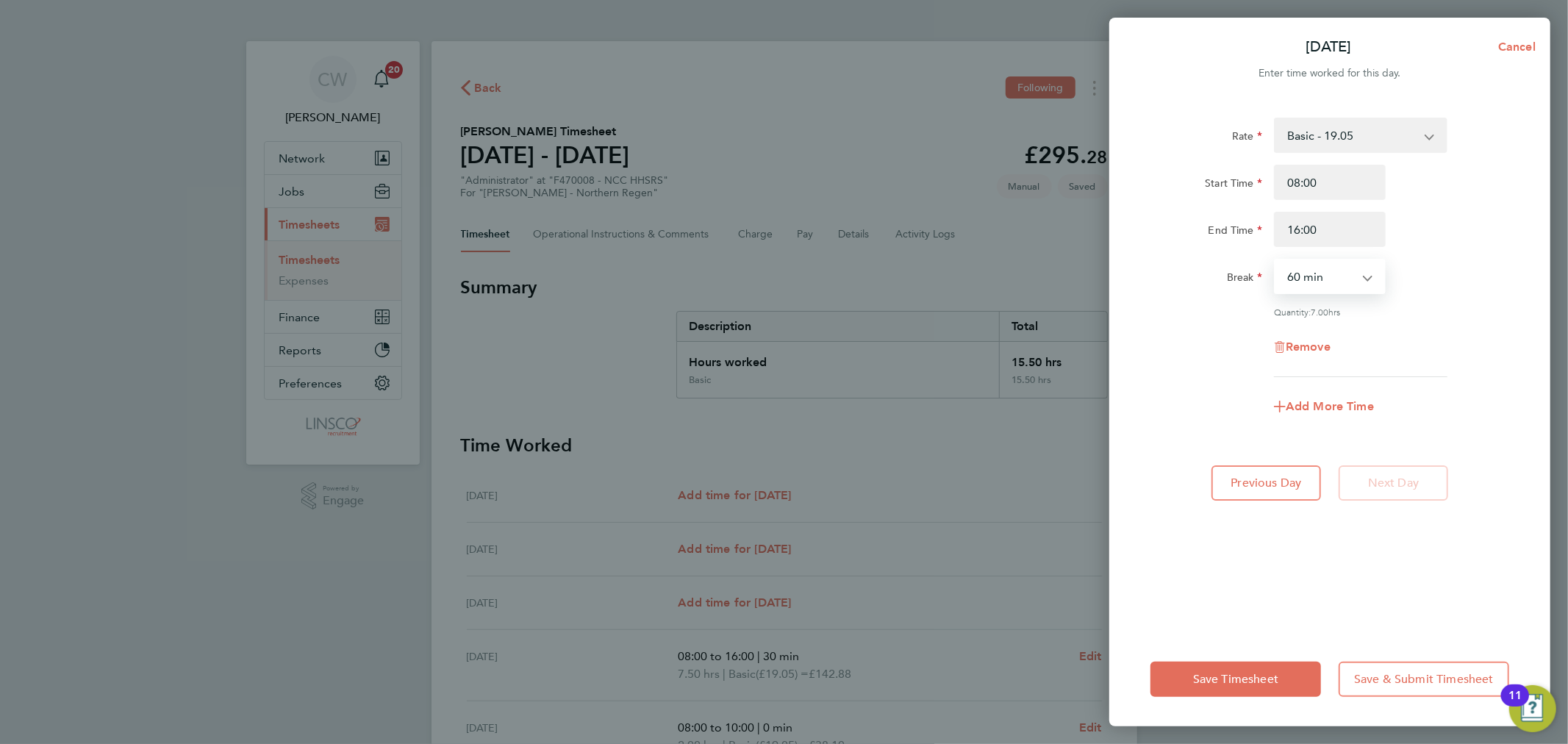
click at [1358, 273] on select "0 min 15 min 30 min 45 min 60 min 75 min 90 min" at bounding box center [1321, 276] width 91 height 32
select select "30"
click at [1276, 260] on select "0 min 15 min 30 min 45 min 60 min 75 min 90 min" at bounding box center [1321, 276] width 91 height 32
click at [1225, 666] on button "Save Timesheet" at bounding box center [1236, 679] width 171 height 36
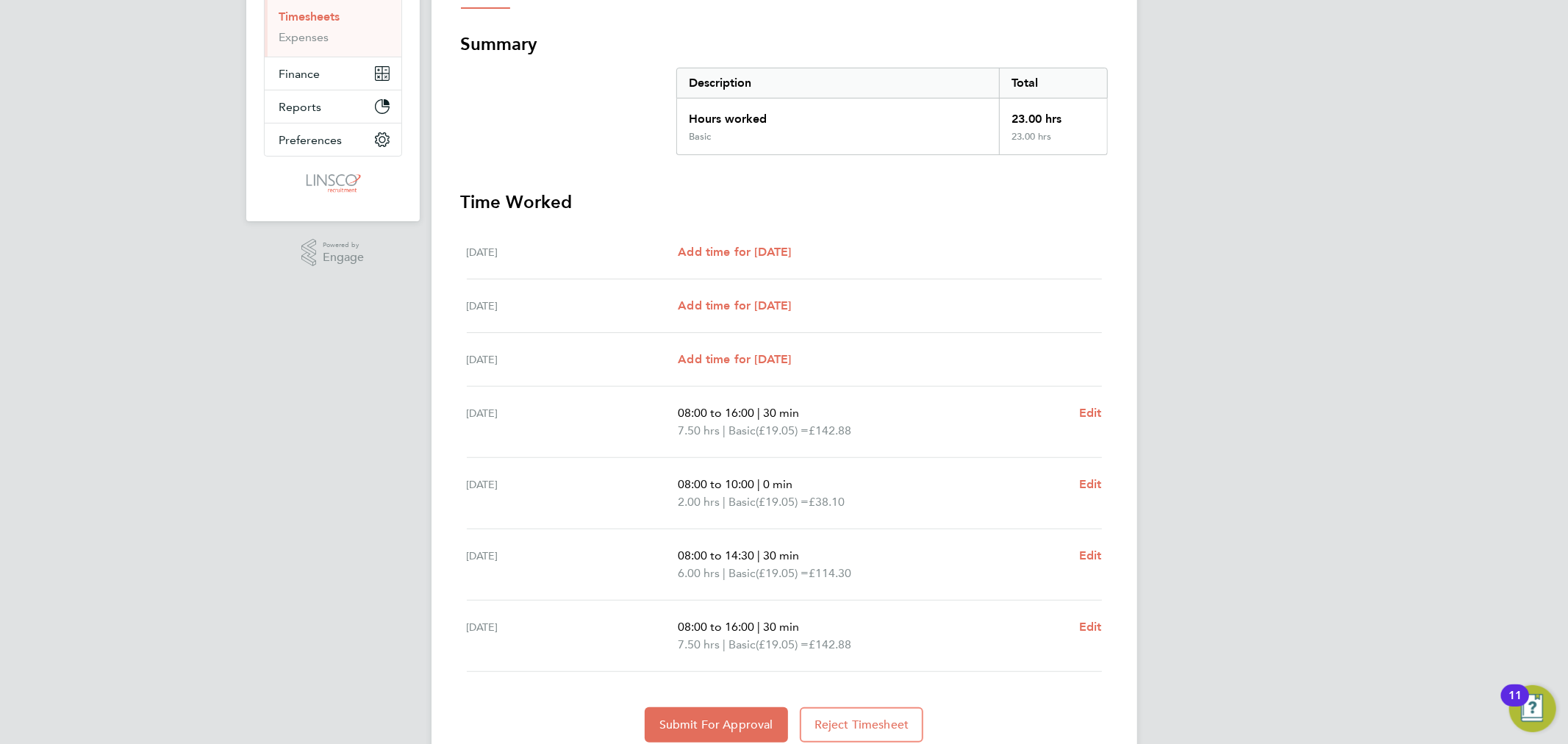
scroll to position [298, 0]
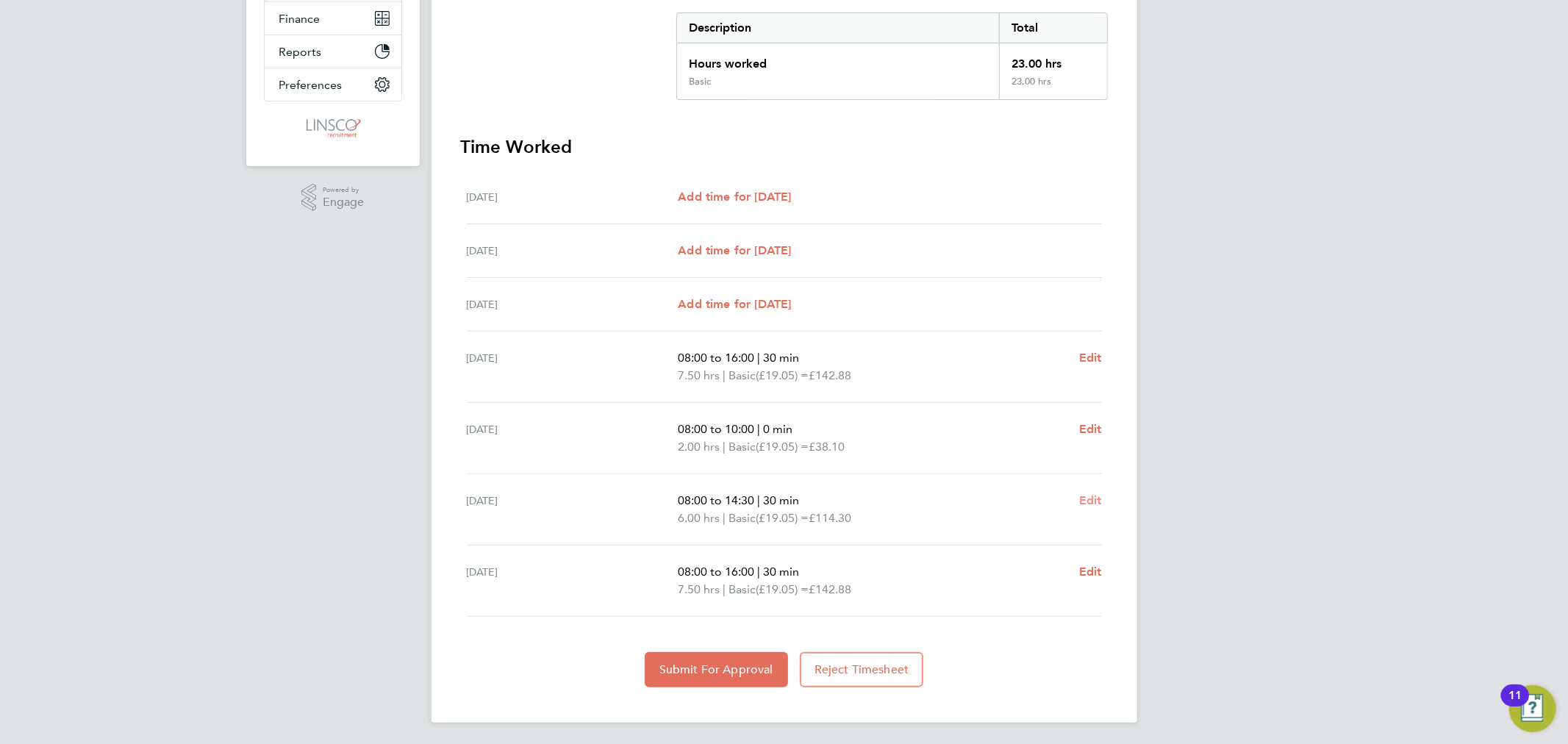
click at [1086, 495] on span "Edit" at bounding box center [1090, 500] width 23 height 14
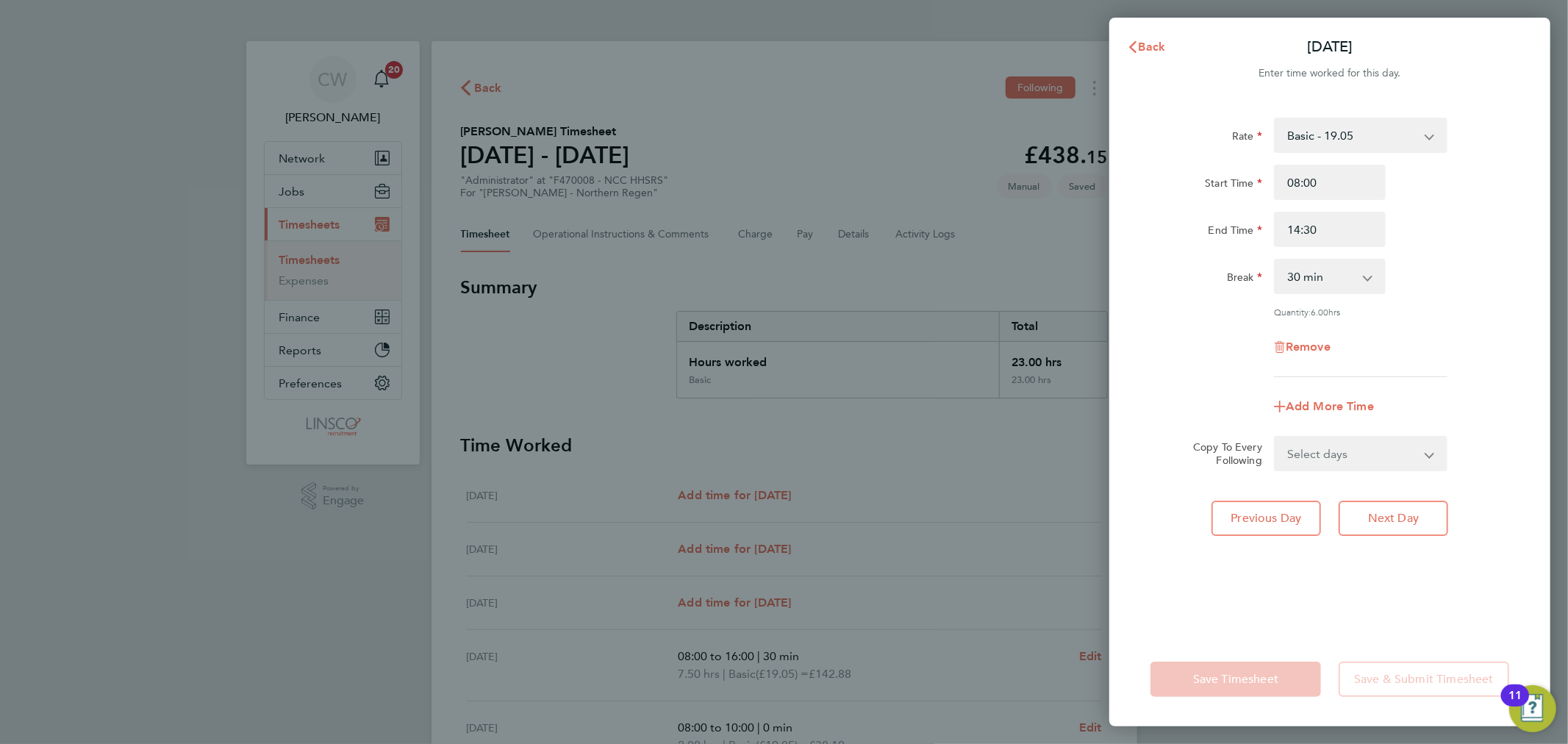
drag, startPoint x: 1364, startPoint y: 285, endPoint x: 1358, endPoint y: 290, distance: 7.8
click at [1364, 285] on select "0 min 15 min 30 min 45 min 60 min 75 min 90 min" at bounding box center [1321, 276] width 91 height 32
select select "0"
click at [1276, 260] on select "0 min 15 min 30 min 45 min 60 min 75 min 90 min" at bounding box center [1321, 276] width 91 height 32
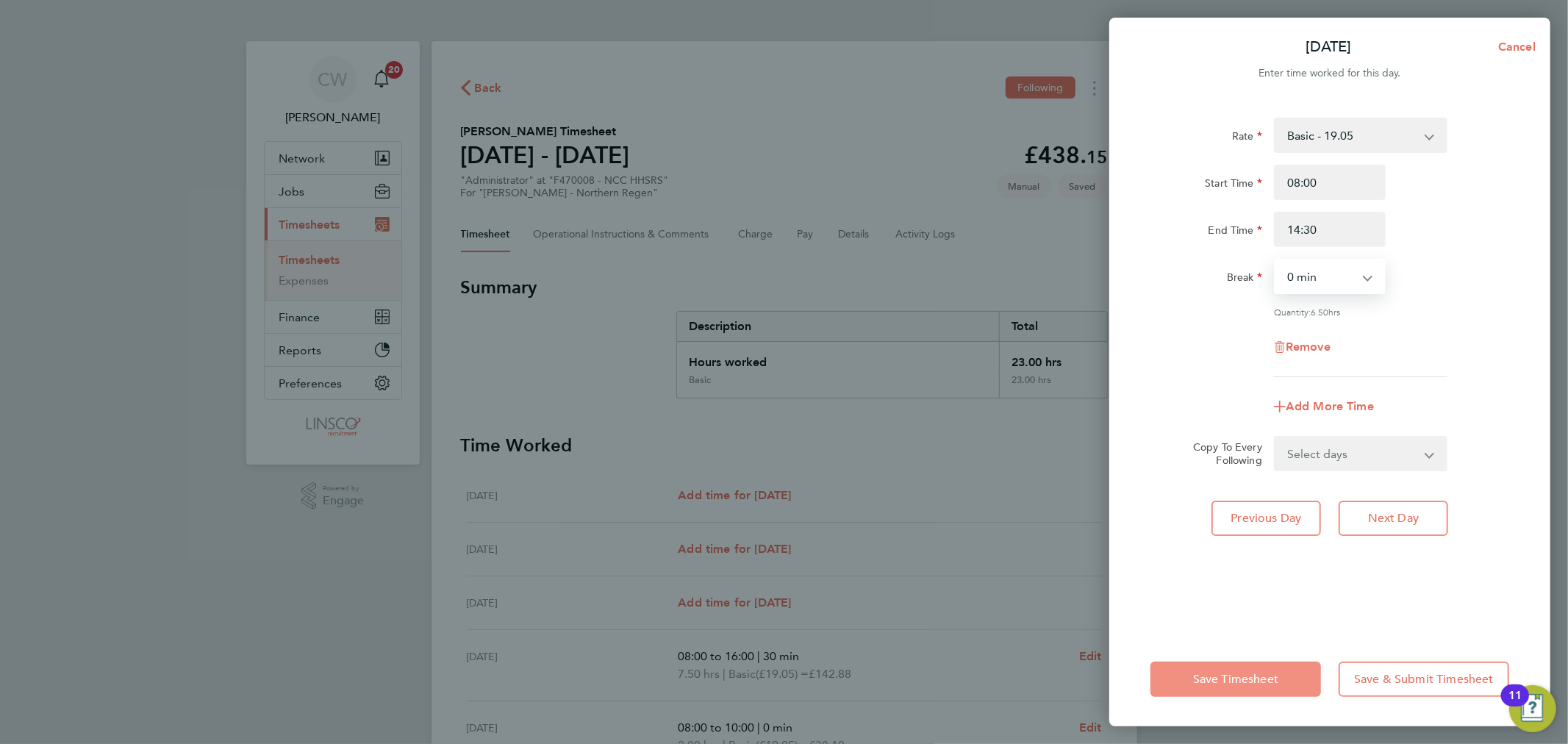
click at [1241, 667] on button "Save Timesheet" at bounding box center [1236, 679] width 171 height 36
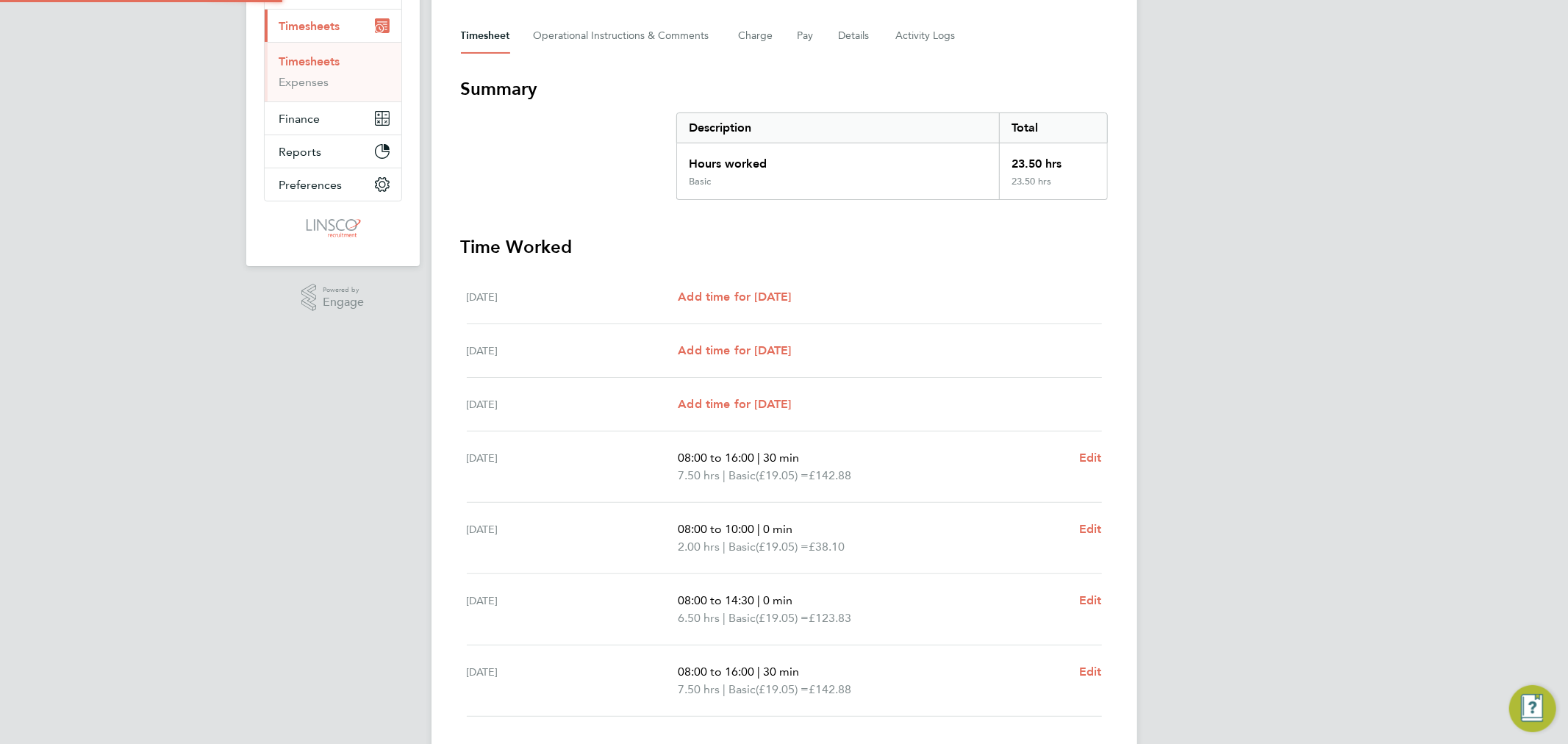
scroll to position [298, 0]
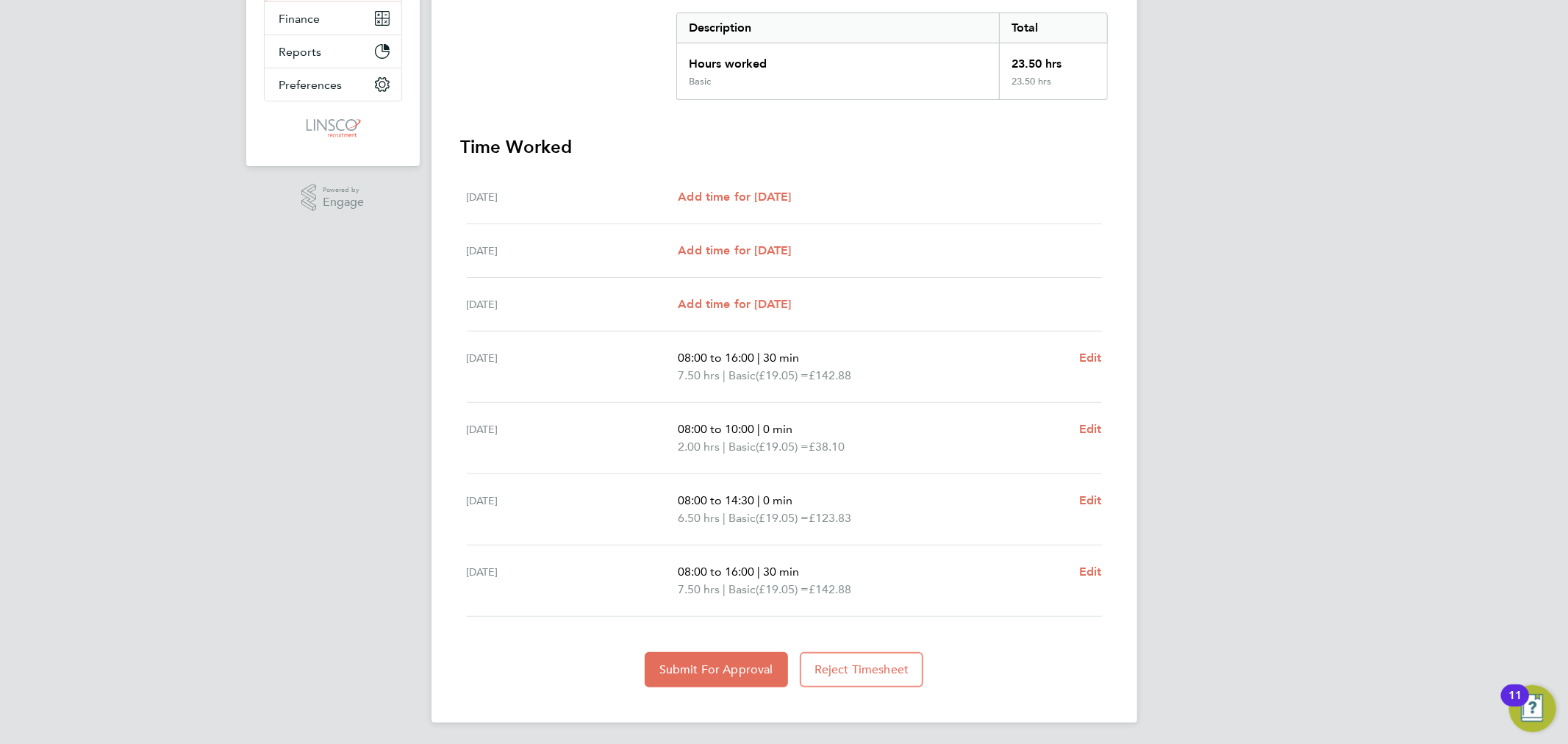
click at [751, 640] on section "Time Worked [DATE] Add time for [DATE] Add time for [DATE] [DATE] Add time for …" at bounding box center [785, 411] width 647 height 553
click at [734, 671] on span "Submit For Approval" at bounding box center [716, 669] width 114 height 15
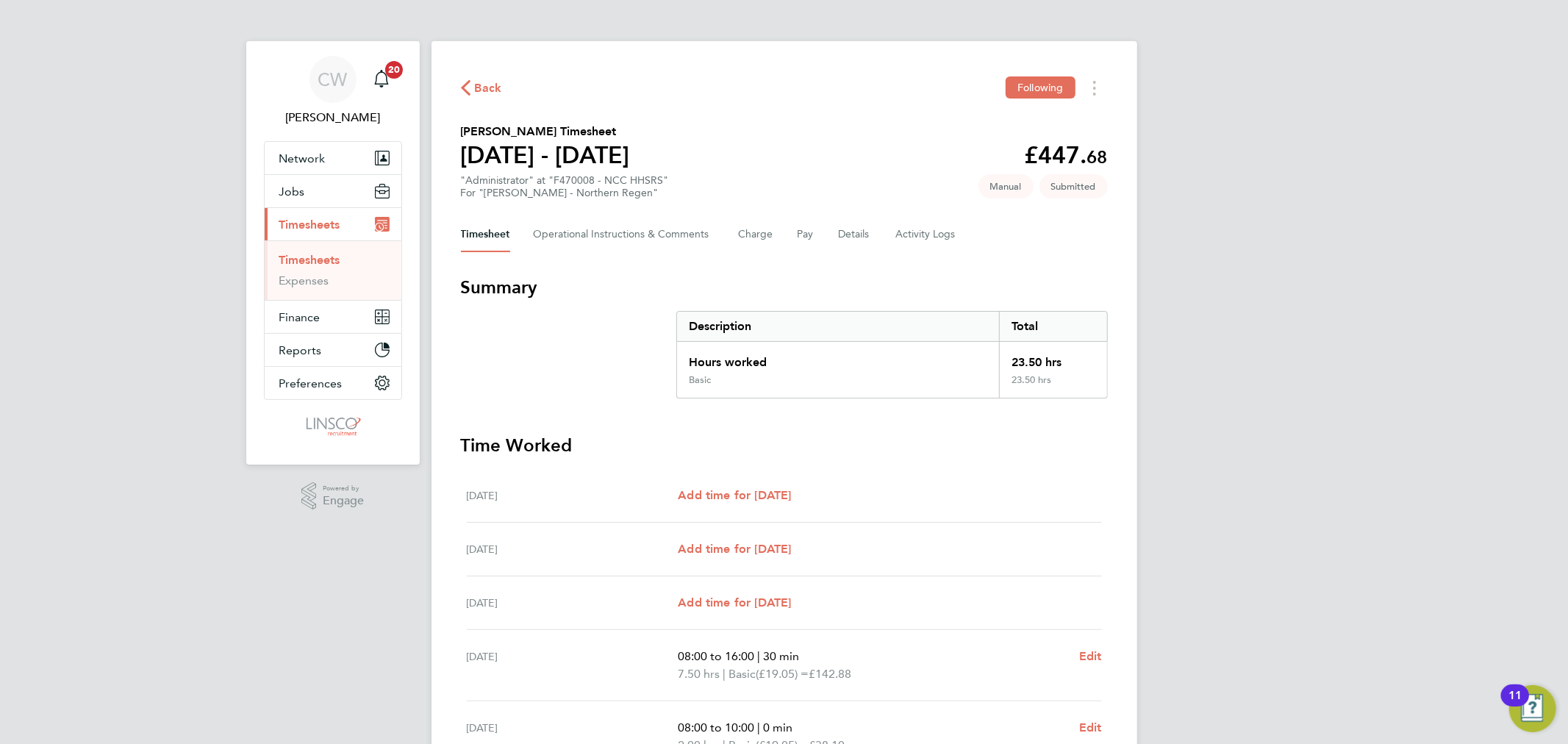
click at [493, 85] on span "Back" at bounding box center [488, 88] width 27 height 17
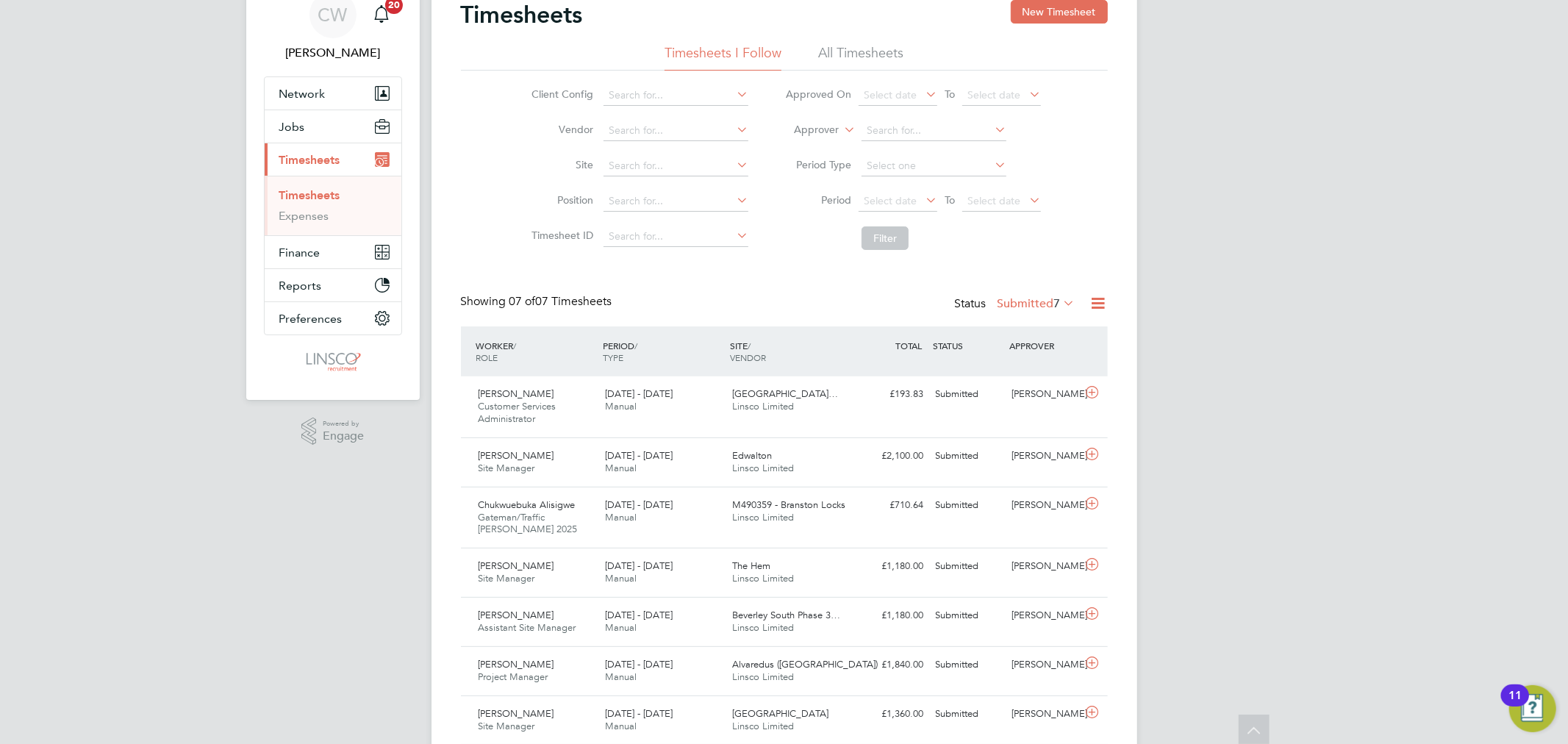
scroll to position [7, 0]
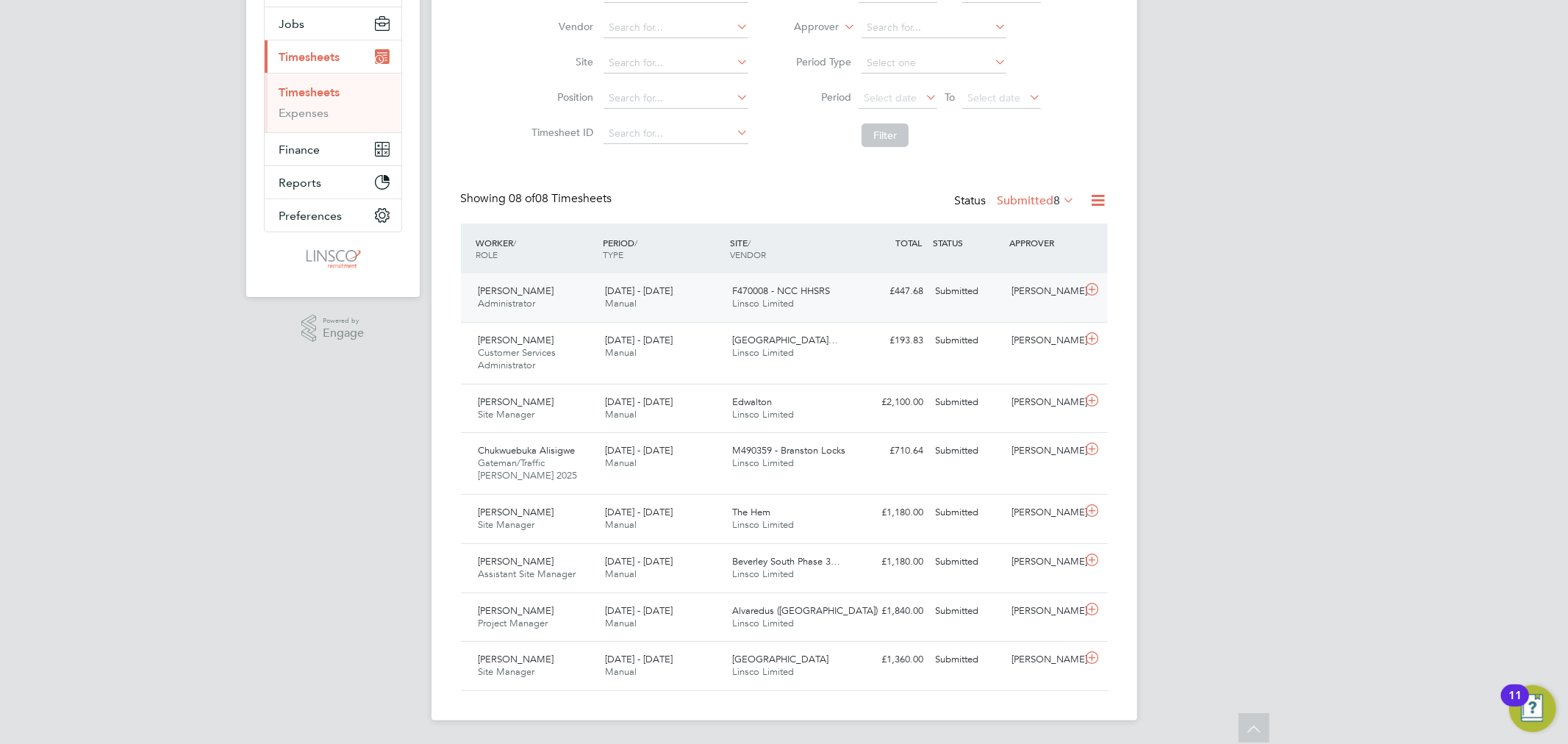
click at [834, 290] on div "F470008 - NCC HHSRS Linsco Limited" at bounding box center [790, 298] width 127 height 37
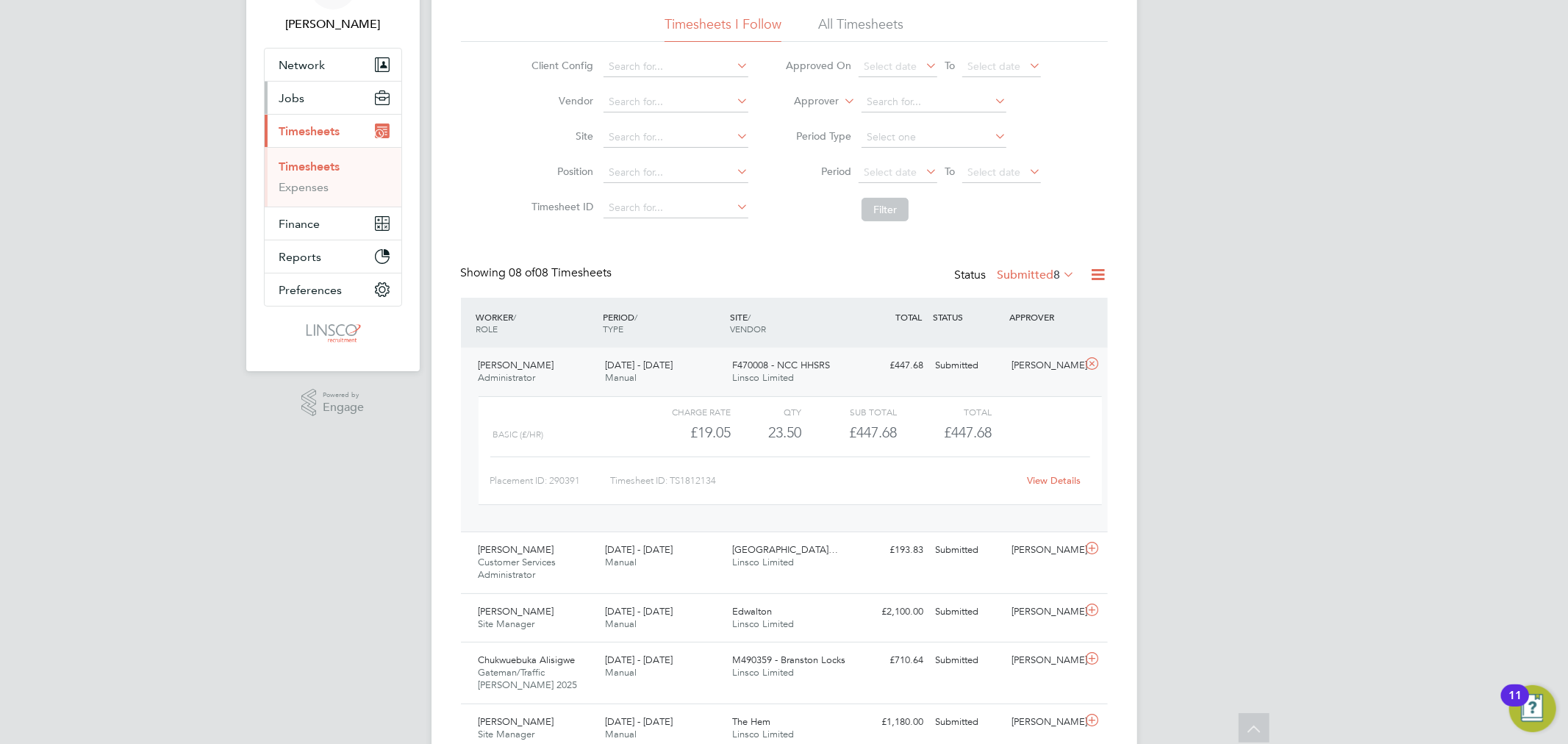
scroll to position [4, 0]
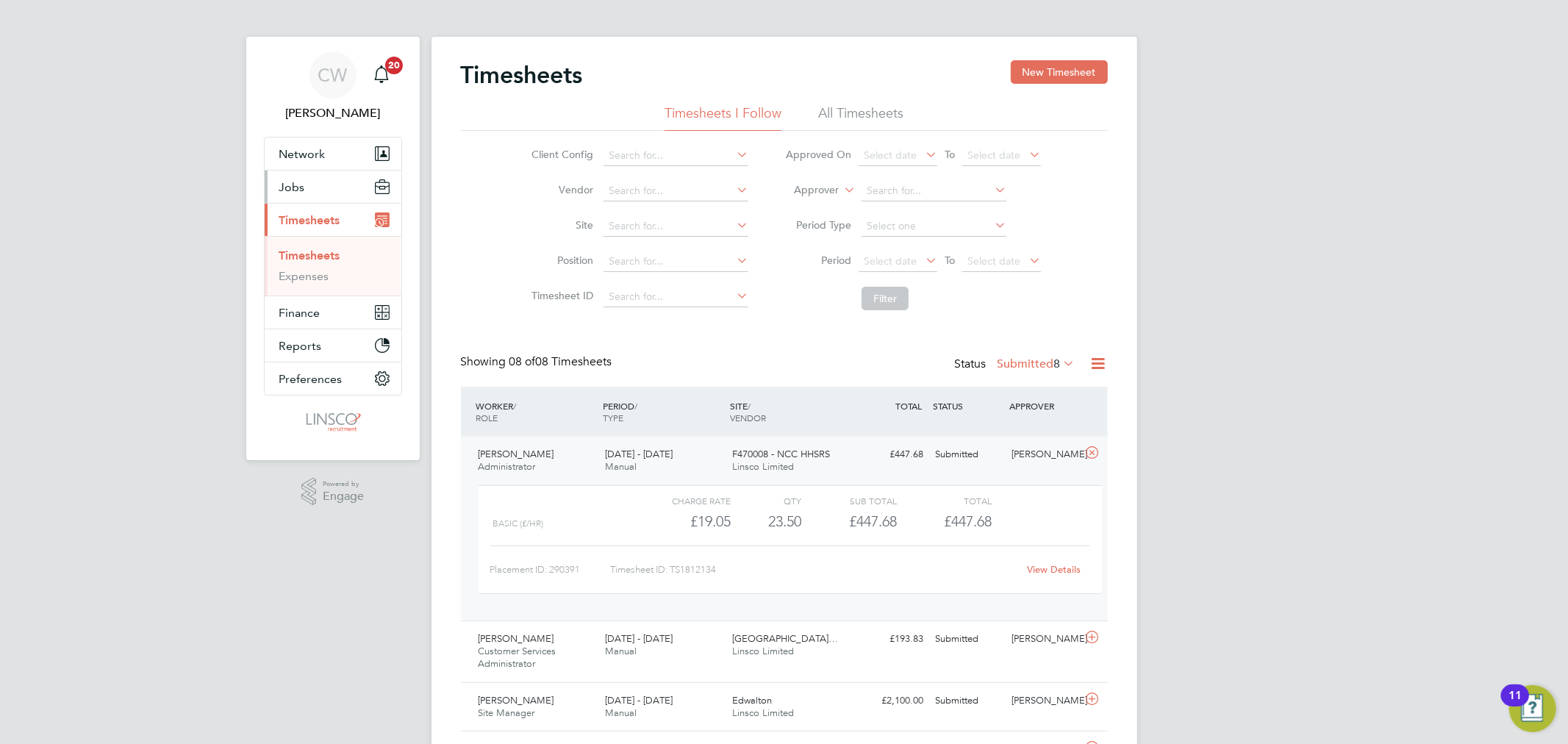
click at [298, 186] on span "Jobs" at bounding box center [292, 187] width 26 height 14
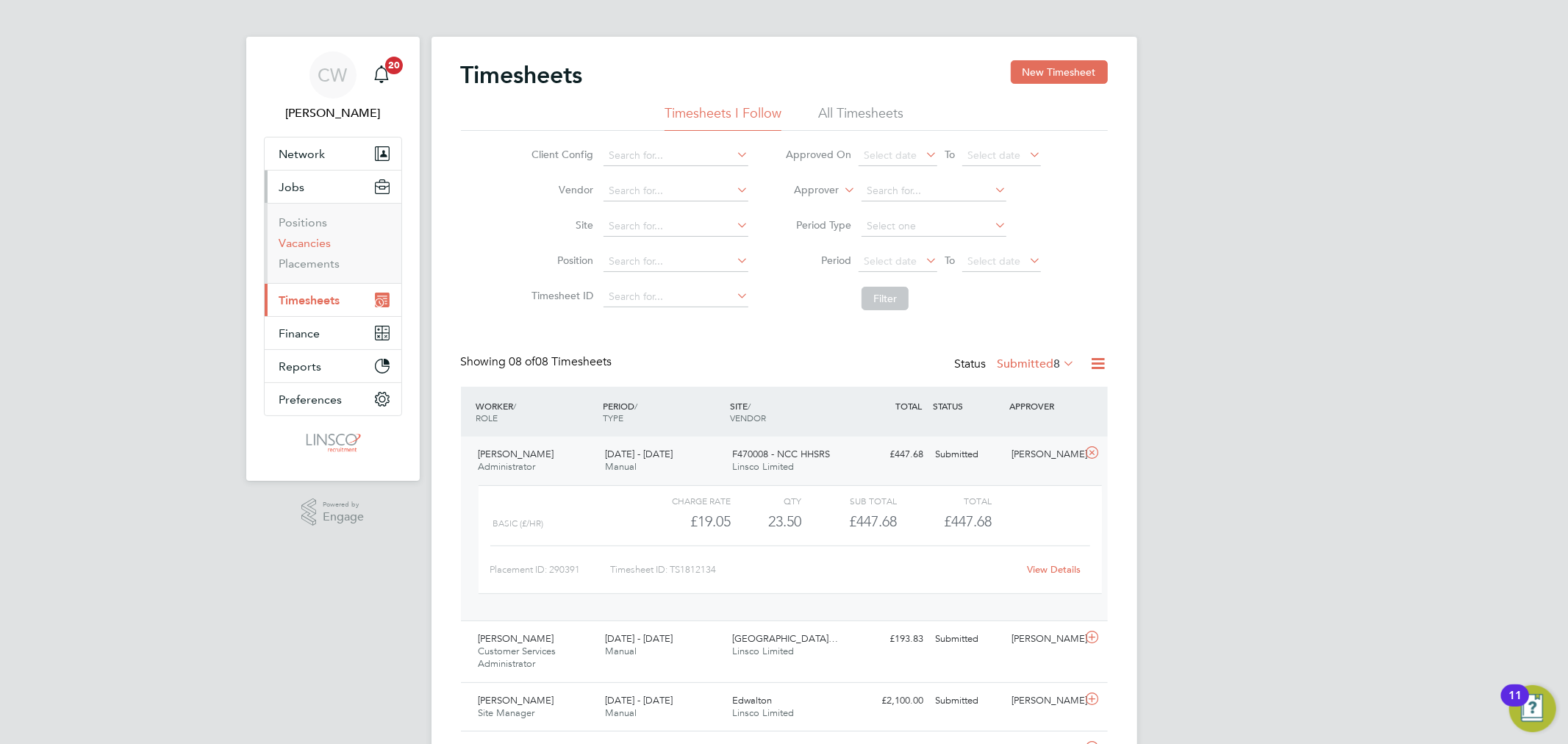
click at [305, 249] on link "Vacancies" at bounding box center [305, 243] width 52 height 14
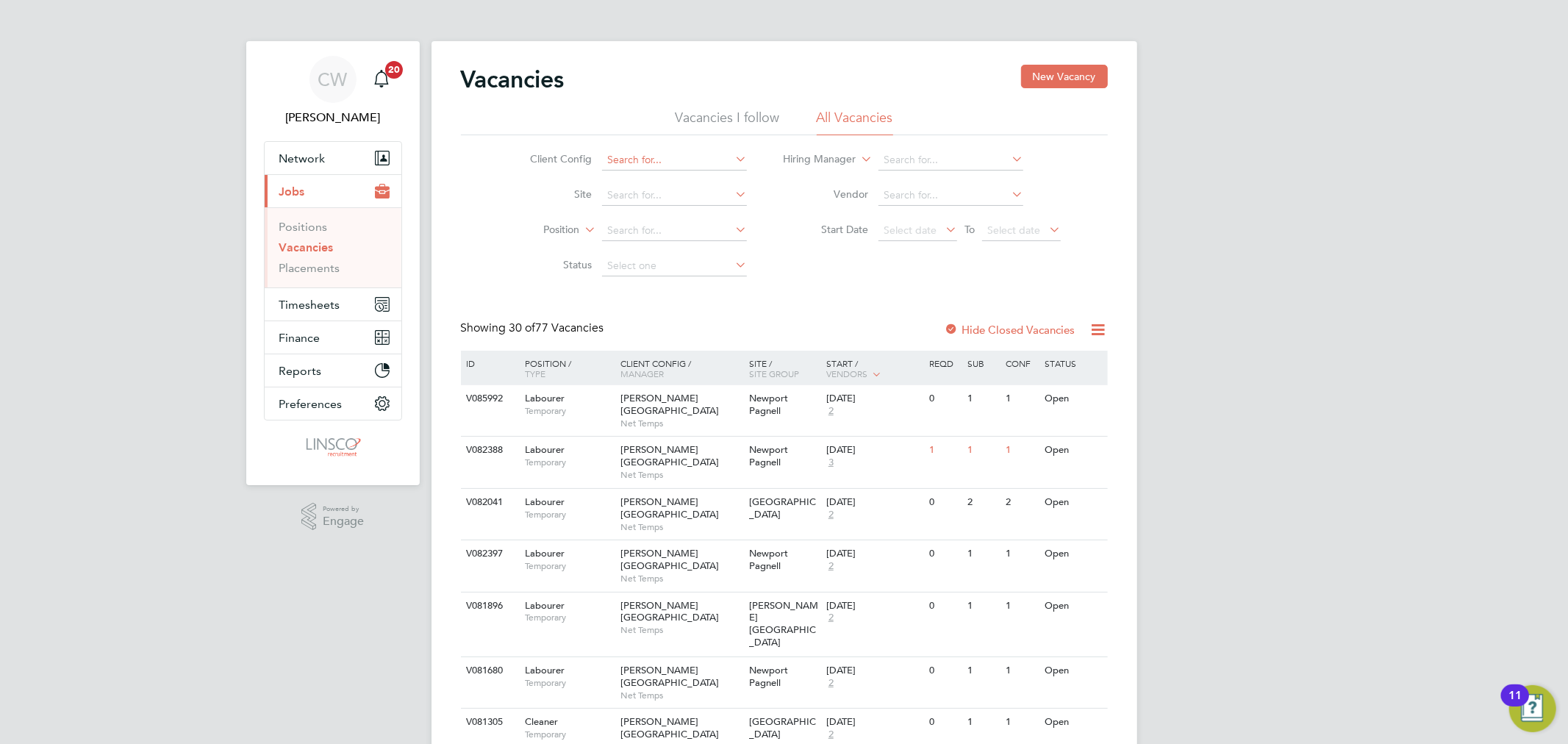
click at [654, 158] on input at bounding box center [674, 160] width 144 height 21
click at [666, 211] on li "Countryside Properties UK Ltd" at bounding box center [755, 220] width 308 height 20
type input "Countryside Properties UK Ltd"
